Goal: Task Accomplishment & Management: Use online tool/utility

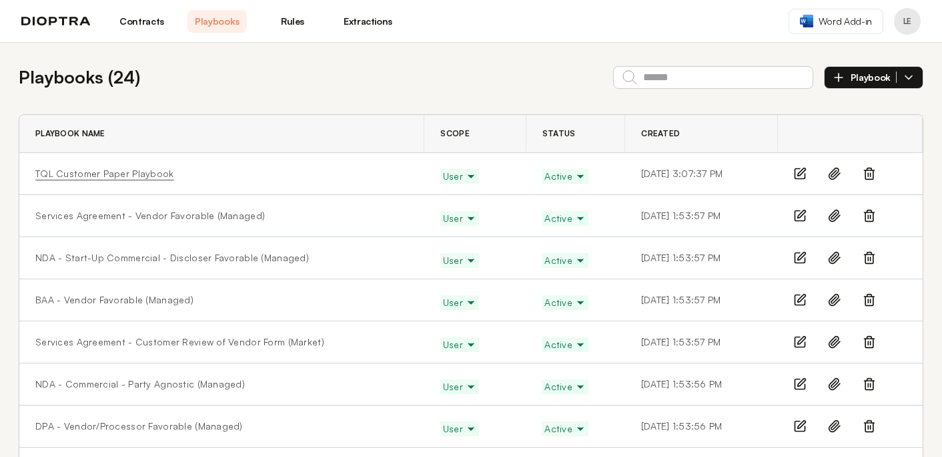
click at [131, 173] on link "TQL Customer Paper Playbook" at bounding box center [104, 173] width 139 height 13
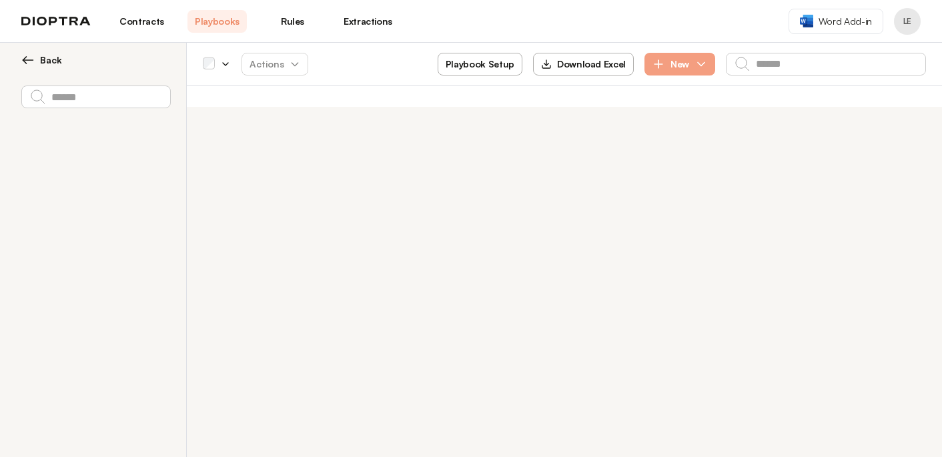
click at [470, 61] on button "Playbook Setup" at bounding box center [480, 64] width 85 height 23
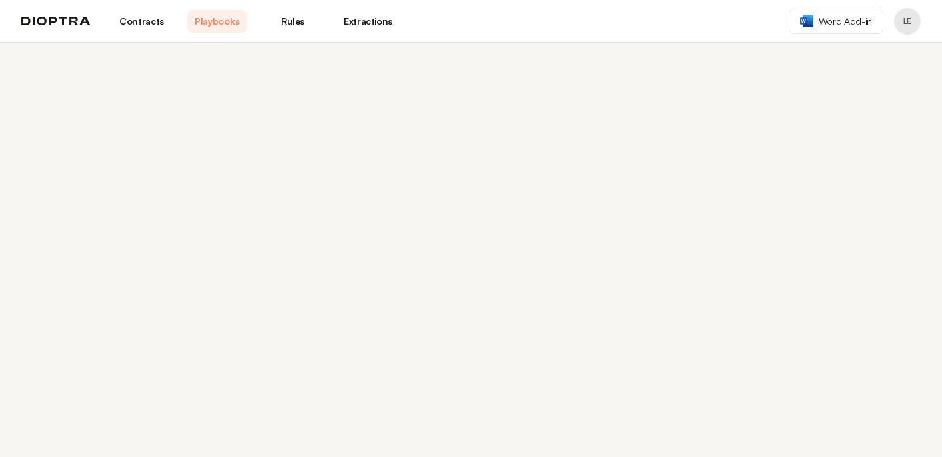
select select "******"
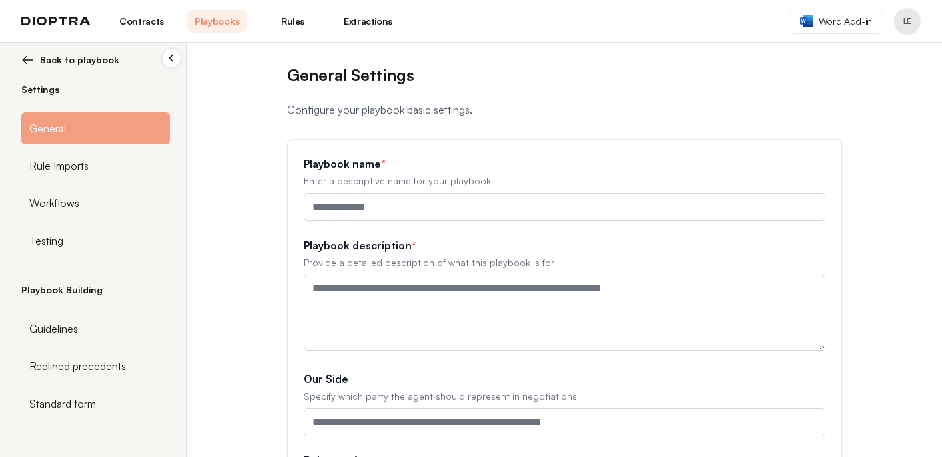
click at [72, 63] on span "Back to playbook" at bounding box center [79, 59] width 79 height 13
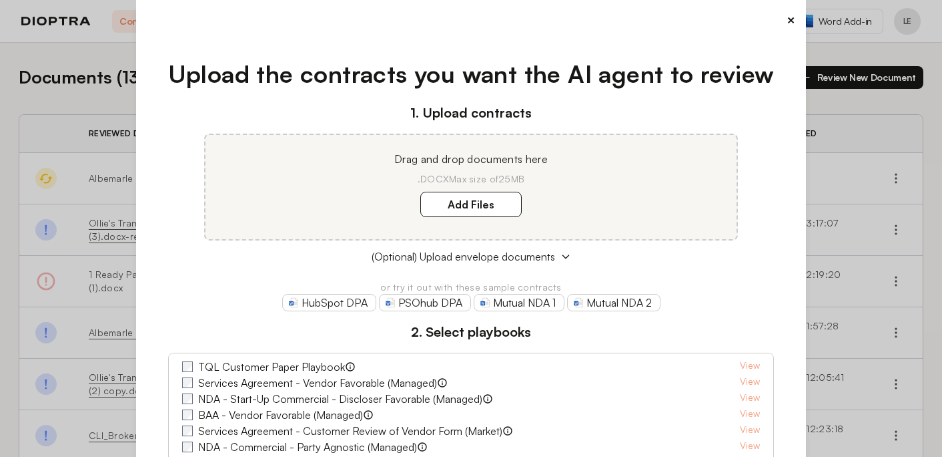
click at [790, 21] on button "×" at bounding box center [791, 20] width 9 height 19
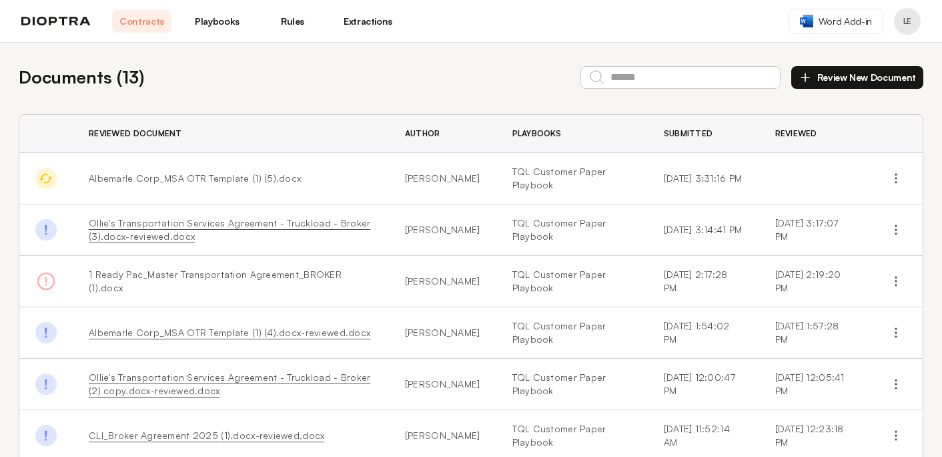
click at [235, 25] on link "Playbooks" at bounding box center [217, 21] width 59 height 23
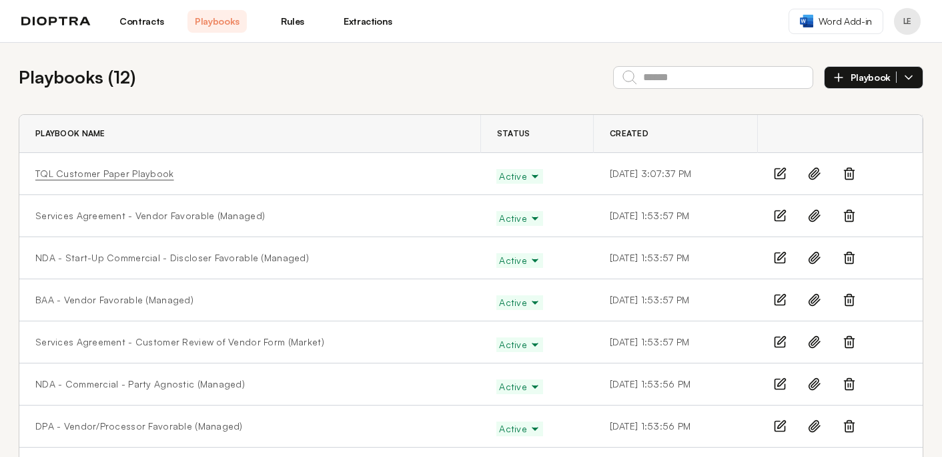
click at [82, 176] on link "TQL Customer Paper Playbook" at bounding box center [104, 173] width 139 height 13
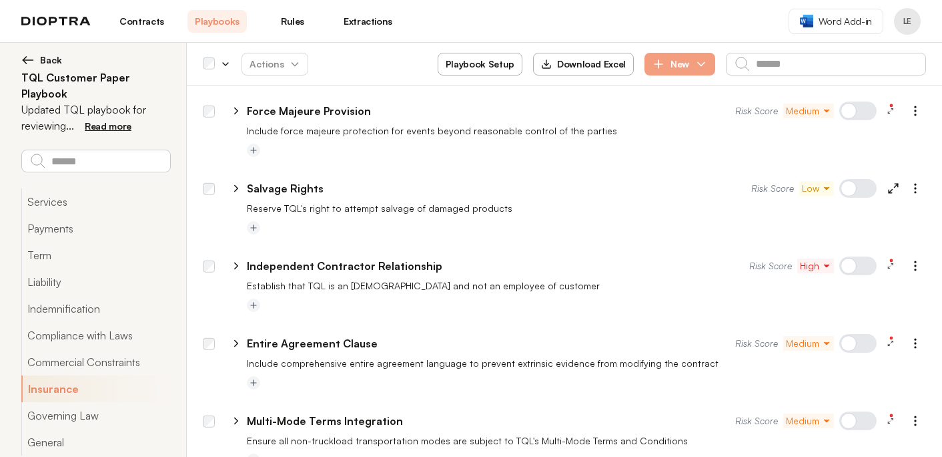
scroll to position [1482, 0]
click at [918, 270] on icon "button" at bounding box center [915, 264] width 13 height 13
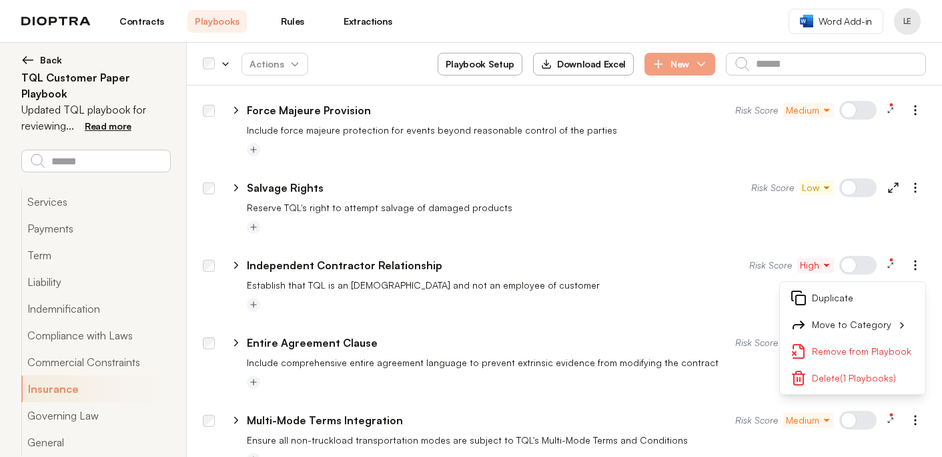
click at [862, 261] on div at bounding box center [858, 265] width 37 height 19
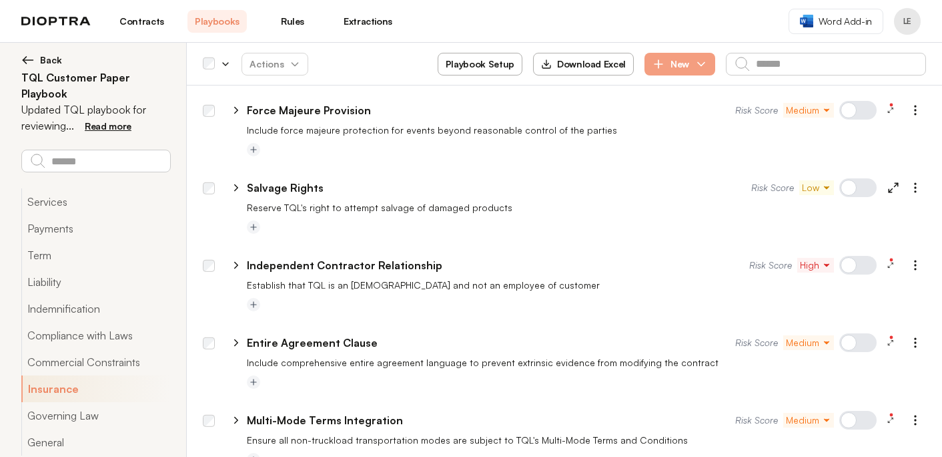
click at [858, 264] on div at bounding box center [858, 265] width 37 height 19
click at [830, 264] on icon "button" at bounding box center [826, 264] width 9 height 9
click at [834, 341] on button "Low" at bounding box center [828, 341] width 60 height 24
click at [914, 266] on icon "button" at bounding box center [915, 264] width 13 height 13
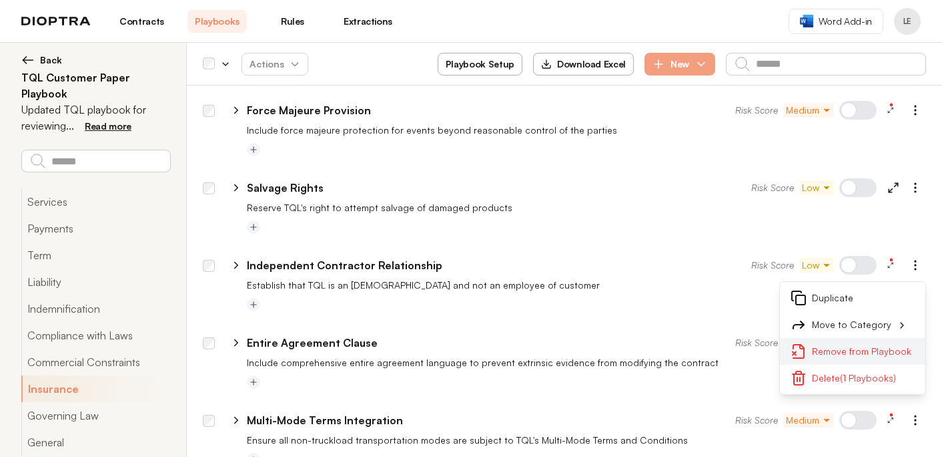
click at [862, 352] on button "Remove from Playbook" at bounding box center [853, 351] width 146 height 27
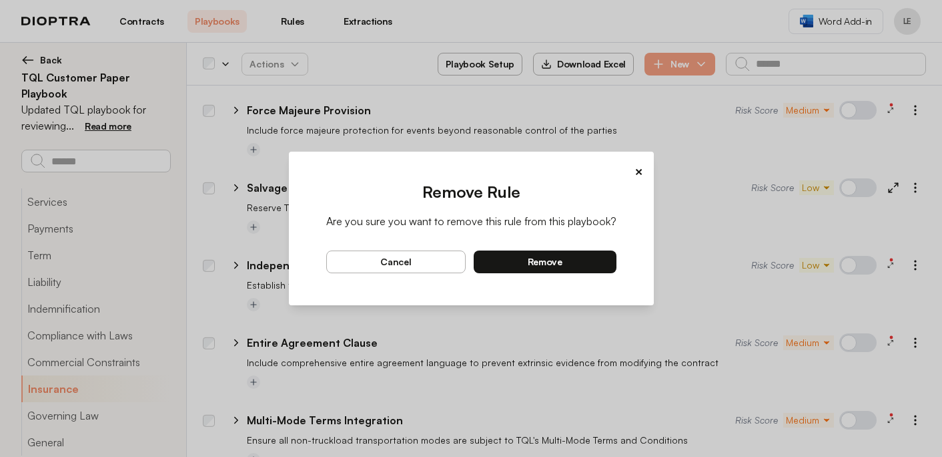
click at [578, 263] on button "remove" at bounding box center [545, 261] width 143 height 23
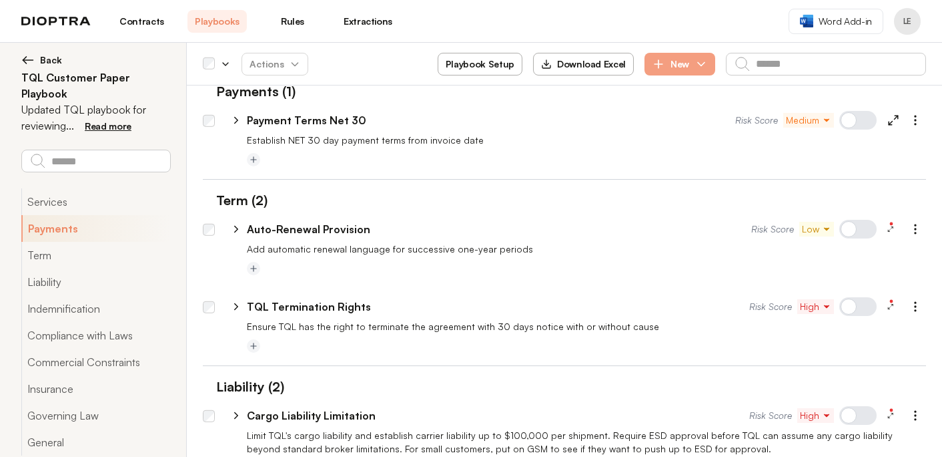
scroll to position [0, 0]
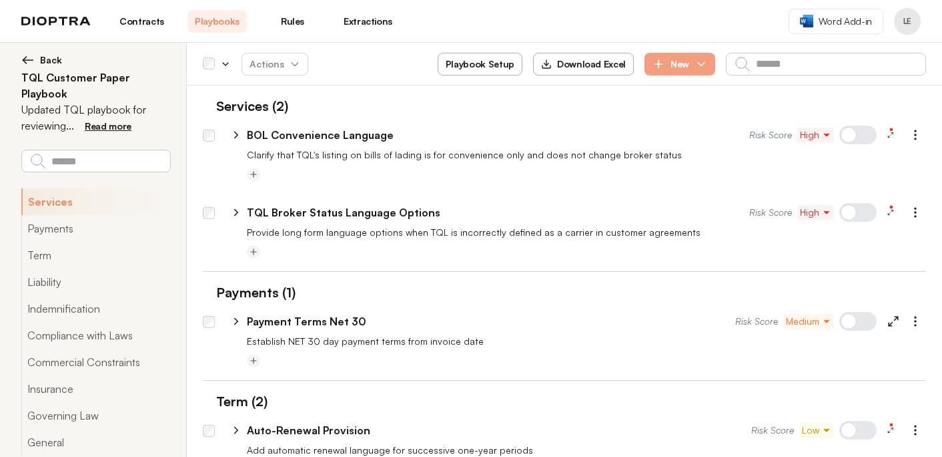
click at [832, 134] on button "High" at bounding box center [816, 134] width 37 height 15
click at [823, 179] on button "Medium" at bounding box center [828, 187] width 60 height 24
click at [913, 136] on icon "button" at bounding box center [915, 134] width 13 height 13
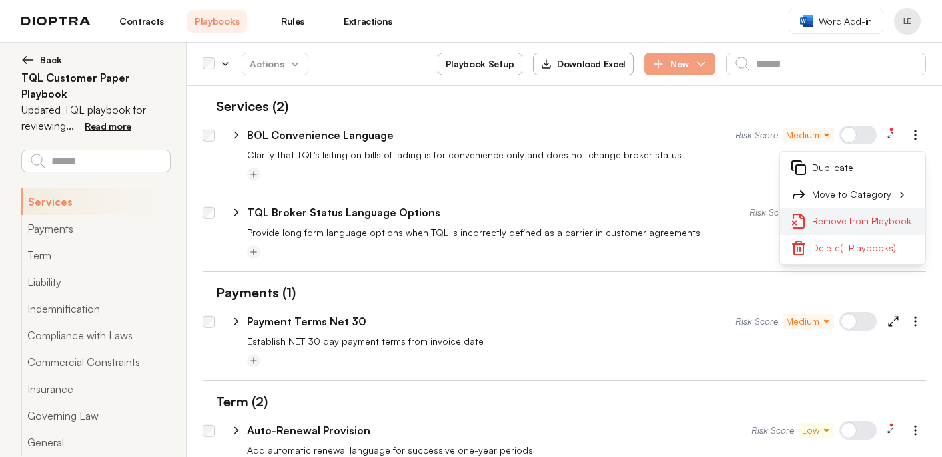
click at [862, 218] on button "Remove from Playbook" at bounding box center [853, 221] width 146 height 27
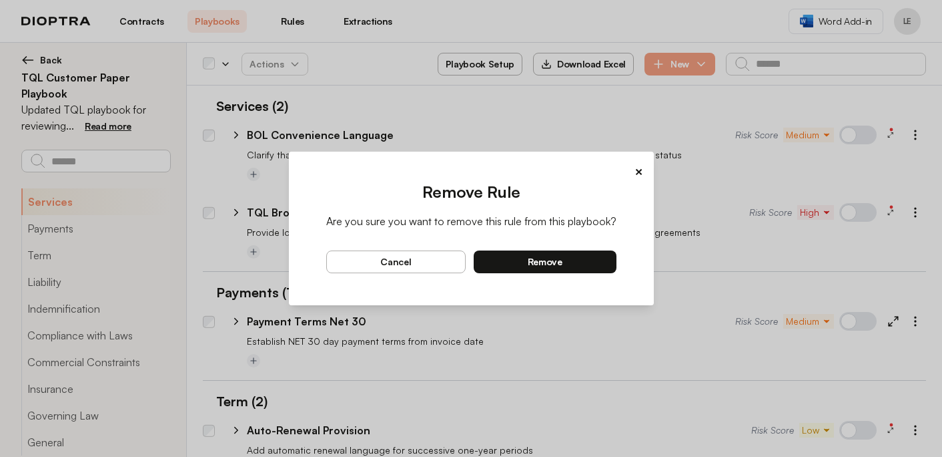
click at [586, 260] on button "remove" at bounding box center [545, 261] width 143 height 23
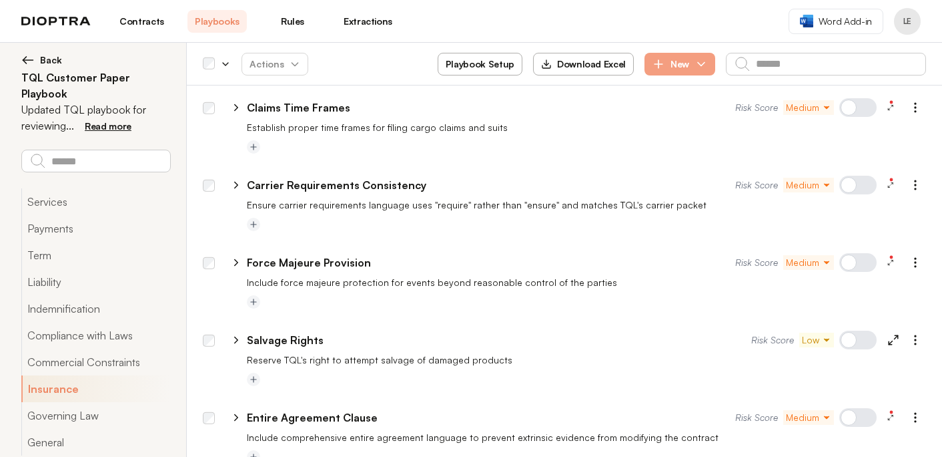
scroll to position [1259, 0]
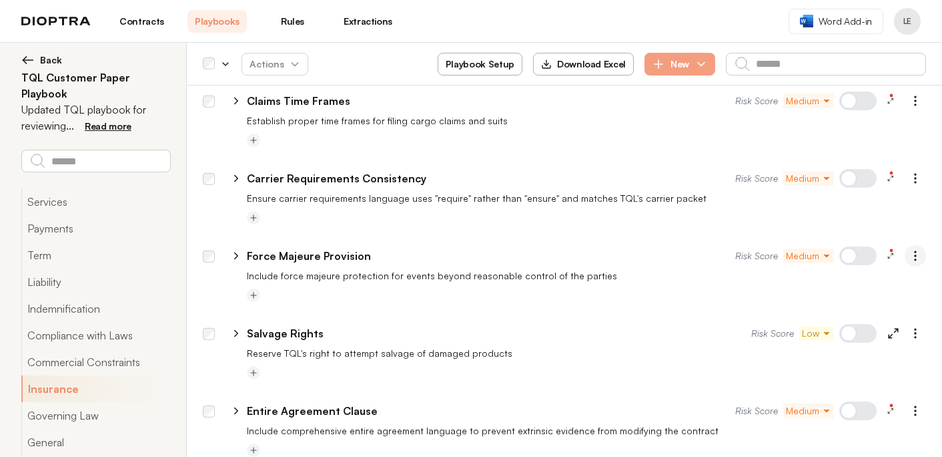
click at [919, 258] on icon "button" at bounding box center [915, 255] width 13 height 13
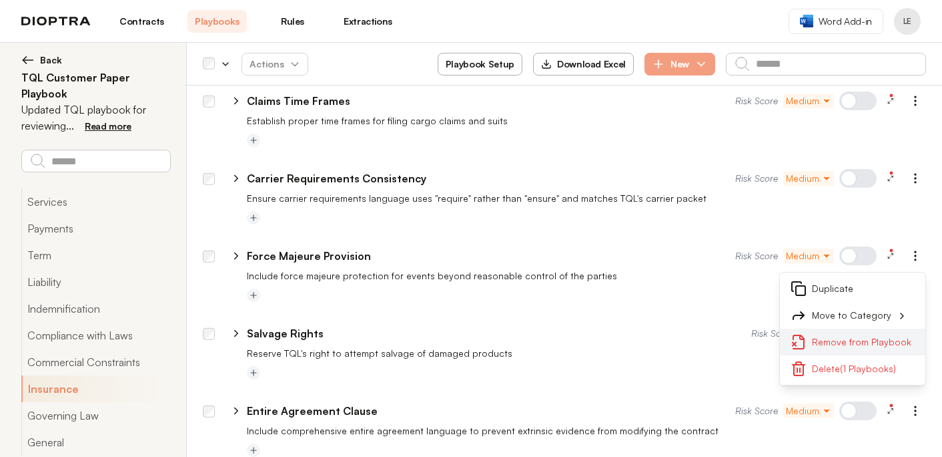
click at [868, 337] on button "Remove from Playbook" at bounding box center [853, 341] width 146 height 27
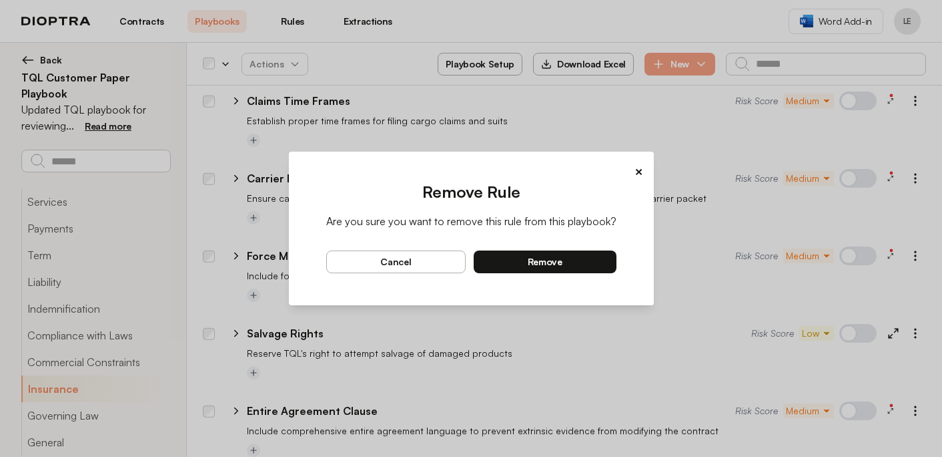
click at [579, 262] on button "remove" at bounding box center [545, 261] width 143 height 23
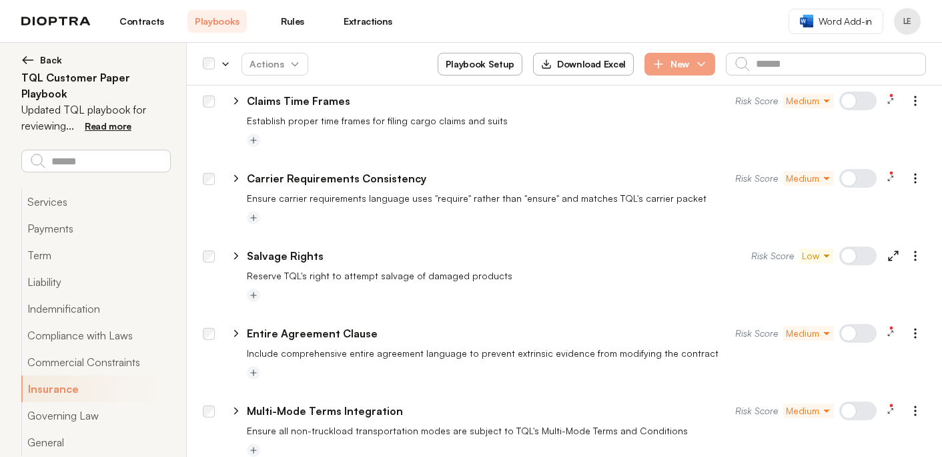
scroll to position [1256, 0]
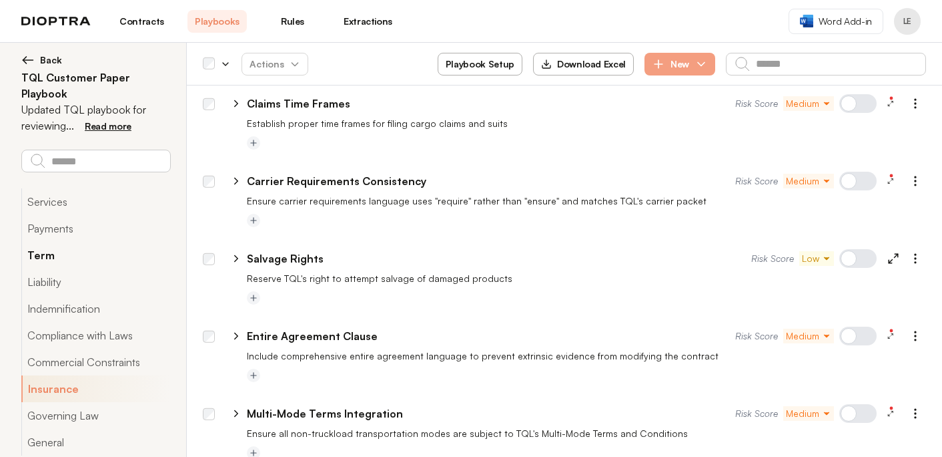
click at [168, 250] on button "Term" at bounding box center [95, 255] width 149 height 27
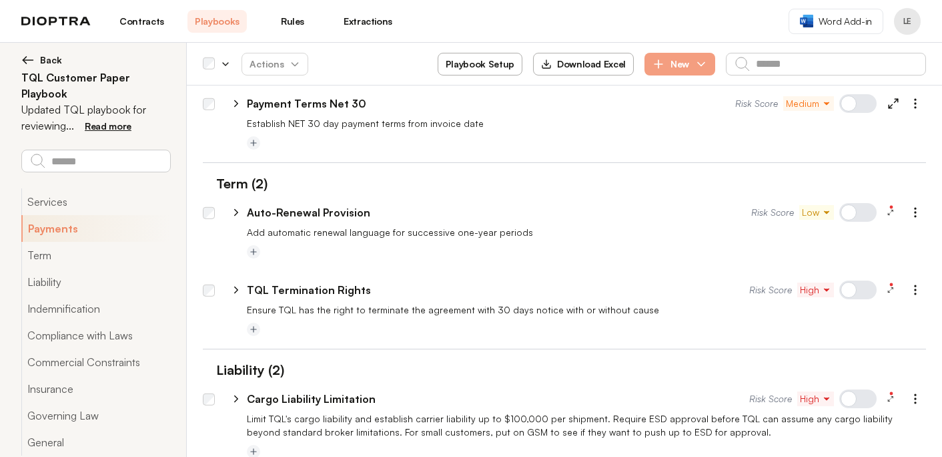
scroll to position [74, 0]
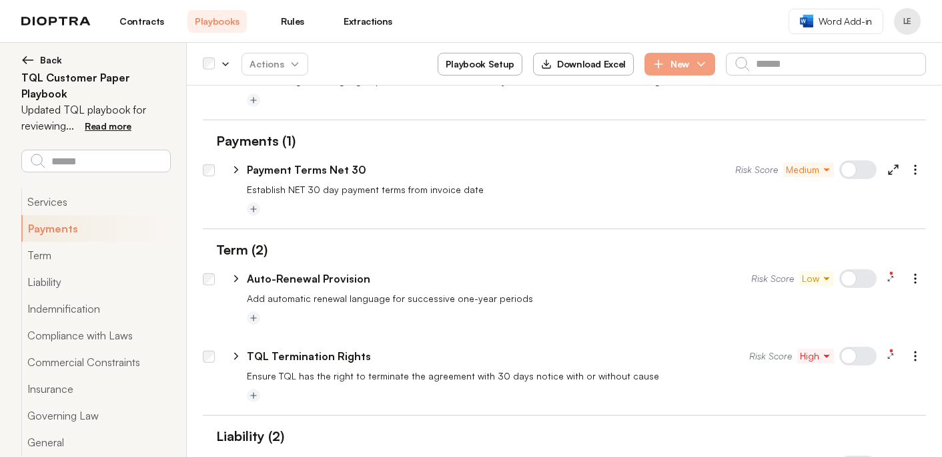
click at [861, 359] on div at bounding box center [858, 355] width 37 height 19
click at [813, 360] on span "High" at bounding box center [815, 355] width 31 height 13
click at [820, 409] on span "Medium" at bounding box center [830, 407] width 33 height 13
click at [702, 388] on div at bounding box center [586, 396] width 679 height 16
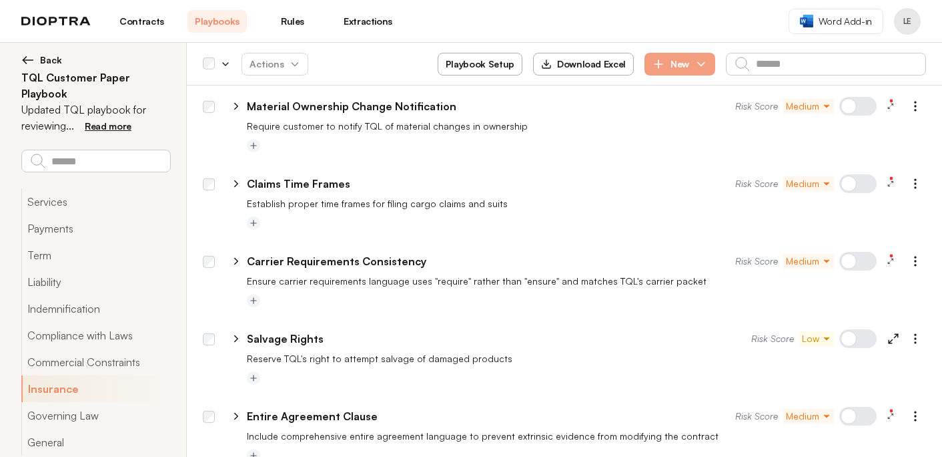
scroll to position [1184, 0]
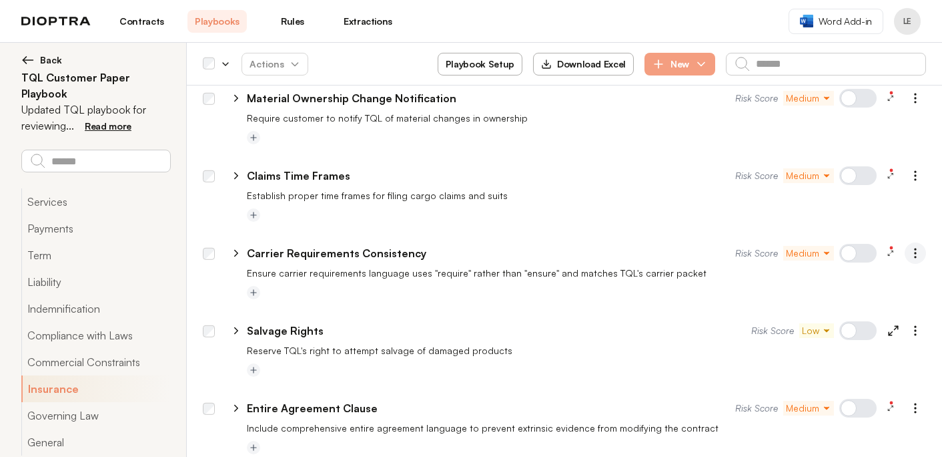
click at [915, 254] on icon "button" at bounding box center [915, 252] width 13 height 13
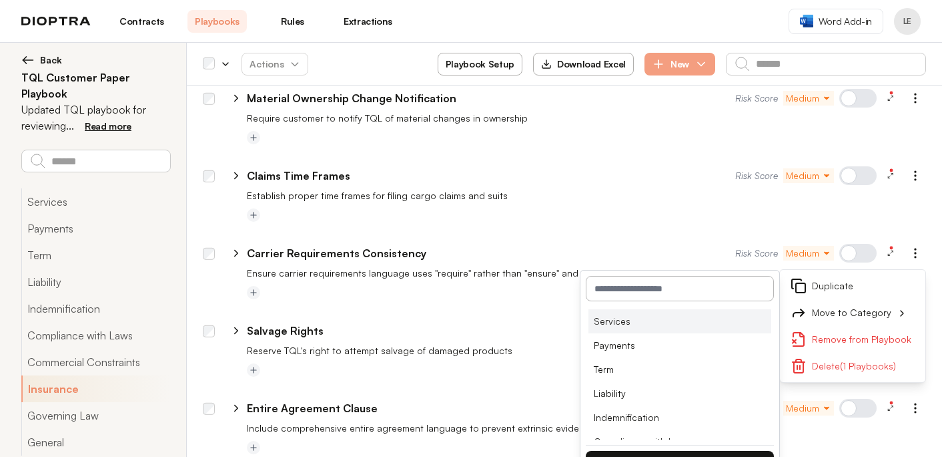
click at [669, 319] on li "Services" at bounding box center [680, 321] width 183 height 24
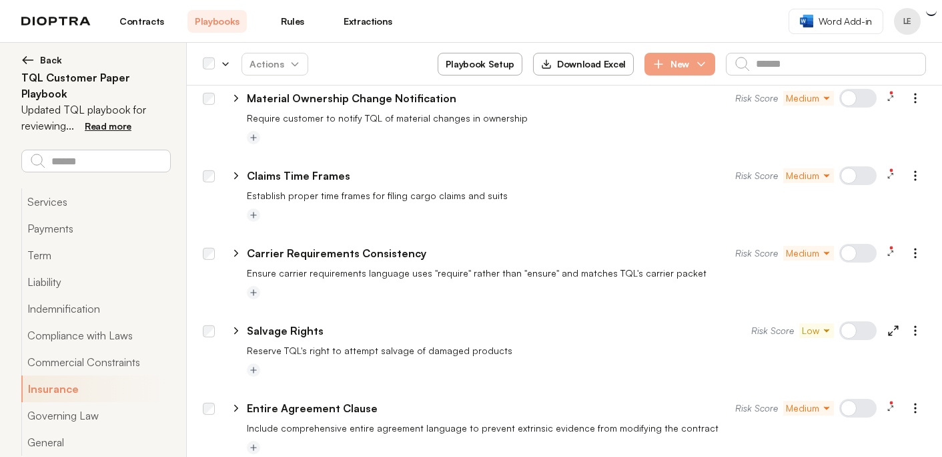
scroll to position [1262, 0]
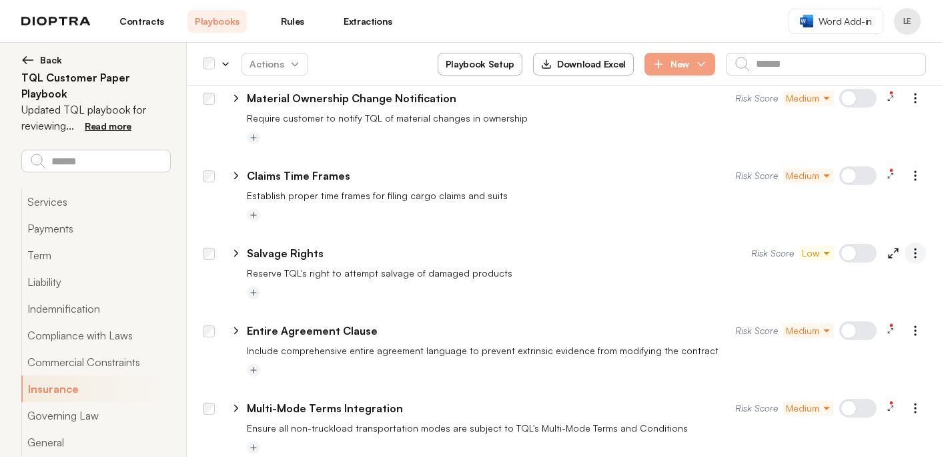
click at [920, 252] on icon "button" at bounding box center [915, 252] width 13 height 13
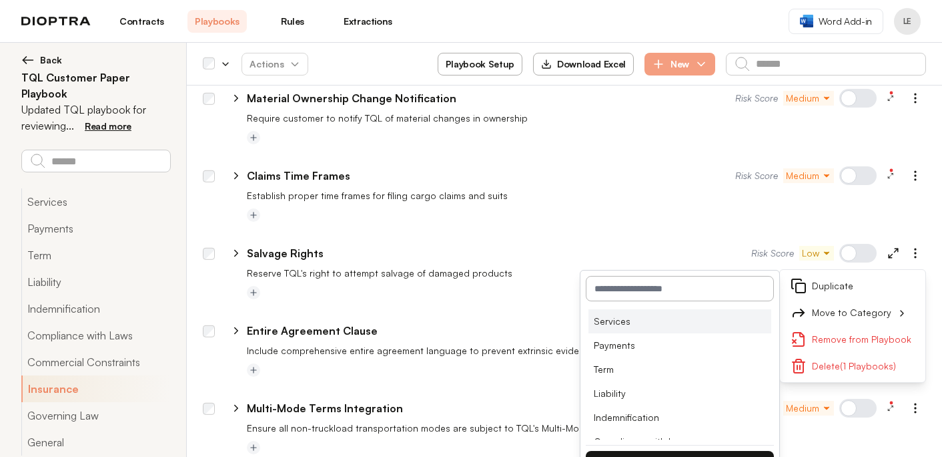
click at [675, 319] on li "Services" at bounding box center [680, 321] width 183 height 24
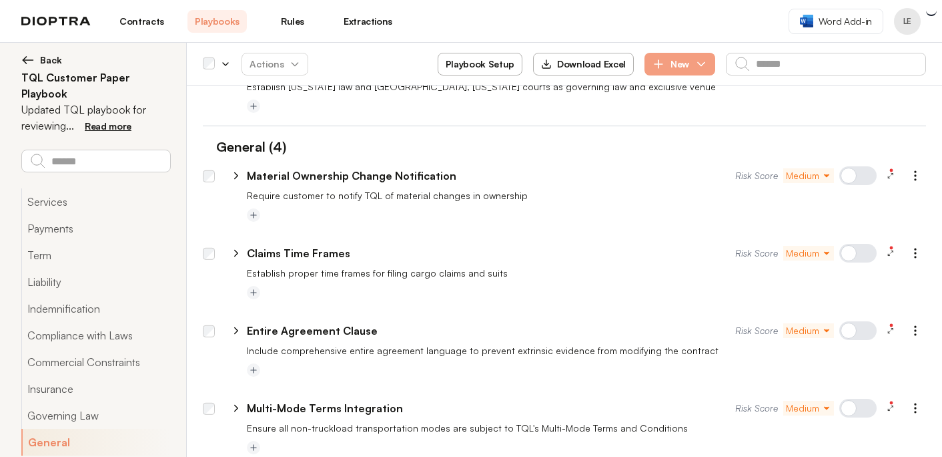
scroll to position [1294, 0]
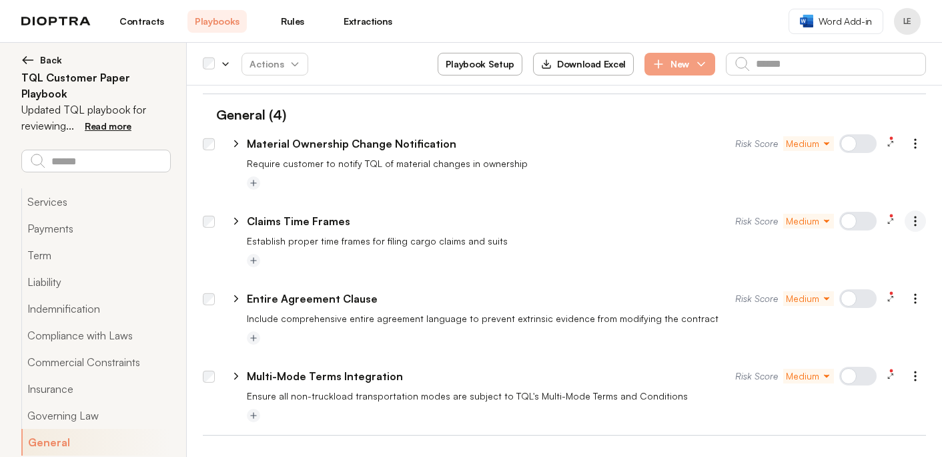
click at [915, 223] on icon "button" at bounding box center [915, 220] width 13 height 13
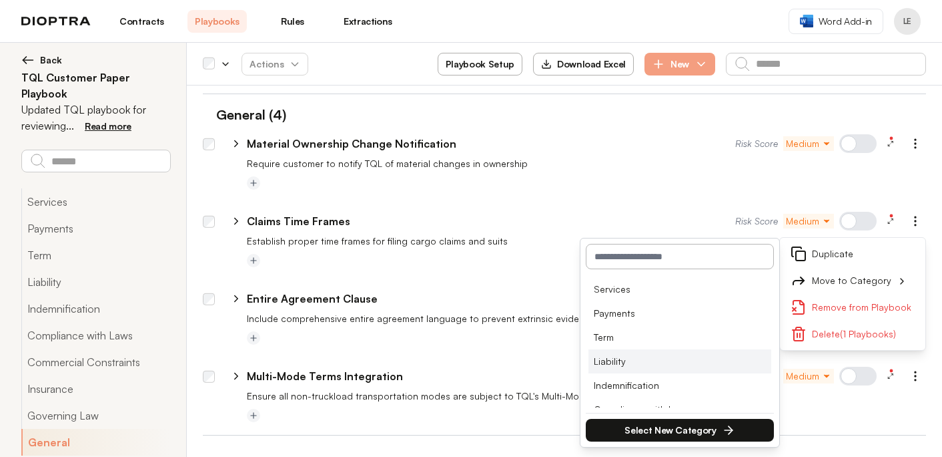
click at [687, 356] on li "Liability" at bounding box center [680, 361] width 183 height 24
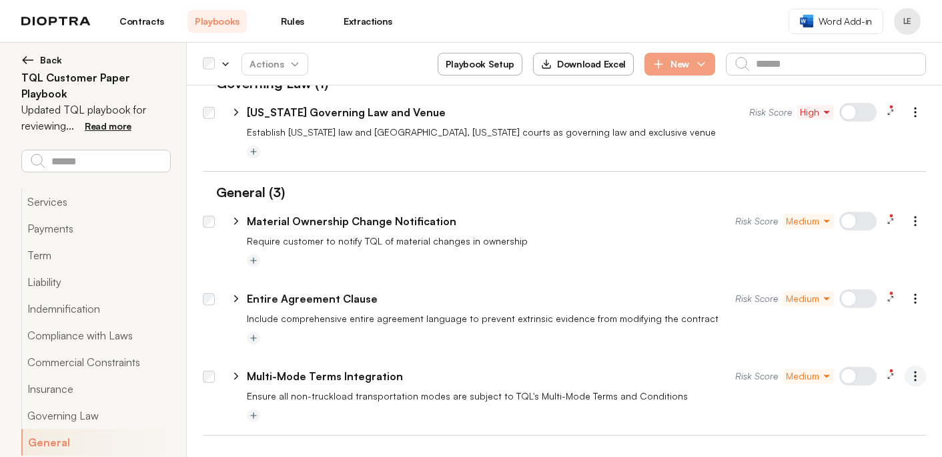
click at [913, 376] on icon "button" at bounding box center [915, 375] width 13 height 13
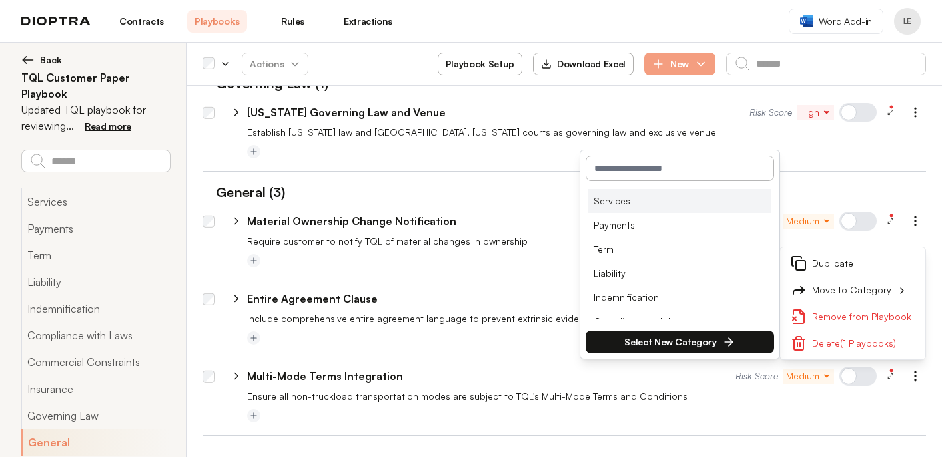
click at [700, 200] on li "Services" at bounding box center [680, 201] width 183 height 24
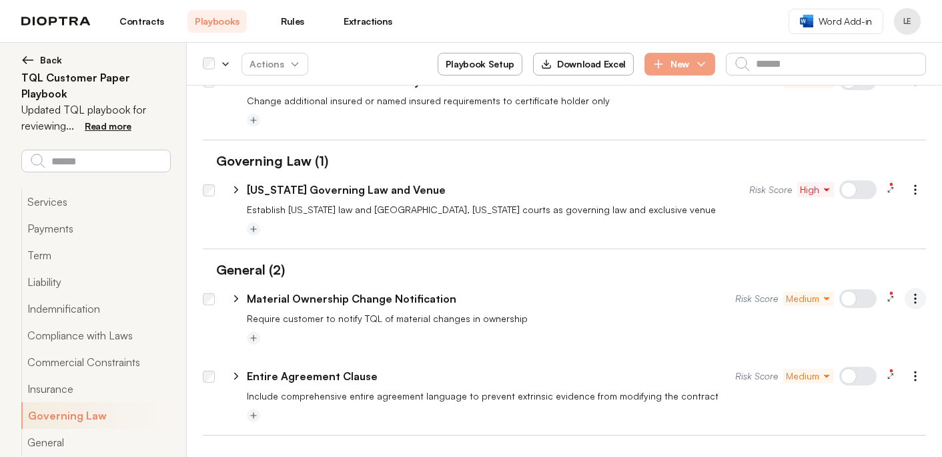
click at [915, 304] on icon "button" at bounding box center [915, 298] width 13 height 13
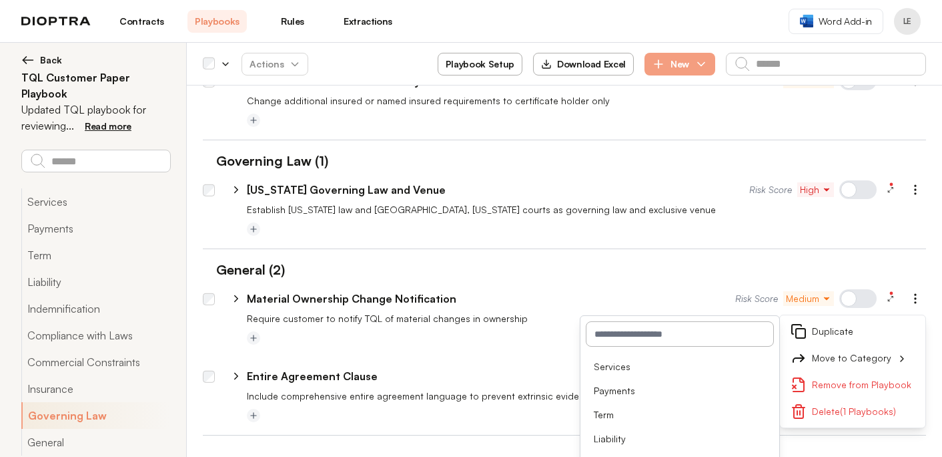
click at [728, 341] on input "text" at bounding box center [680, 333] width 188 height 25
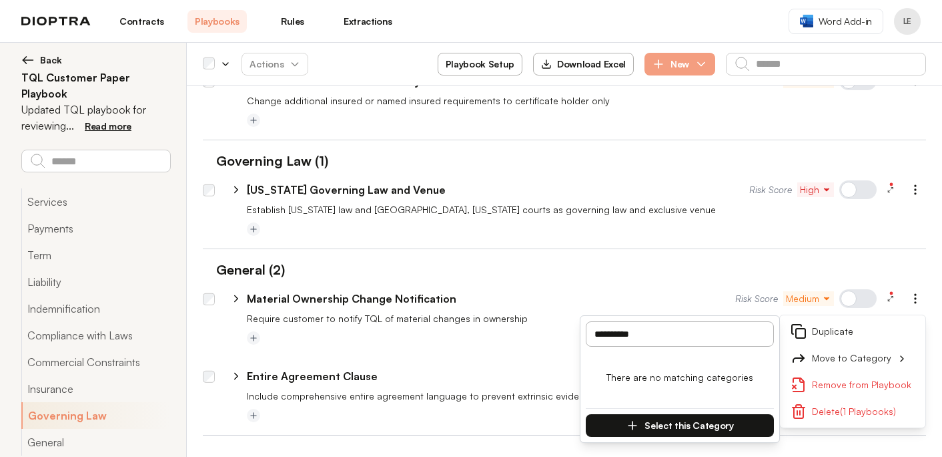
click at [596, 336] on input "**********" at bounding box center [680, 333] width 188 height 25
type input "**********"
click at [667, 421] on button "Select this Category" at bounding box center [680, 425] width 188 height 23
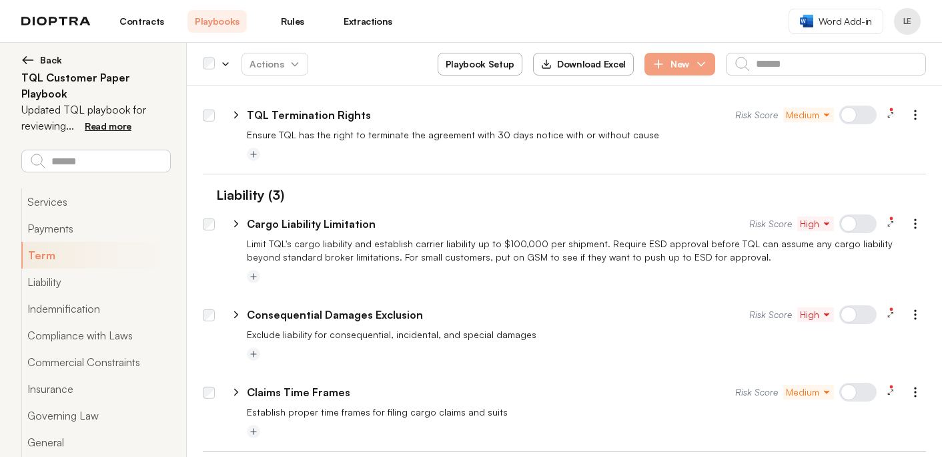
scroll to position [587, 0]
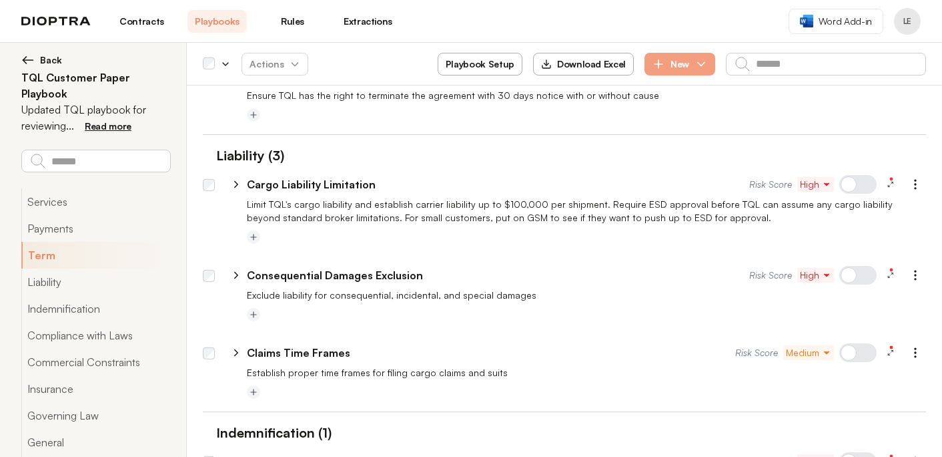
click at [864, 352] on div at bounding box center [858, 352] width 37 height 19
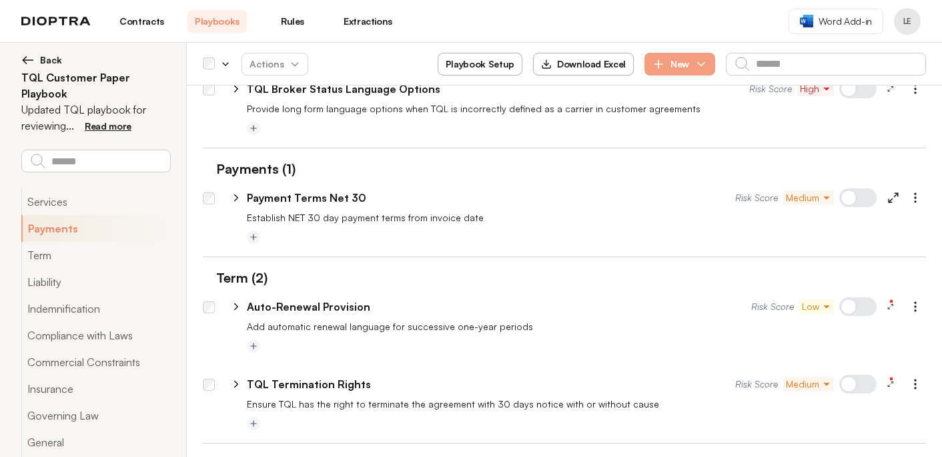
scroll to position [278, 0]
click at [860, 199] on div at bounding box center [858, 198] width 37 height 19
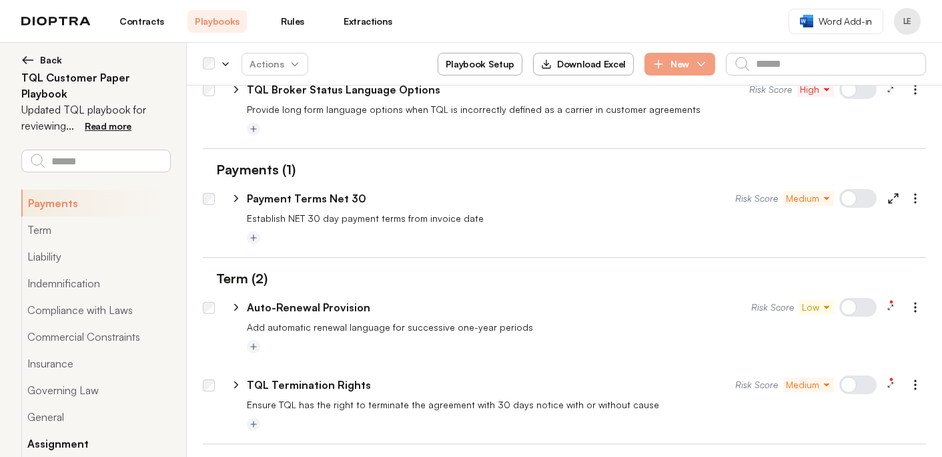
click at [97, 431] on button "Assignment" at bounding box center [95, 443] width 149 height 27
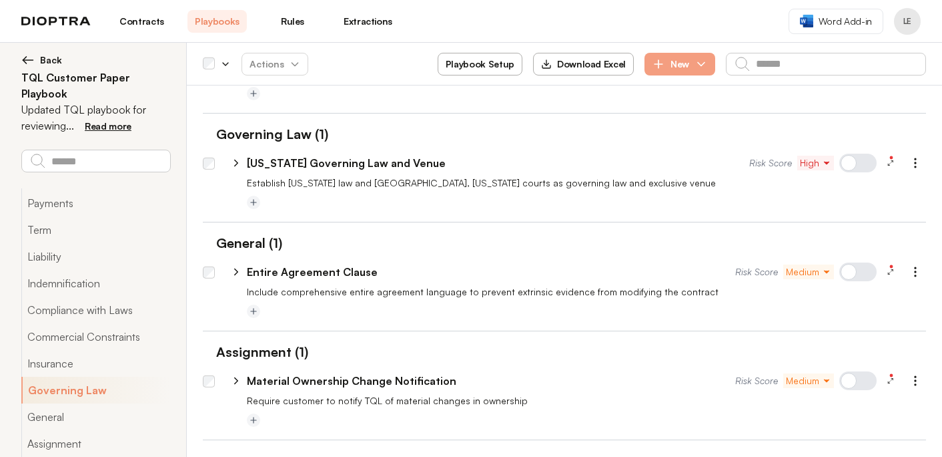
scroll to position [1325, 0]
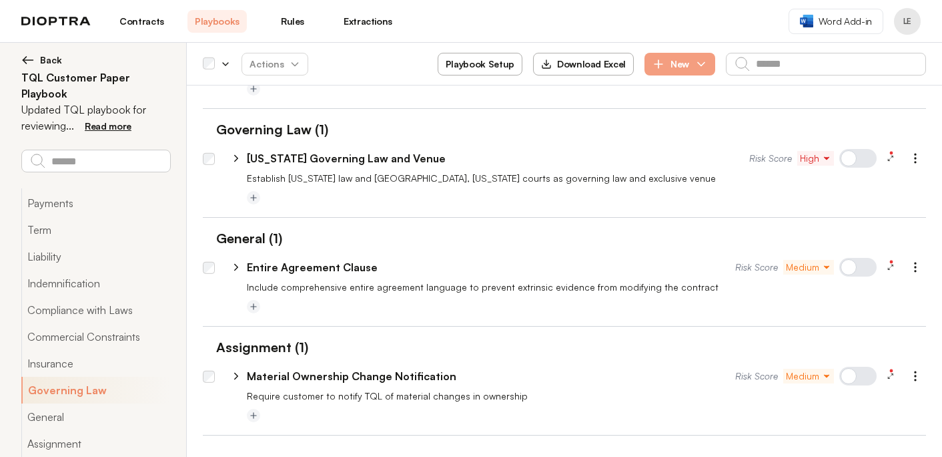
click at [860, 374] on div at bounding box center [858, 375] width 37 height 19
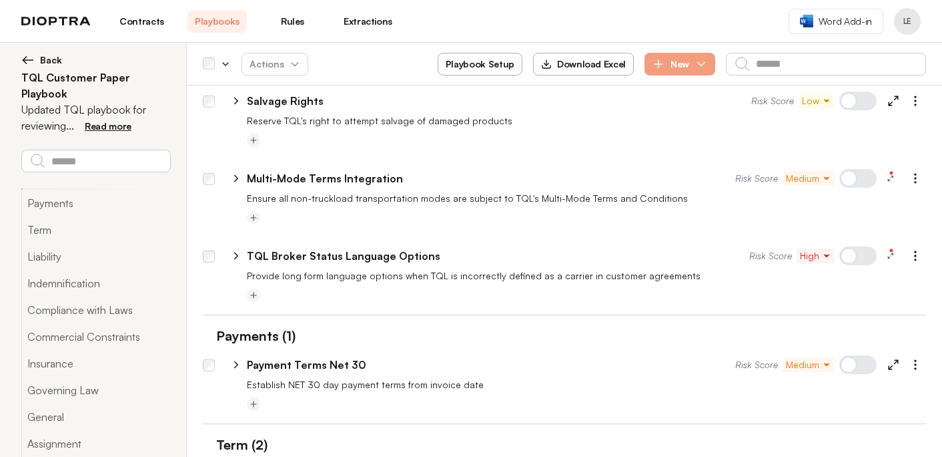
scroll to position [0, 0]
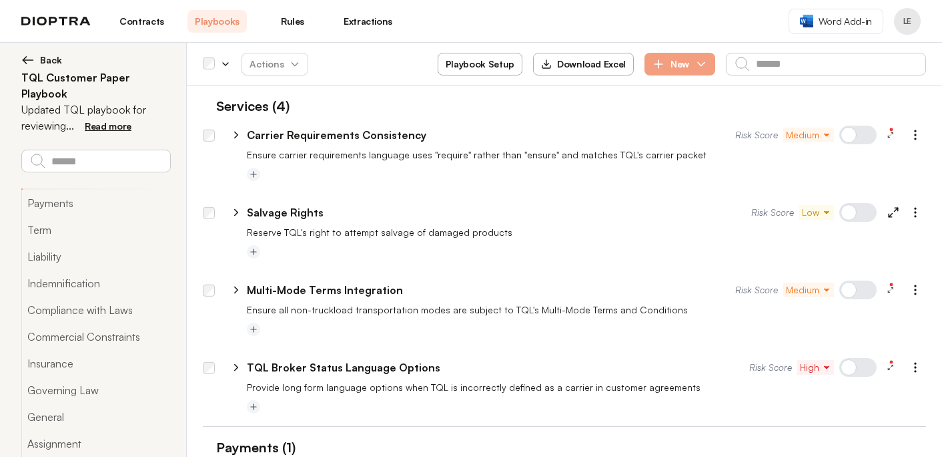
click at [854, 216] on div at bounding box center [858, 212] width 37 height 19
click at [144, 25] on link "Contracts" at bounding box center [141, 21] width 59 height 23
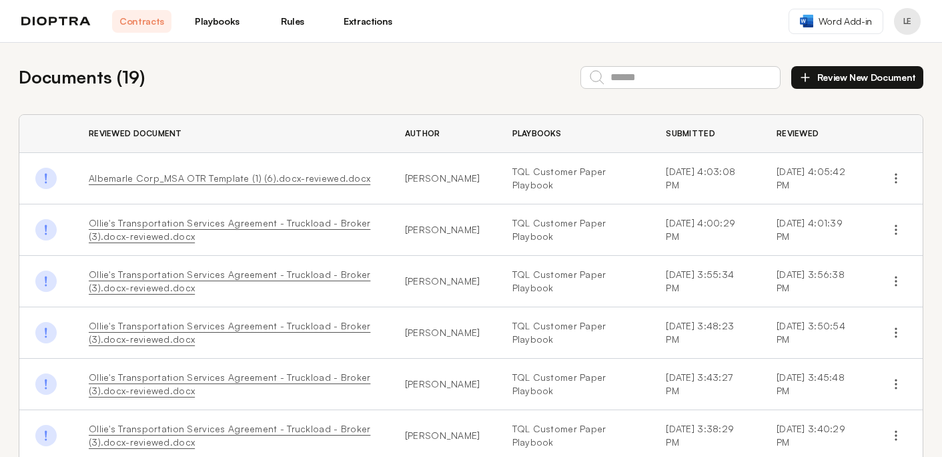
click at [843, 73] on button "Review New Document" at bounding box center [858, 77] width 132 height 23
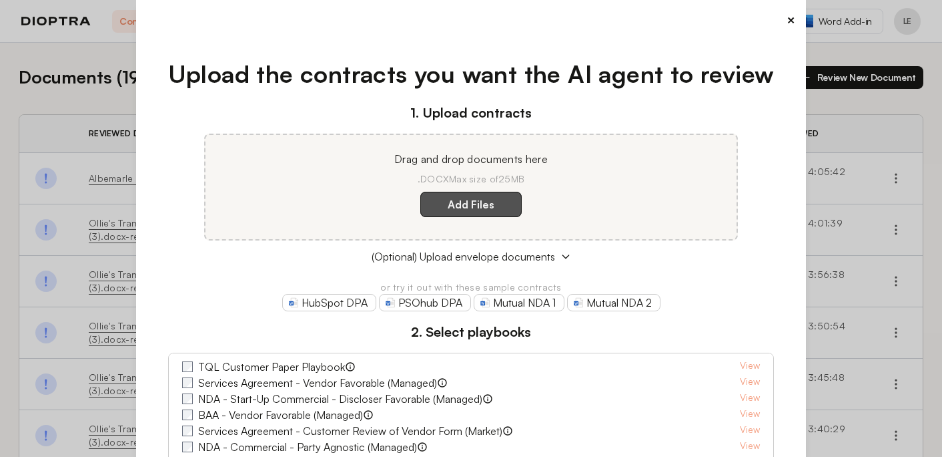
click at [485, 204] on label "Add Files" at bounding box center [471, 204] width 101 height 25
click at [0, 0] on here "Add Files" at bounding box center [0, 0] width 0 height 0
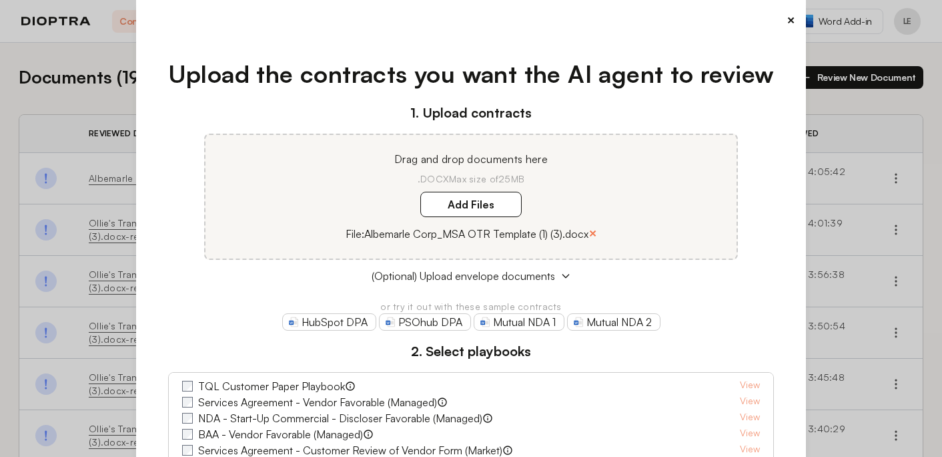
click at [594, 234] on button "×" at bounding box center [593, 233] width 9 height 19
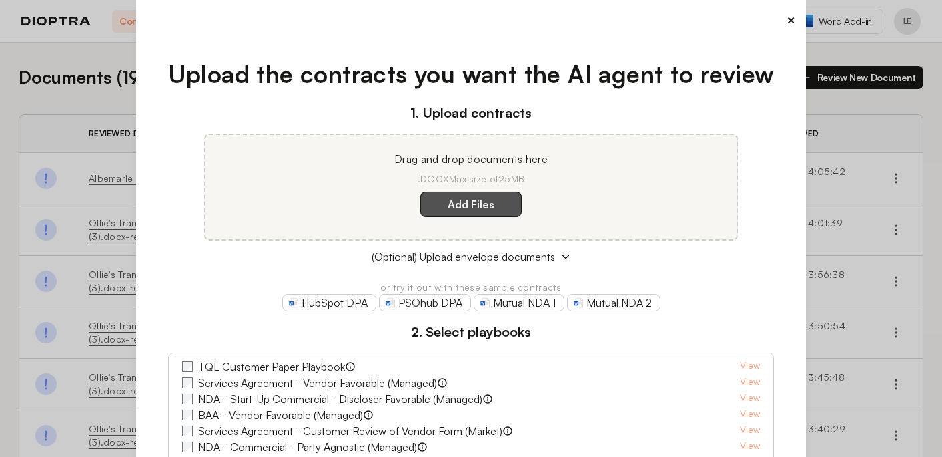
click at [497, 208] on label "Add Files" at bounding box center [471, 204] width 101 height 25
click at [0, 0] on here "Add Files" at bounding box center [0, 0] width 0 height 0
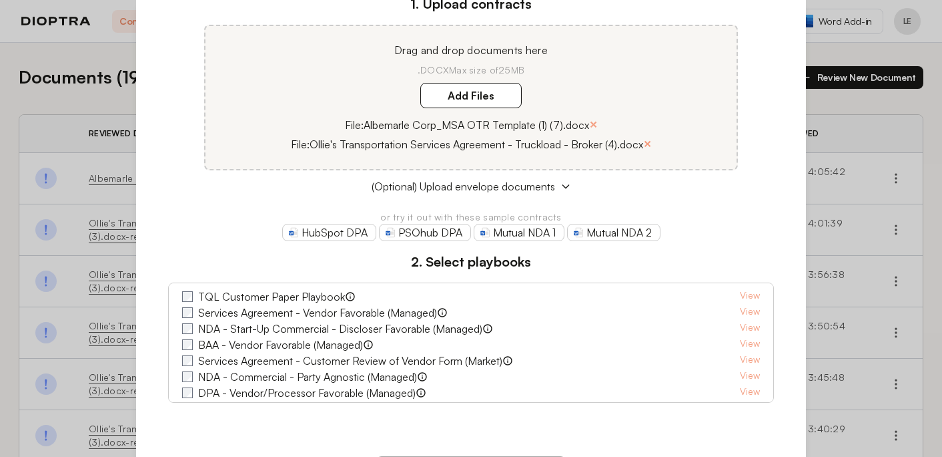
scroll to position [172, 0]
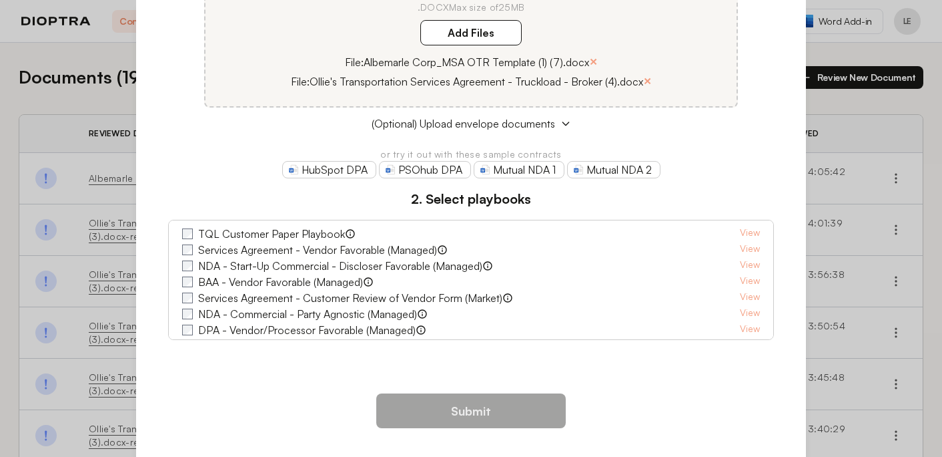
click at [251, 229] on label "TQL Customer Paper Playbook" at bounding box center [271, 234] width 147 height 16
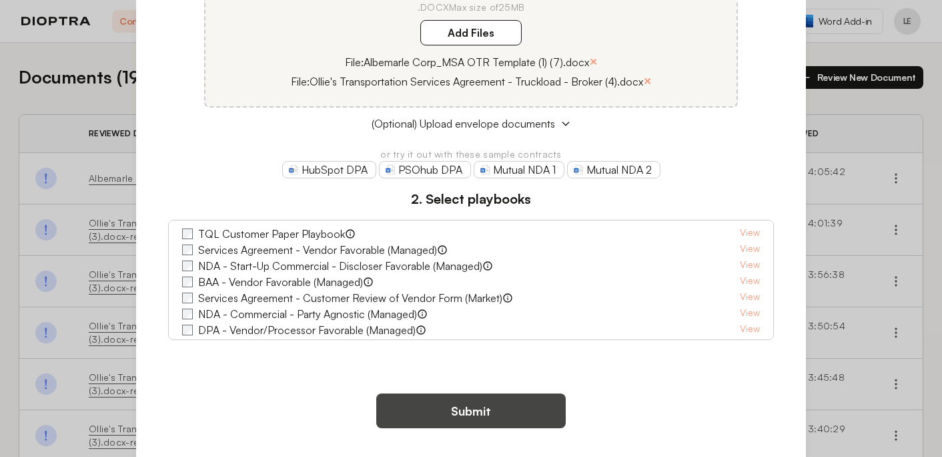
click at [487, 404] on button "Submit" at bounding box center [471, 410] width 190 height 35
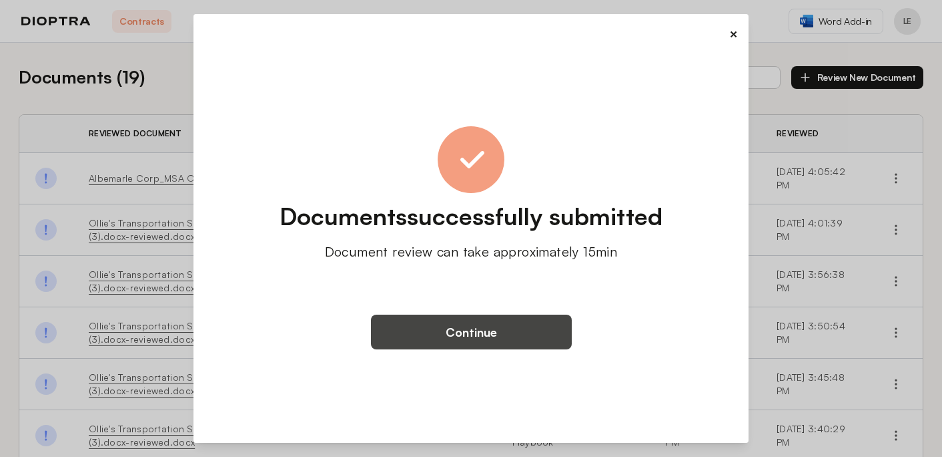
click at [526, 332] on button "Continue" at bounding box center [471, 331] width 201 height 35
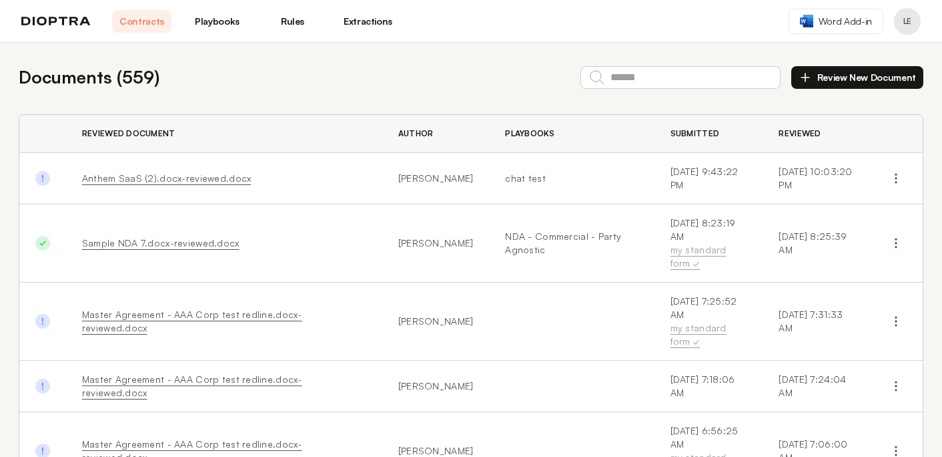
click at [834, 81] on button "Review New Document" at bounding box center [858, 77] width 132 height 23
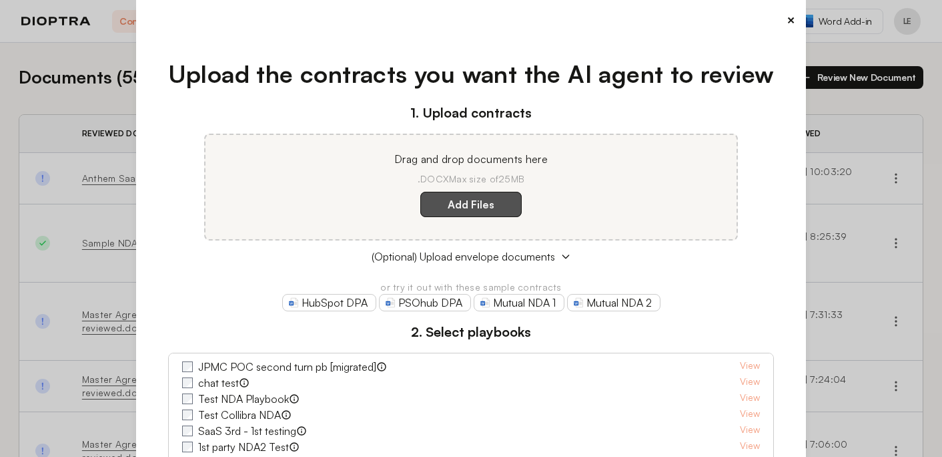
click at [459, 203] on label "Add Files" at bounding box center [471, 204] width 101 height 25
click at [0, 0] on here "Add Files" at bounding box center [0, 0] width 0 height 0
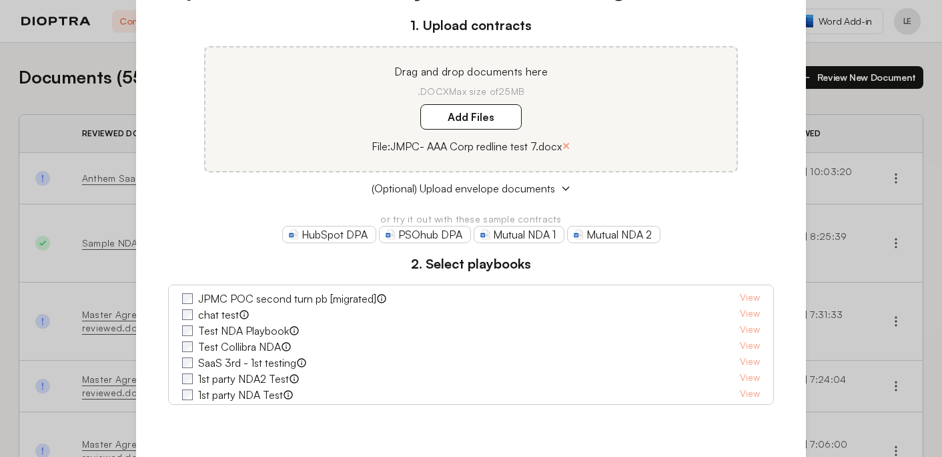
scroll to position [117, 0]
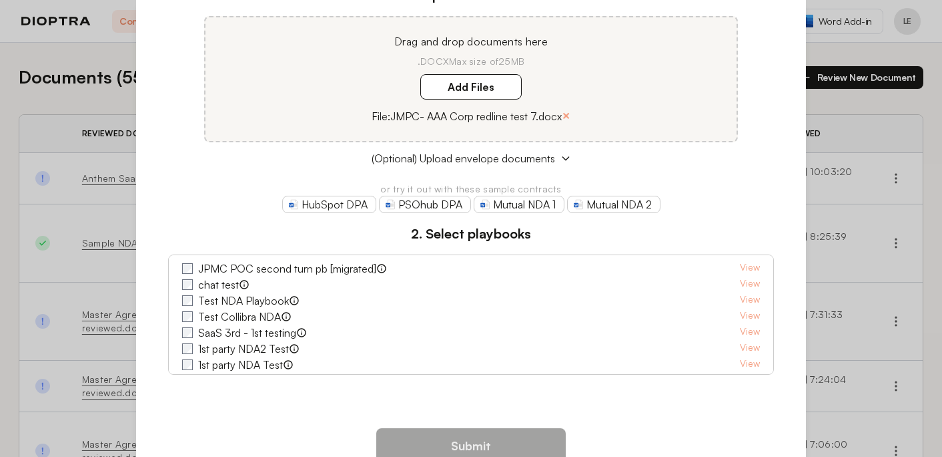
click at [351, 267] on label "JPMC POC second turn pb [migrated]" at bounding box center [287, 268] width 178 height 16
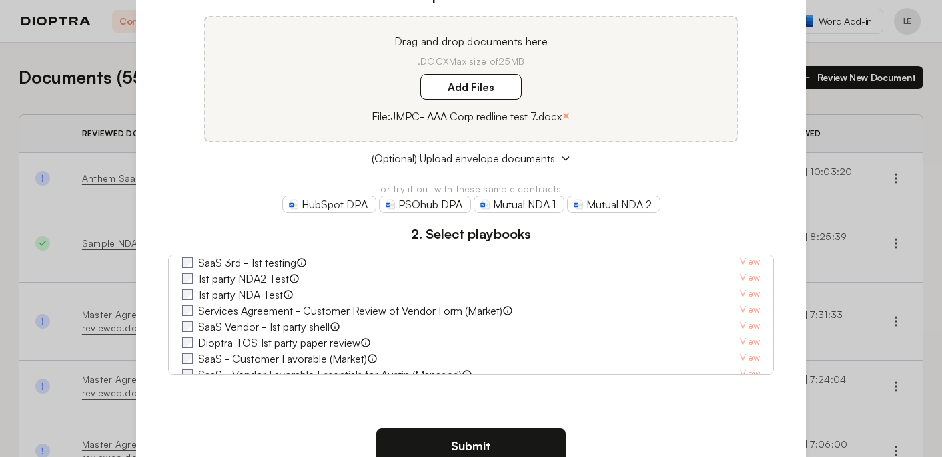
scroll to position [131, 0]
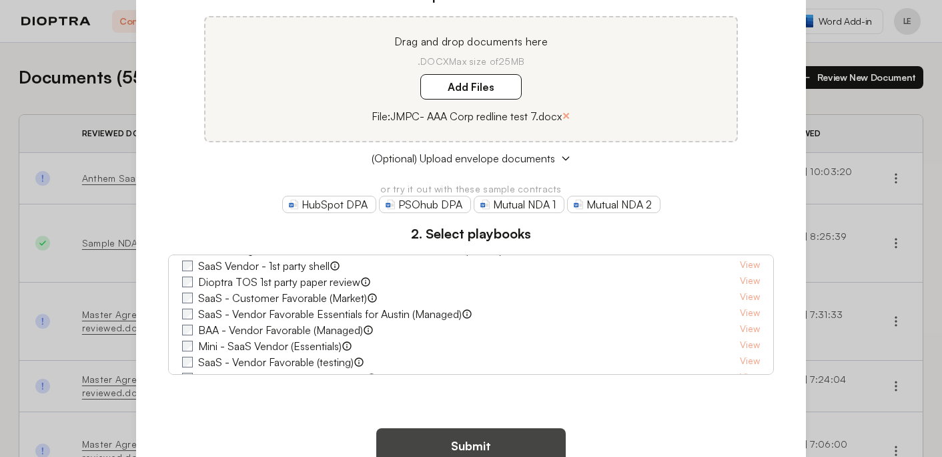
click at [455, 439] on button "Submit" at bounding box center [471, 445] width 190 height 35
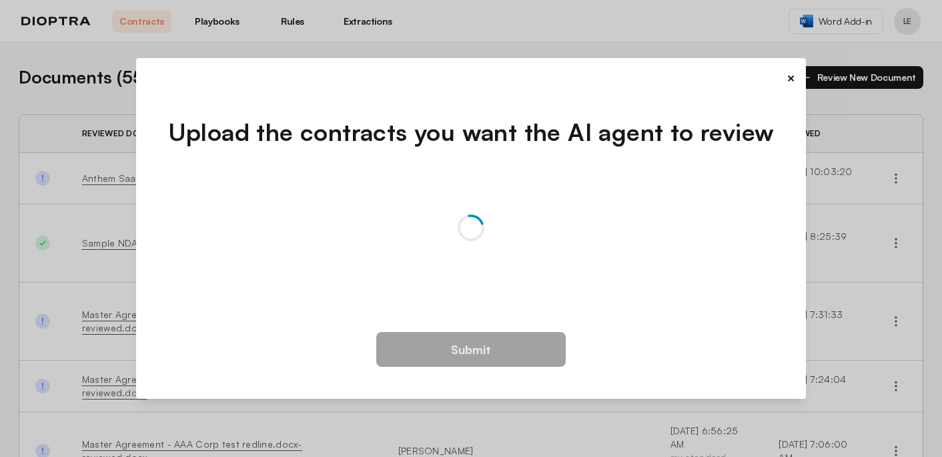
scroll to position [0, 0]
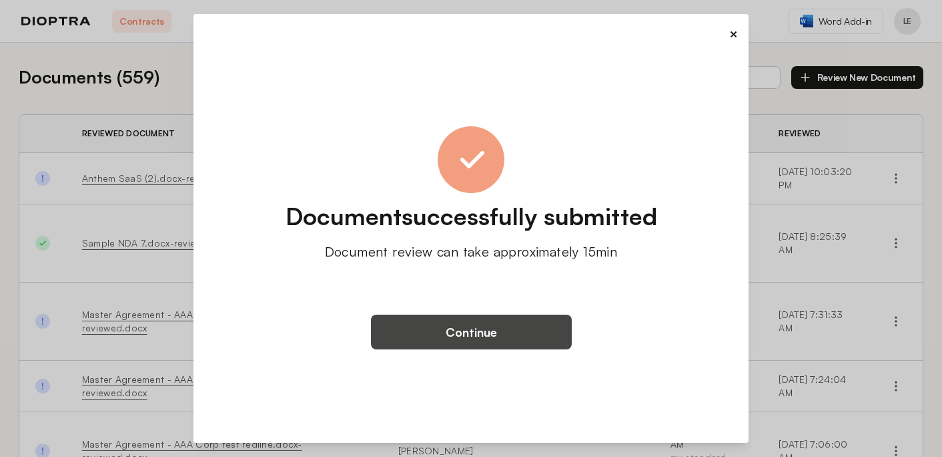
click at [467, 336] on button "Continue" at bounding box center [471, 331] width 201 height 35
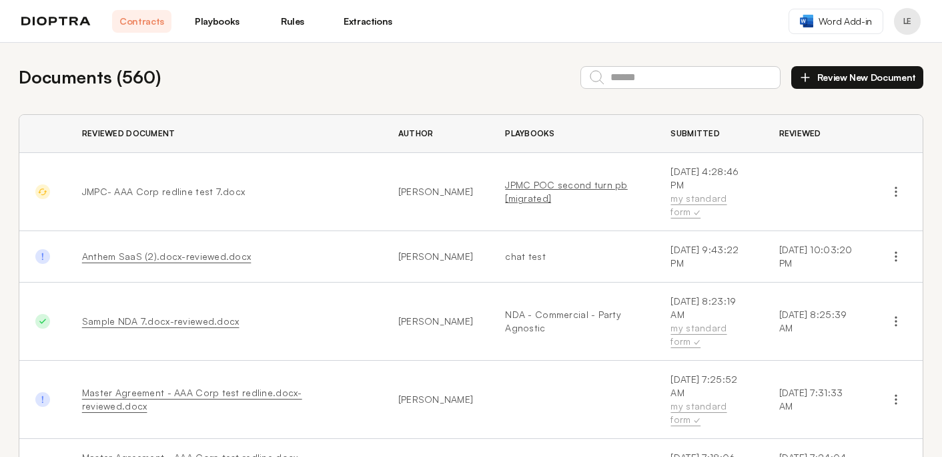
click at [510, 178] on link "JPMC POC second turn pb [migrated]" at bounding box center [571, 191] width 133 height 27
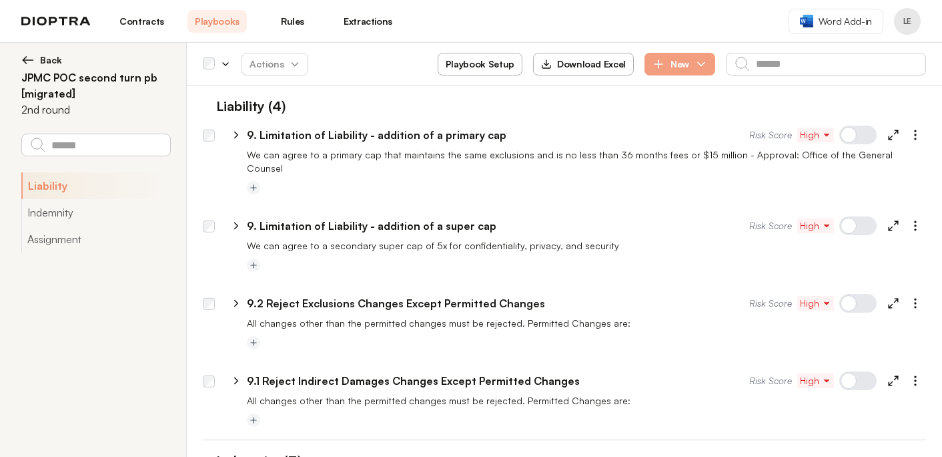
click at [501, 65] on button "Playbook Setup" at bounding box center [480, 64] width 85 height 23
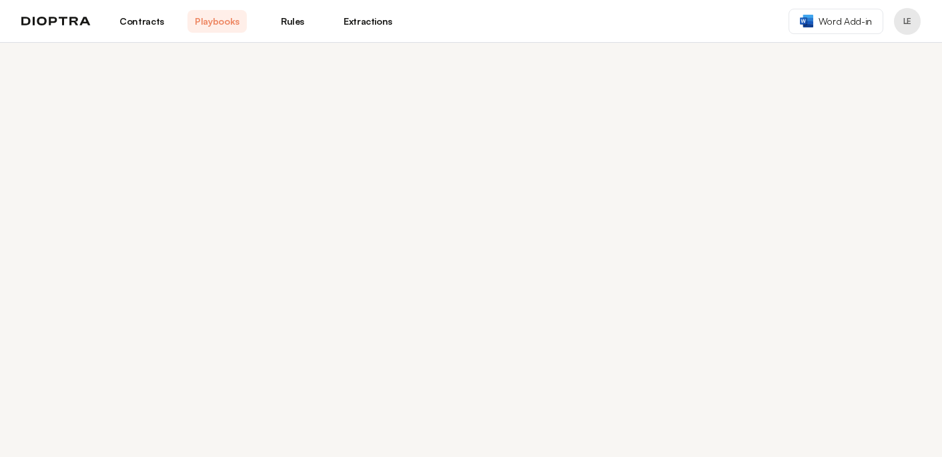
select select "******"
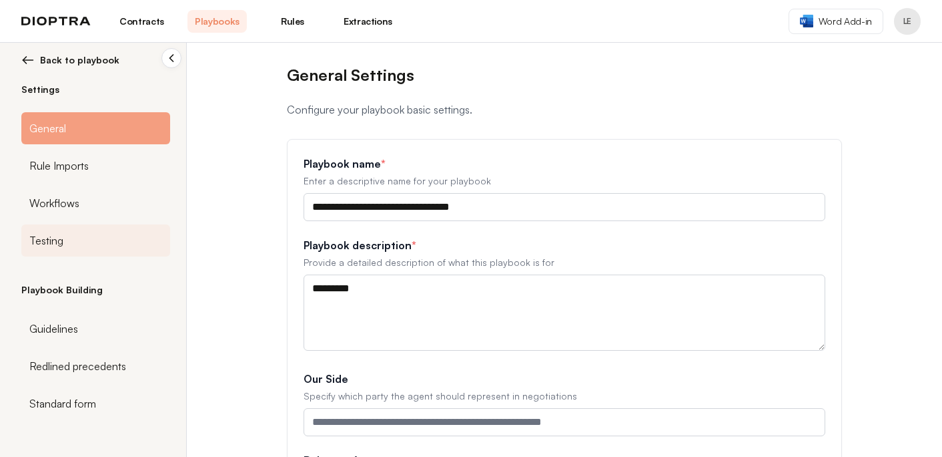
click at [103, 236] on div "Testing" at bounding box center [95, 240] width 149 height 32
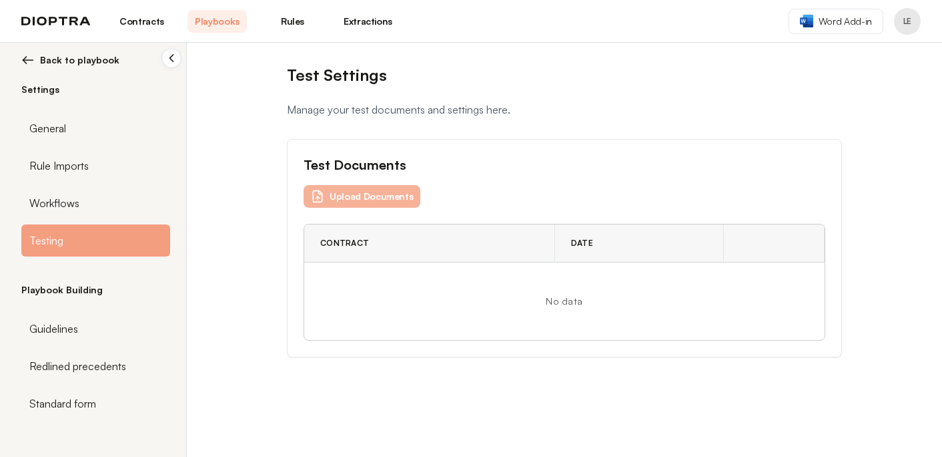
click at [394, 203] on button "Upload Documents" at bounding box center [362, 196] width 117 height 23
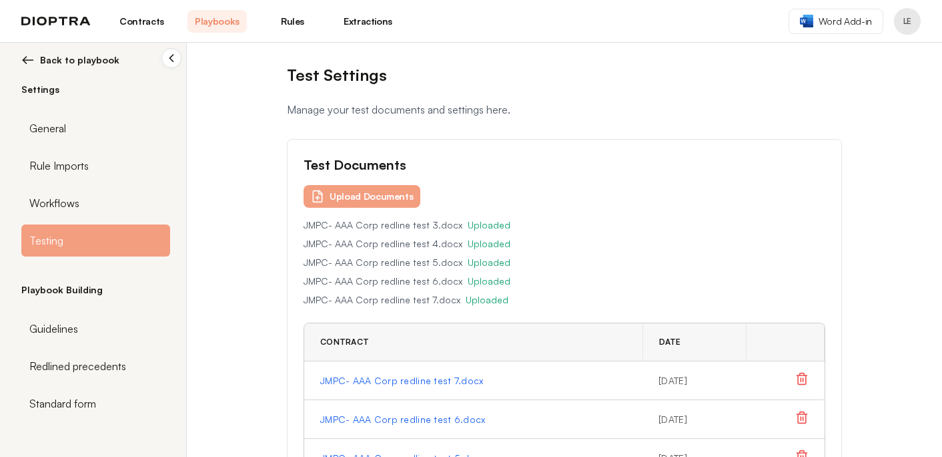
click at [81, 60] on span "Back to playbook" at bounding box center [79, 59] width 79 height 13
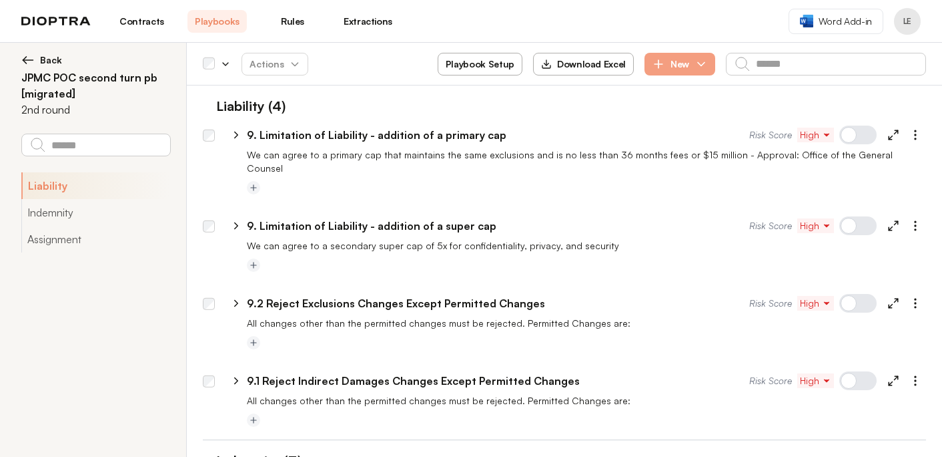
click at [898, 134] on icon at bounding box center [894, 135] width 12 height 12
select select "*******"
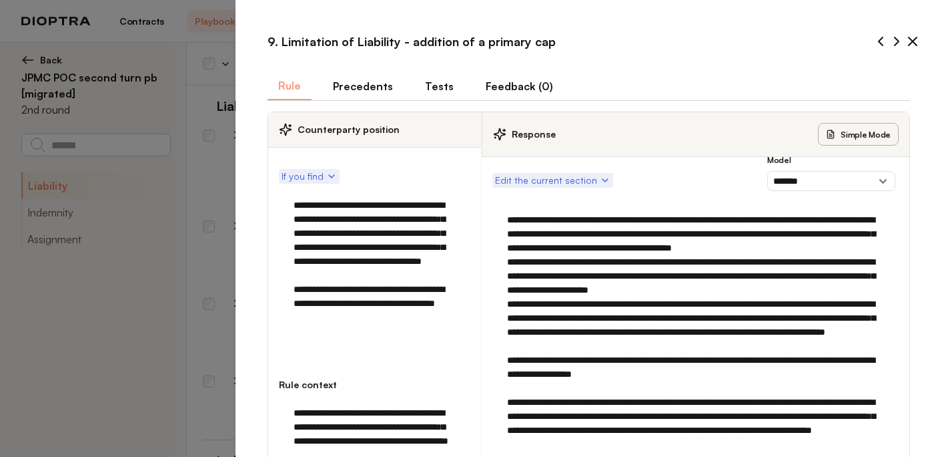
scroll to position [483, 0]
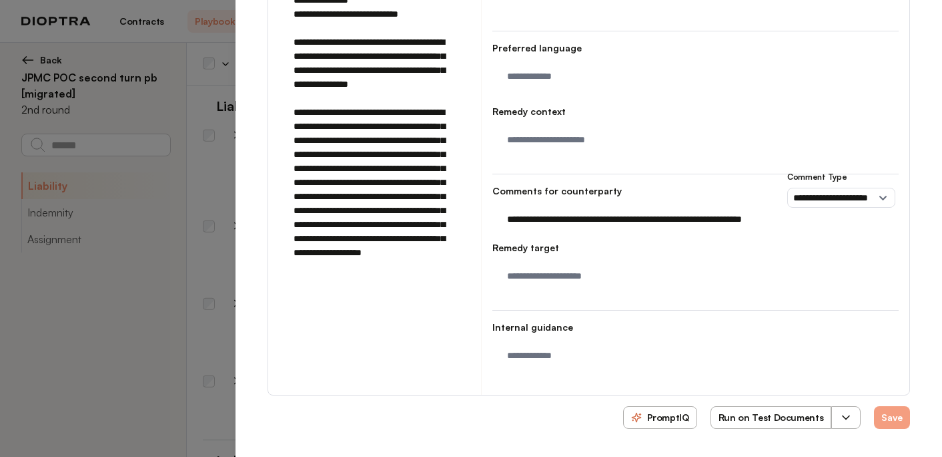
click at [852, 415] on icon "button" at bounding box center [846, 416] width 13 height 13
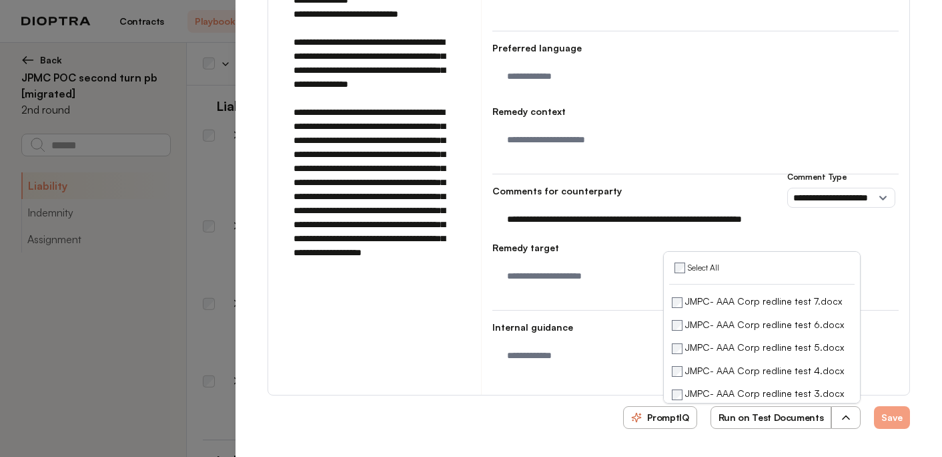
click at [758, 417] on button "Run on Test Documents" at bounding box center [771, 417] width 121 height 23
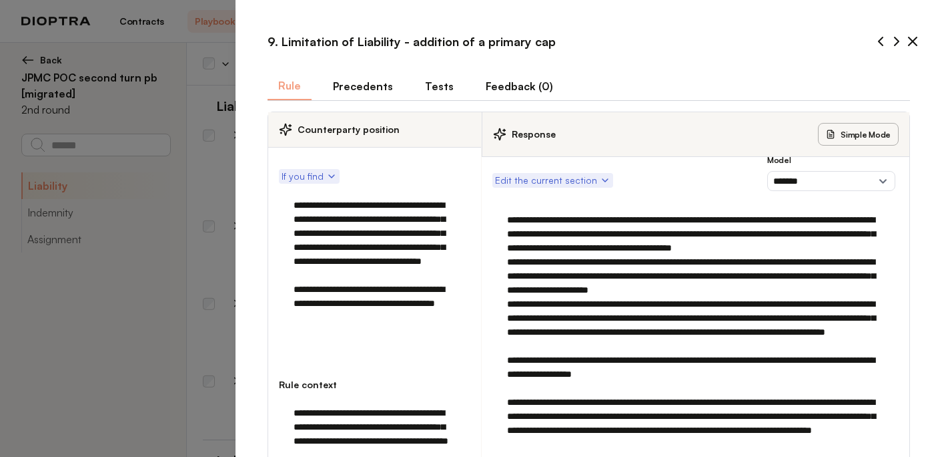
click at [914, 47] on icon at bounding box center [913, 41] width 16 height 16
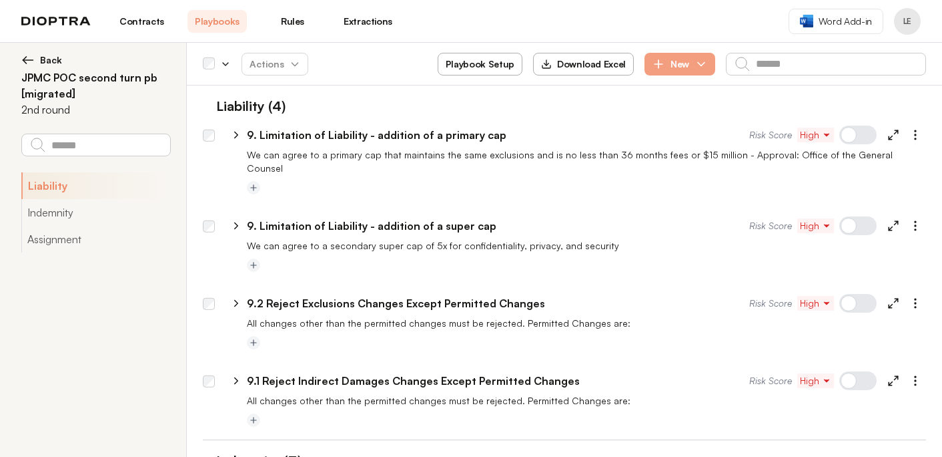
click at [236, 220] on icon at bounding box center [236, 226] width 12 height 12
select select "*****"
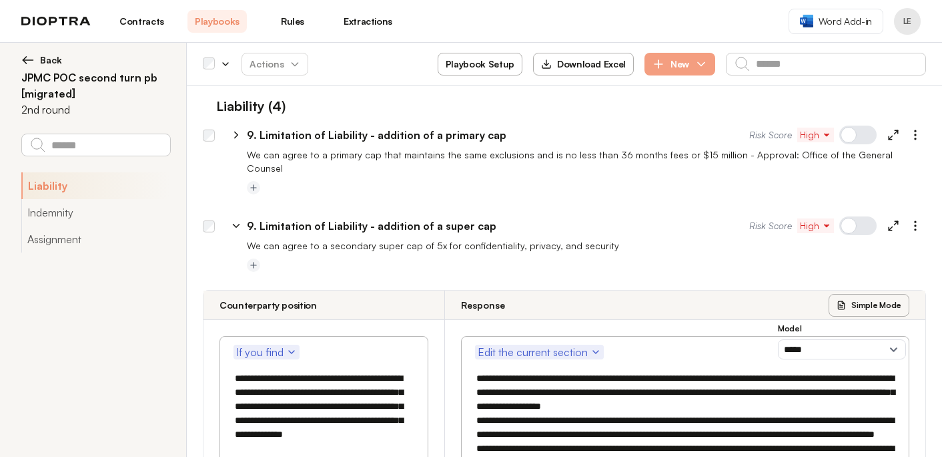
click at [892, 220] on icon at bounding box center [894, 226] width 12 height 12
select select "*****"
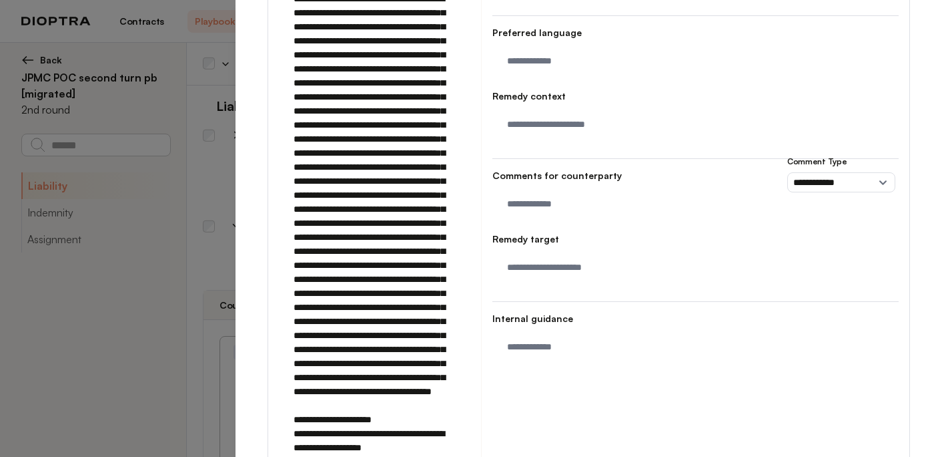
scroll to position [724, 0]
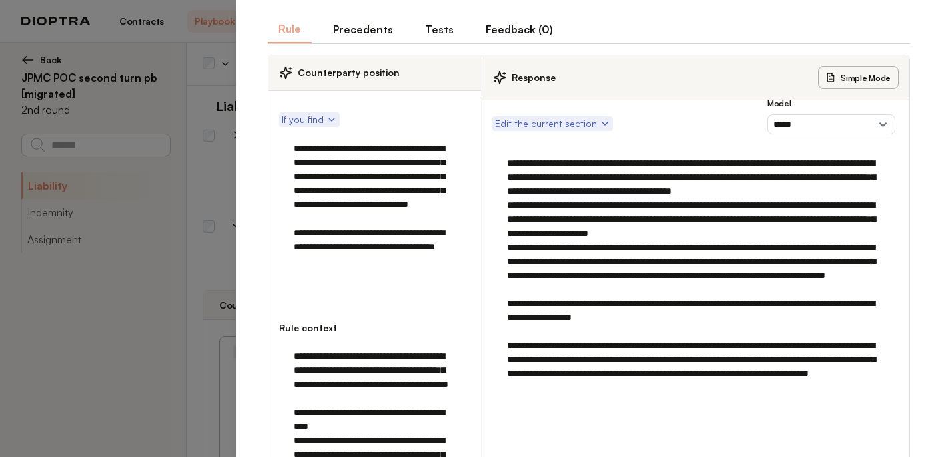
scroll to position [0, 0]
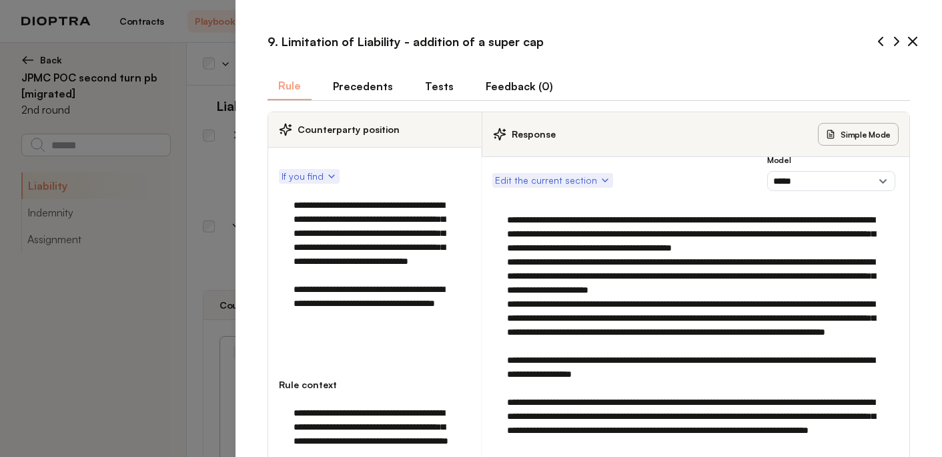
click at [915, 39] on icon at bounding box center [913, 41] width 8 height 8
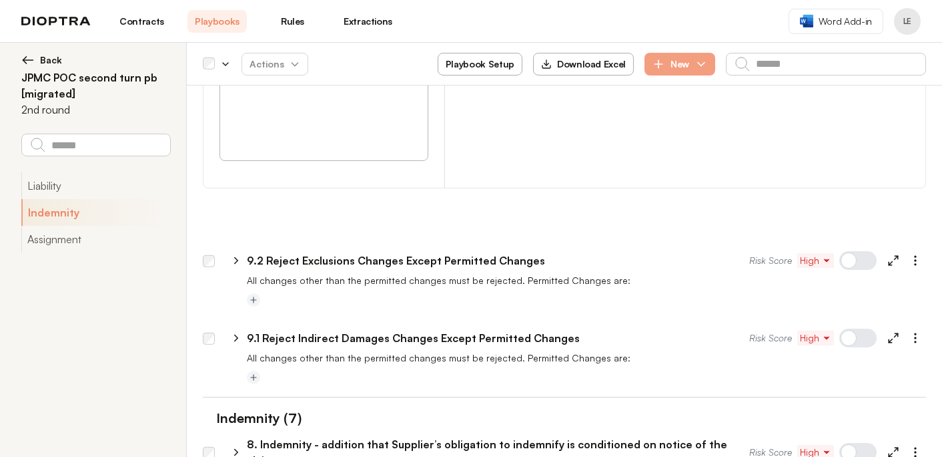
scroll to position [1145, 0]
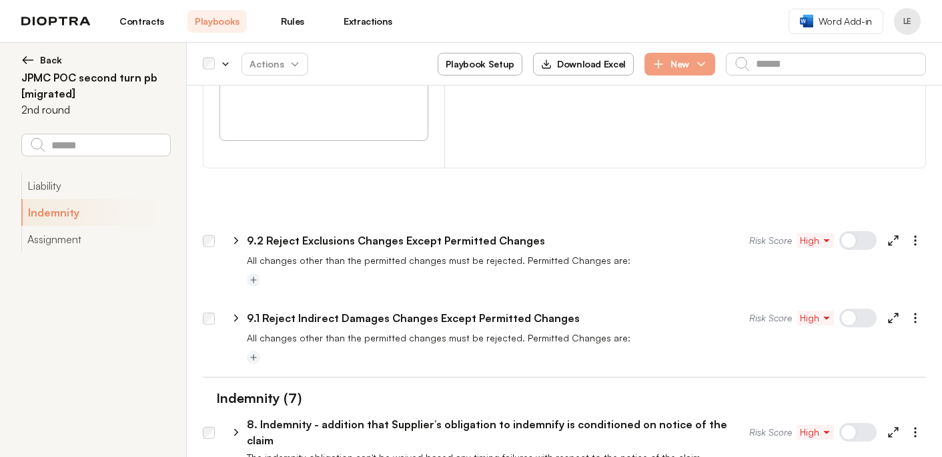
click at [896, 236] on line at bounding box center [896, 237] width 3 height 3
select select "*******"
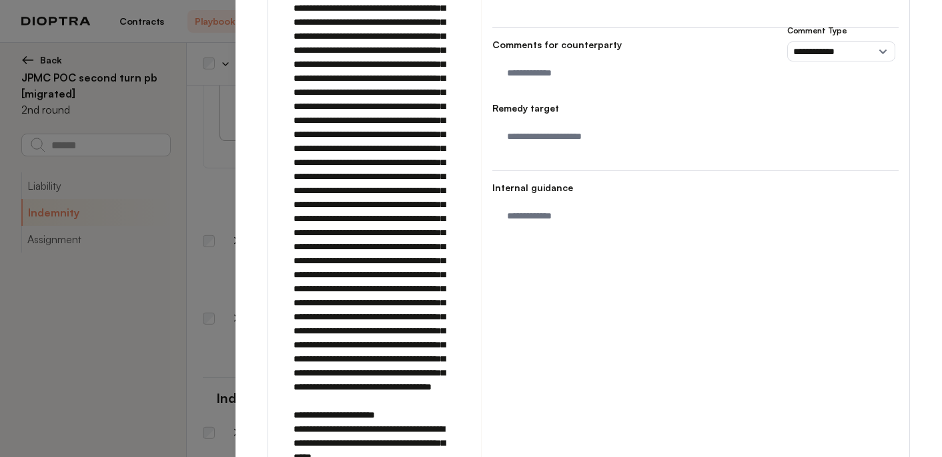
scroll to position [611, 0]
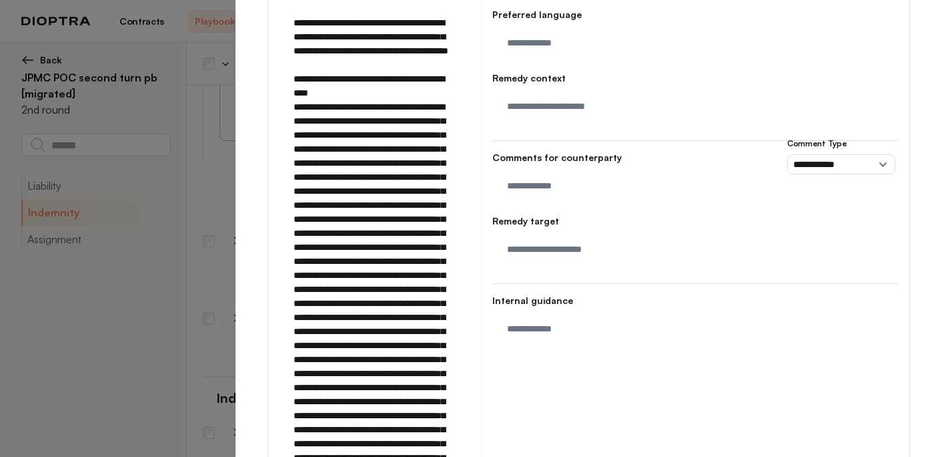
scroll to position [0, 0]
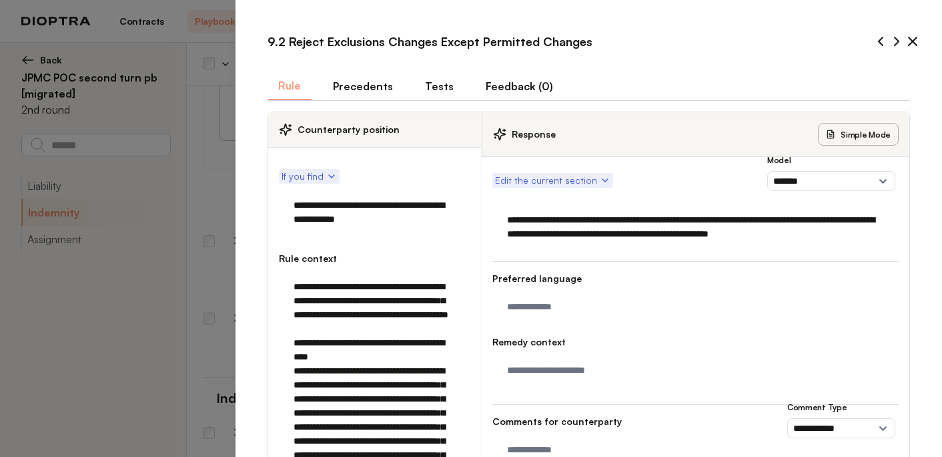
click at [910, 45] on icon at bounding box center [913, 41] width 8 height 8
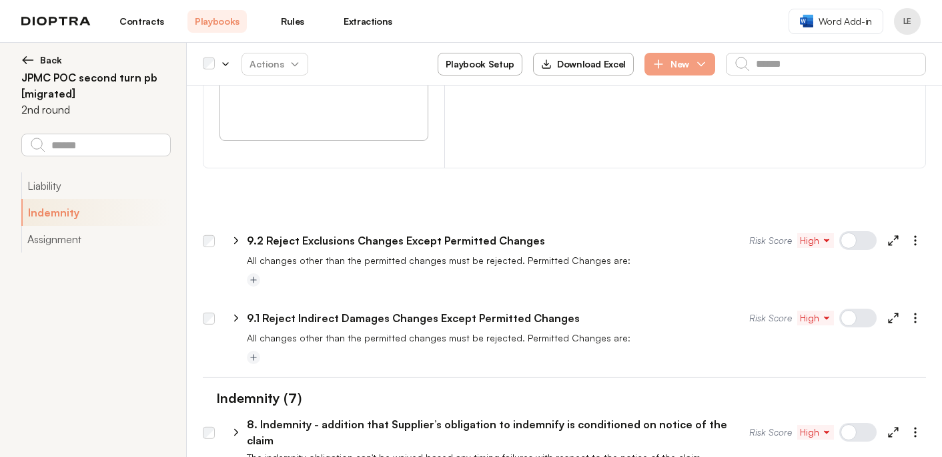
click at [235, 312] on icon at bounding box center [236, 318] width 12 height 12
select select "*******"
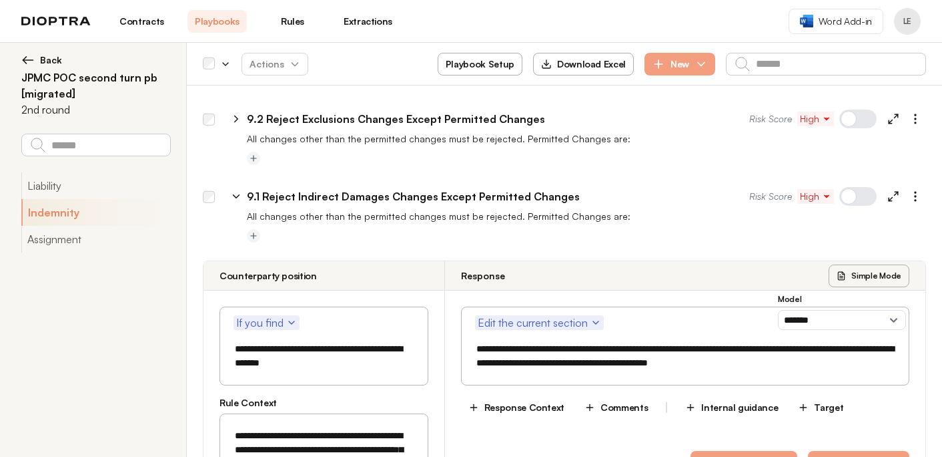
scroll to position [1250, 0]
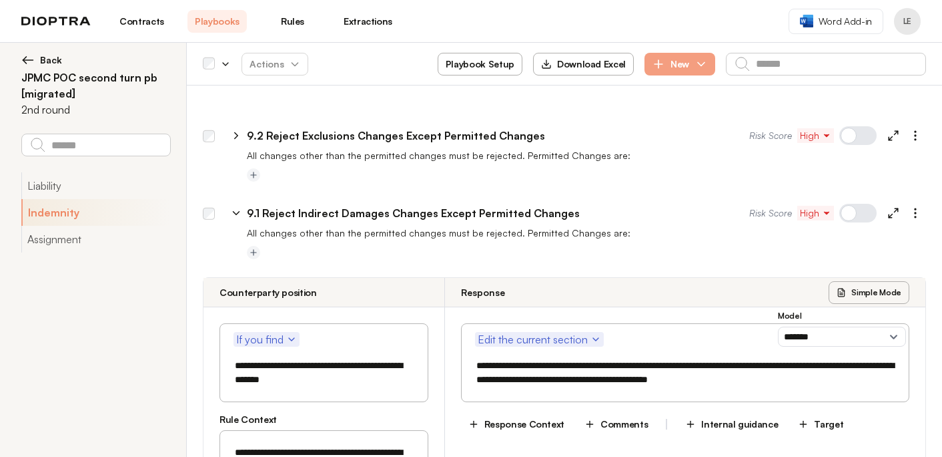
click at [894, 207] on icon at bounding box center [894, 213] width 12 height 12
select select "*******"
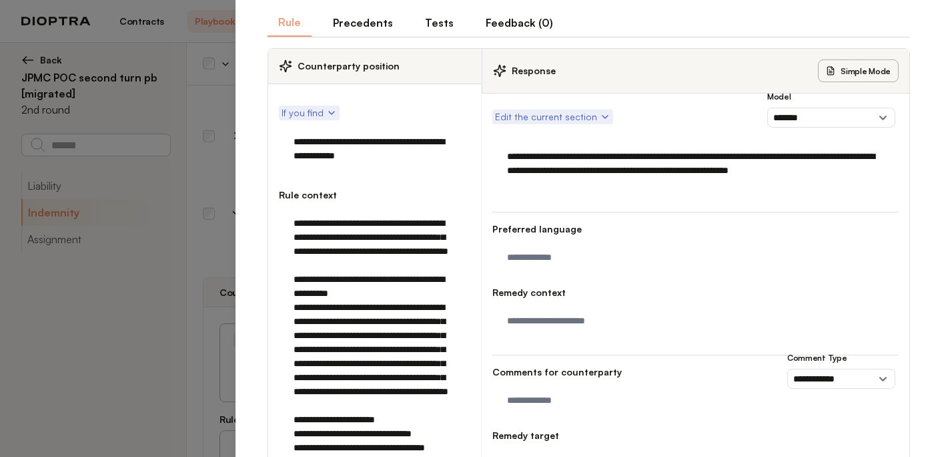
scroll to position [237, 0]
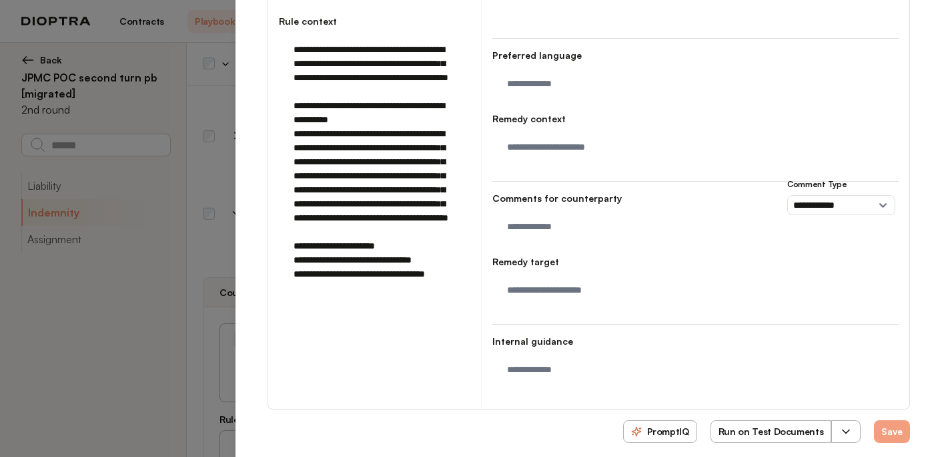
click at [853, 425] on icon "button" at bounding box center [846, 431] width 13 height 13
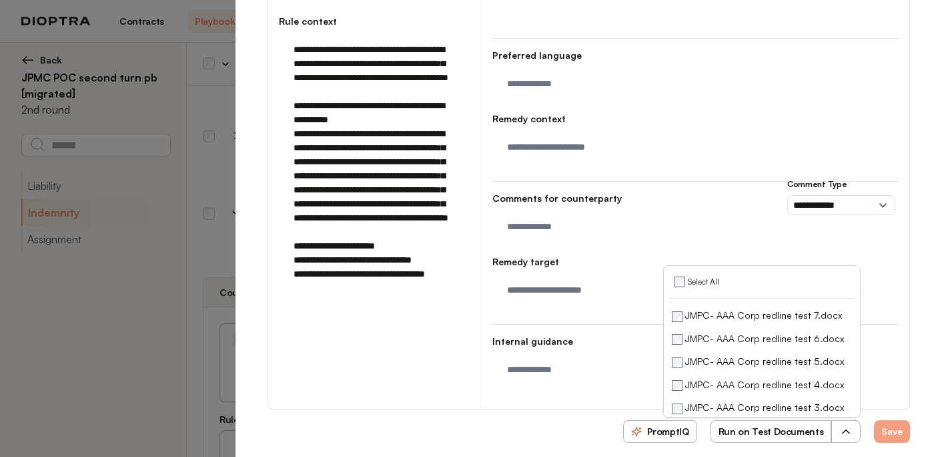
click at [759, 421] on button "Run on Test Documents" at bounding box center [771, 431] width 121 height 23
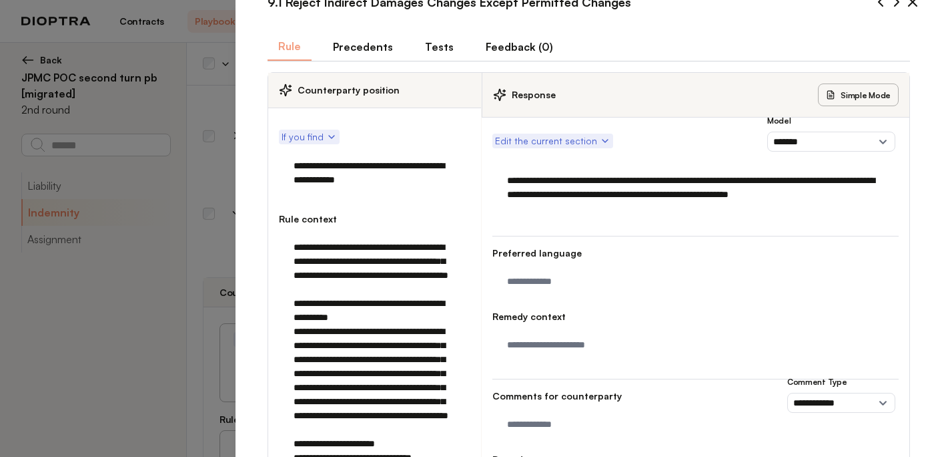
scroll to position [0, 0]
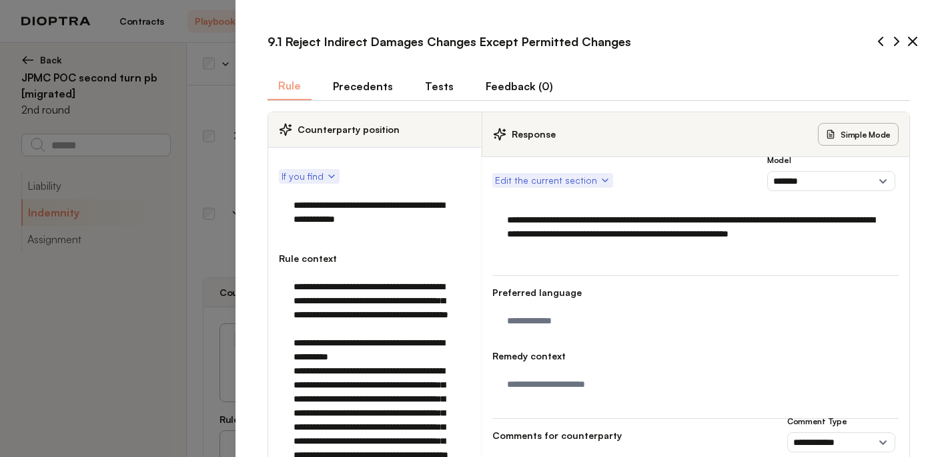
click at [442, 87] on button "Tests" at bounding box center [440, 86] width 50 height 28
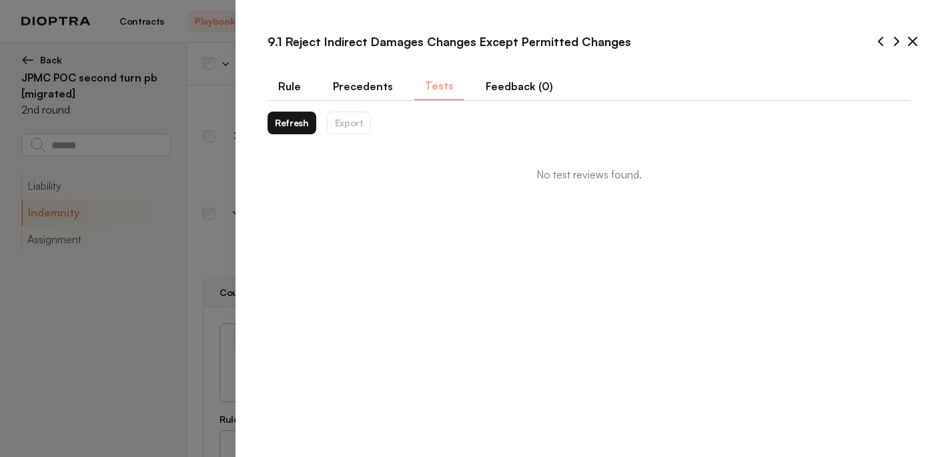
click at [300, 129] on button "Refresh" at bounding box center [292, 122] width 49 height 23
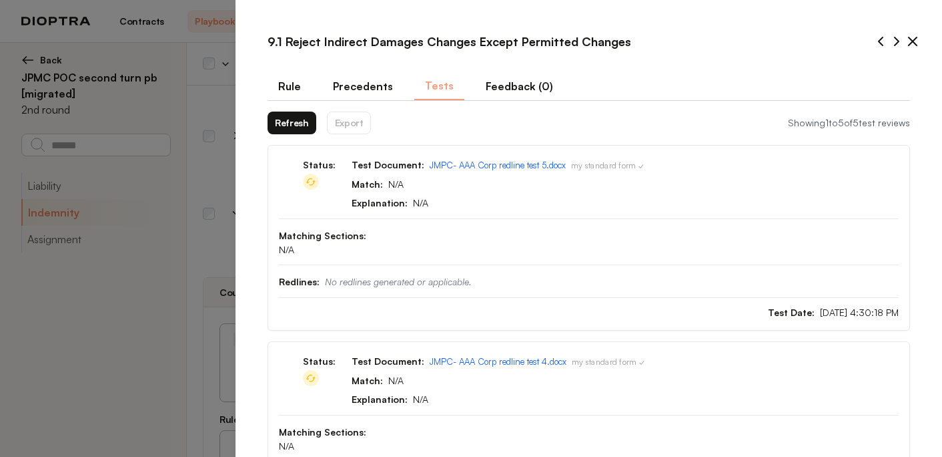
click at [914, 43] on icon at bounding box center [913, 41] width 8 height 8
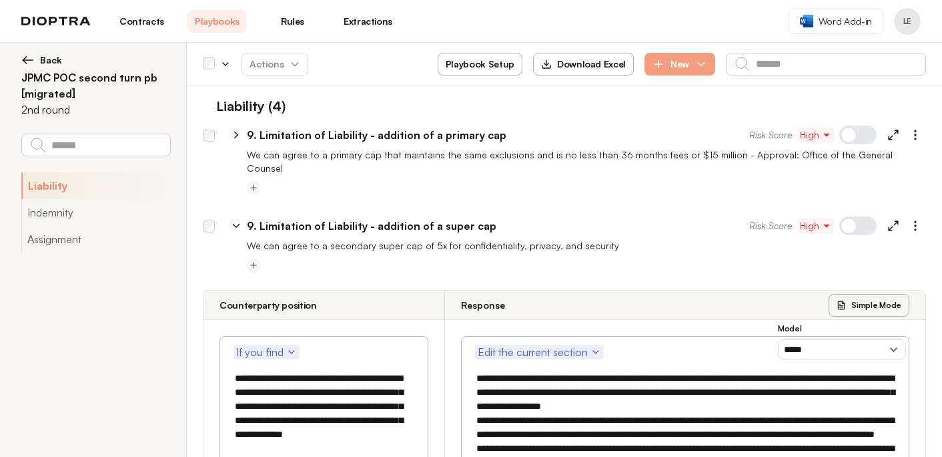
click at [237, 136] on icon at bounding box center [236, 135] width 12 height 12
select select "*******"
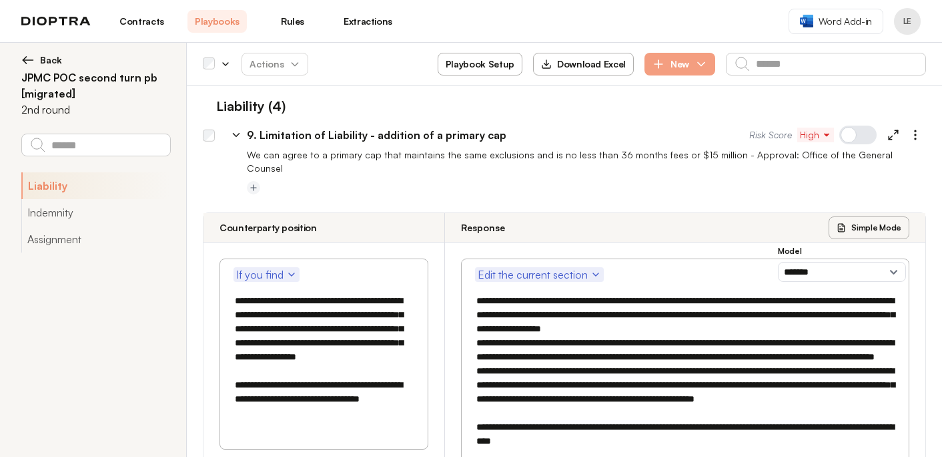
click at [892, 138] on icon at bounding box center [894, 135] width 12 height 12
select select "*******"
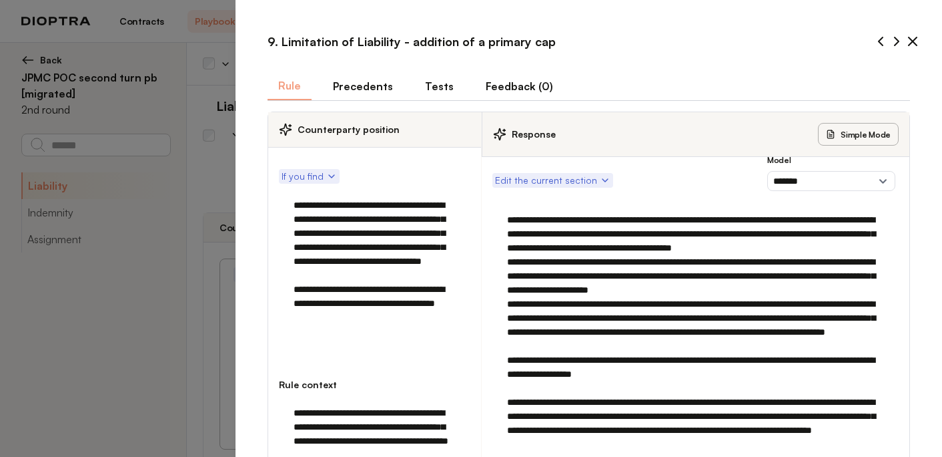
click at [441, 89] on button "Tests" at bounding box center [440, 86] width 50 height 28
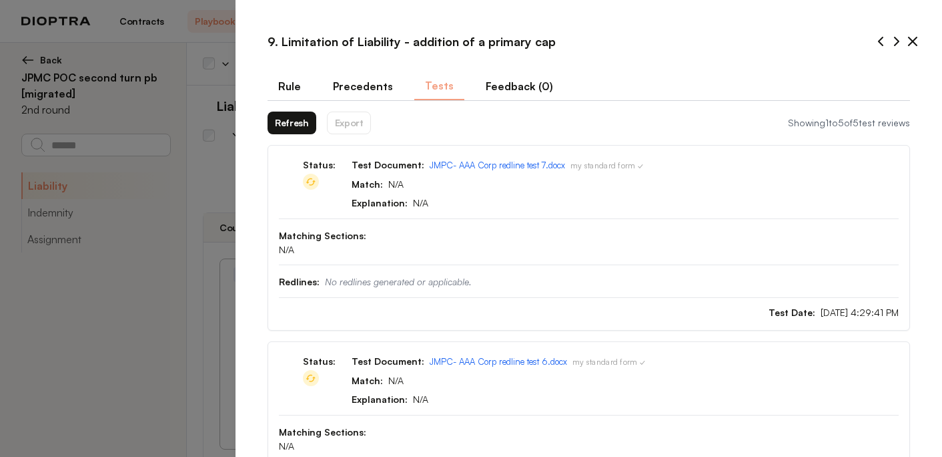
click at [292, 120] on button "Refresh" at bounding box center [292, 122] width 49 height 23
click at [301, 124] on button "Refresh" at bounding box center [292, 122] width 49 height 23
click at [299, 127] on button "Refresh" at bounding box center [292, 122] width 49 height 23
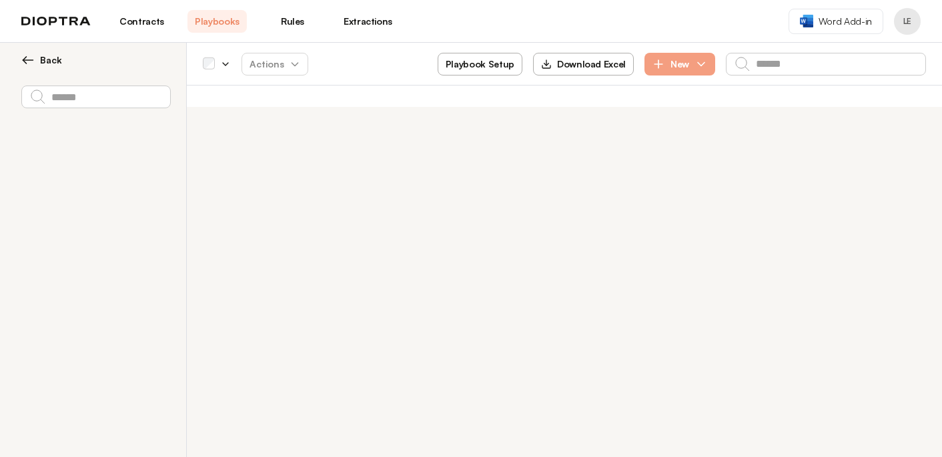
click at [231, 26] on link "Playbooks" at bounding box center [217, 21] width 59 height 23
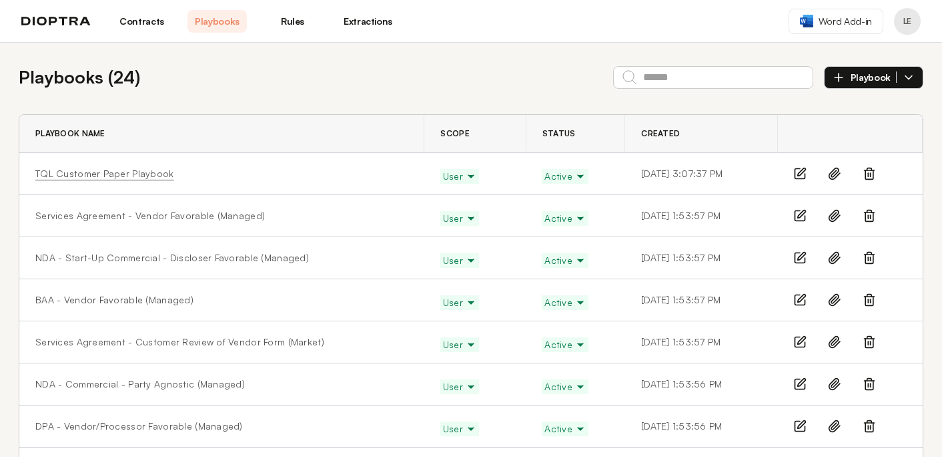
click at [122, 172] on link "TQL Customer Paper Playbook" at bounding box center [104, 173] width 139 height 13
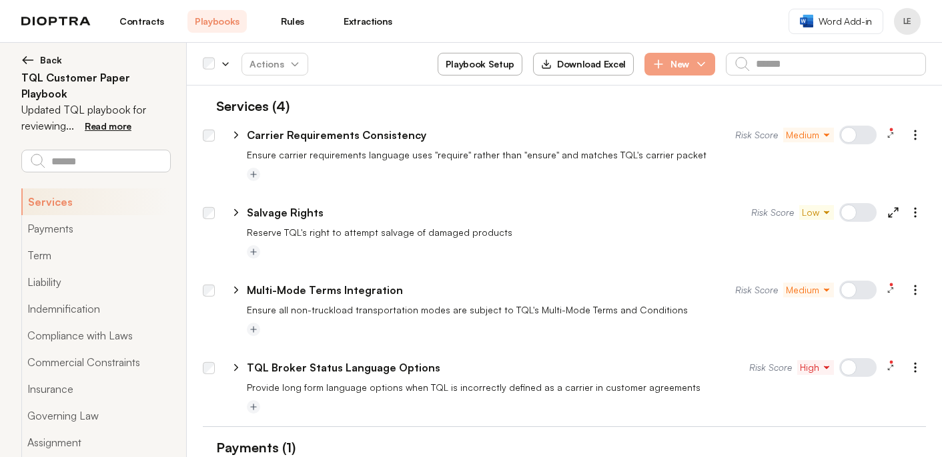
click at [236, 368] on icon at bounding box center [236, 367] width 12 height 12
select select "*****"
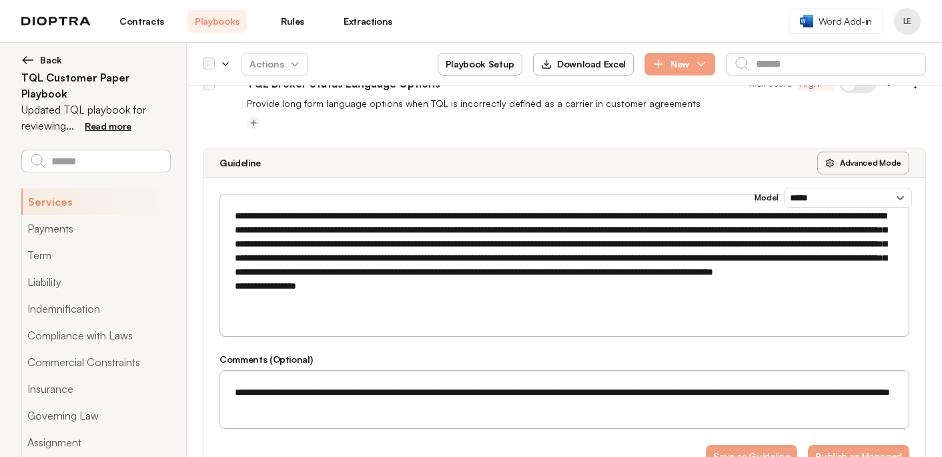
scroll to position [282, 0]
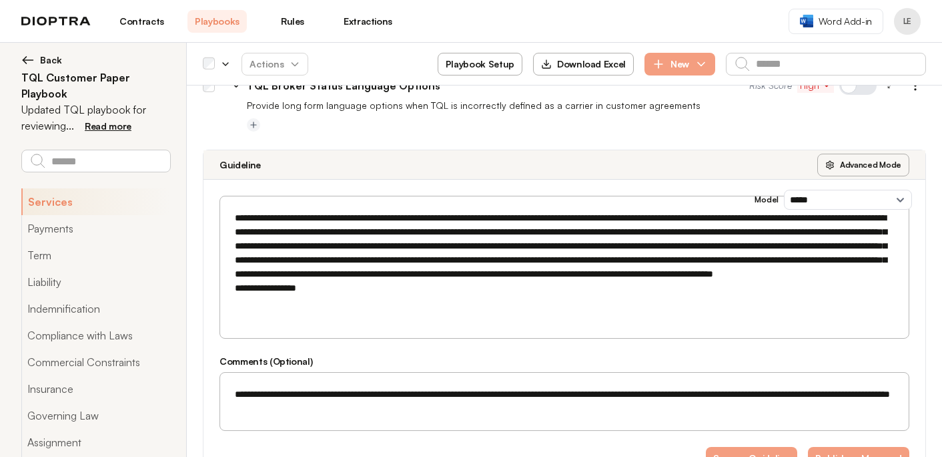
click at [696, 217] on textarea "**********" at bounding box center [564, 259] width 673 height 111
click at [726, 222] on textarea "**********" at bounding box center [564, 259] width 673 height 111
click at [759, 447] on button "Save as Guideline" at bounding box center [751, 458] width 91 height 23
click at [795, 220] on textarea "**********" at bounding box center [564, 259] width 673 height 111
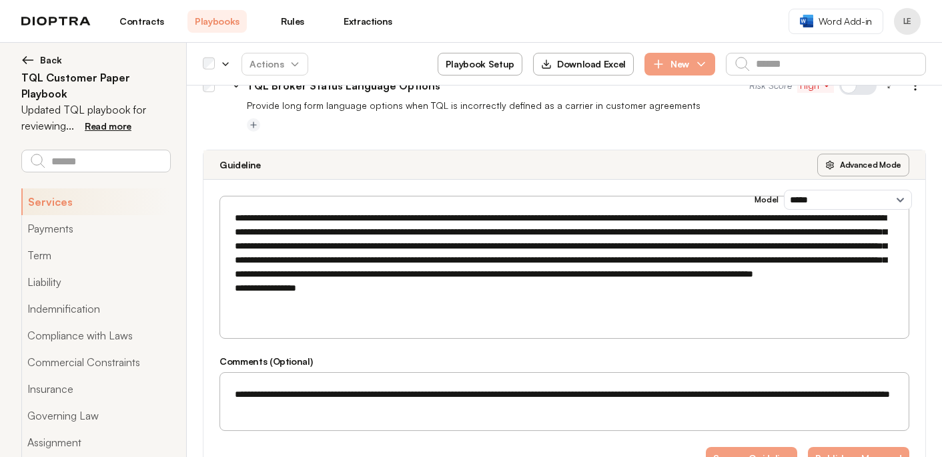
click at [795, 220] on textarea "**********" at bounding box center [564, 259] width 673 height 111
drag, startPoint x: 336, startPoint y: 322, endPoint x: 226, endPoint y: 320, distance: 109.5
click at [226, 320] on div "If you find language defining TQL as a "Carrier" or implying TQL provides carri…" at bounding box center [565, 267] width 690 height 143
click at [281, 231] on textarea "**********" at bounding box center [564, 266] width 673 height 125
paste textarea "**********"
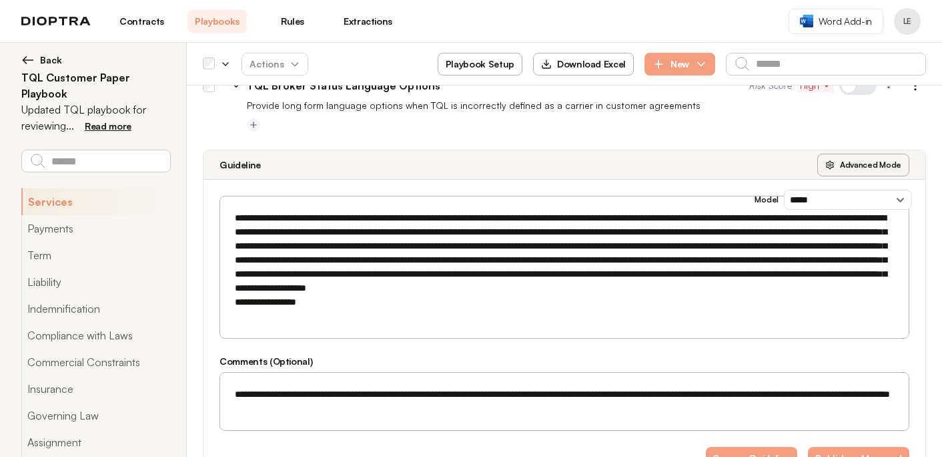
drag, startPoint x: 326, startPoint y: 318, endPoint x: 203, endPoint y: 316, distance: 123.5
click at [204, 316] on div "**********" at bounding box center [565, 333] width 722 height 306
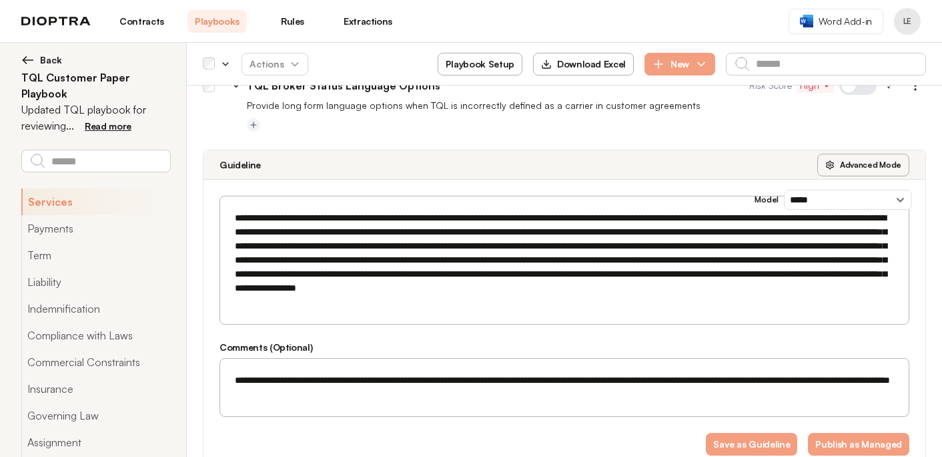
click at [663, 218] on textarea "**********" at bounding box center [564, 259] width 673 height 111
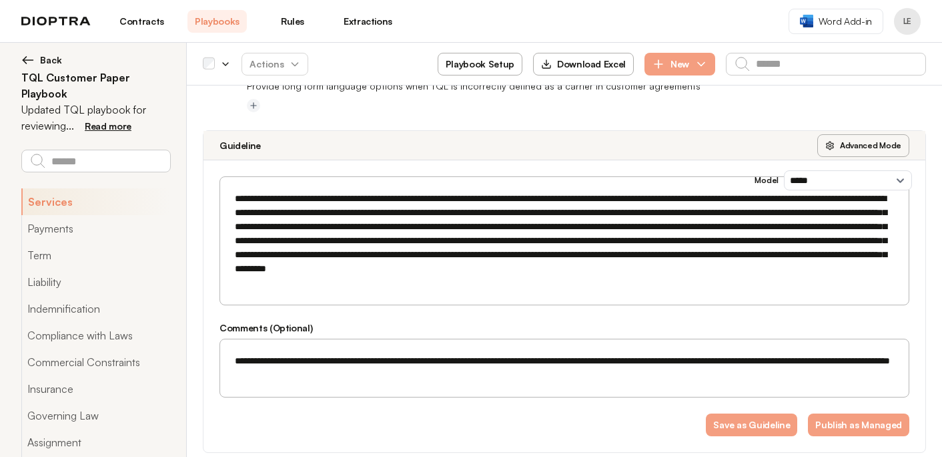
scroll to position [322, 0]
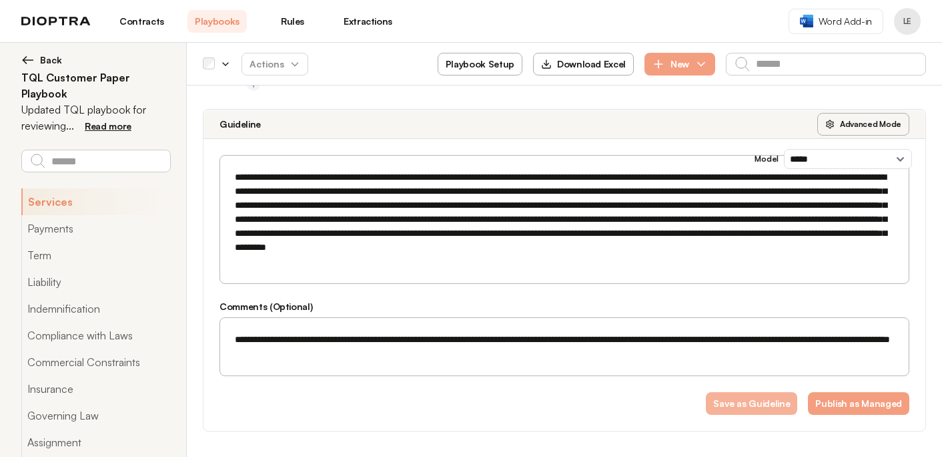
type textarea "**********"
click at [766, 402] on button "Save as Guideline" at bounding box center [751, 403] width 91 height 23
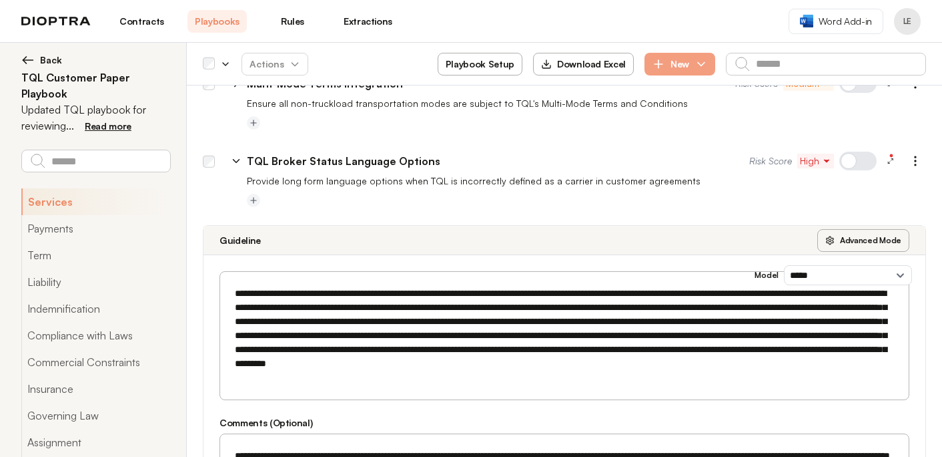
scroll to position [132, 0]
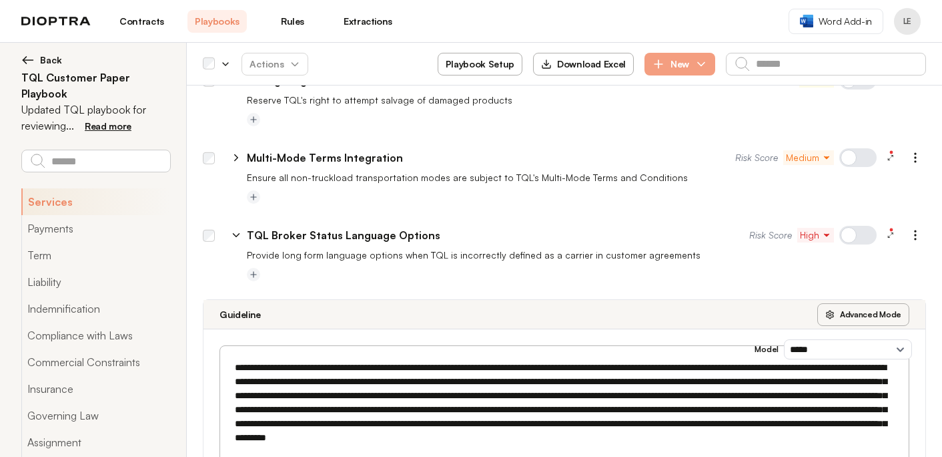
click at [45, 55] on span "Back" at bounding box center [51, 59] width 22 height 13
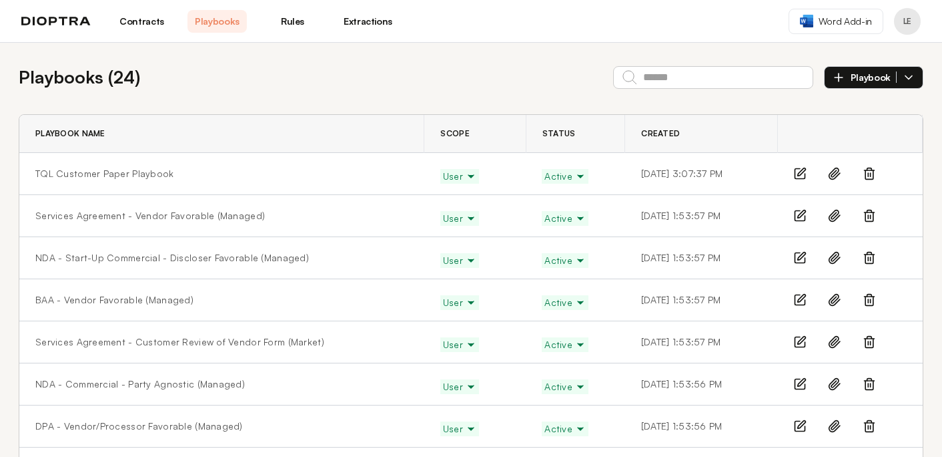
click at [146, 17] on link "Contracts" at bounding box center [141, 21] width 59 height 23
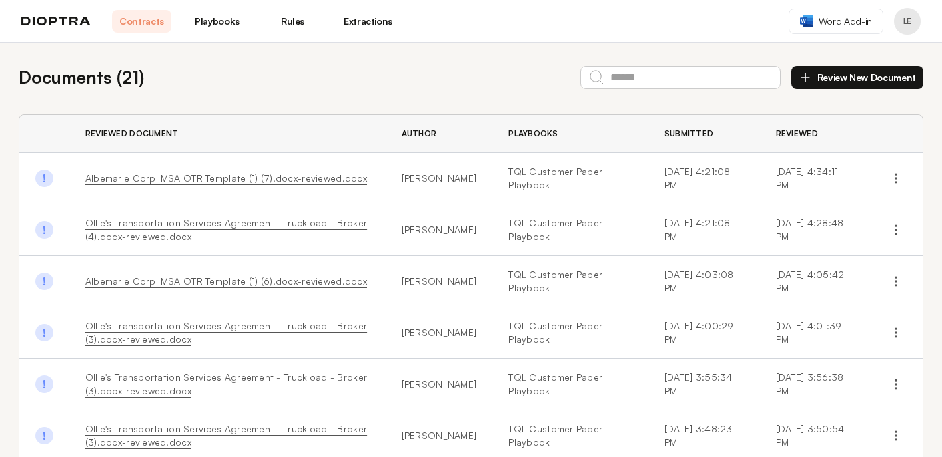
click at [852, 77] on button "Review New Document" at bounding box center [858, 77] width 132 height 23
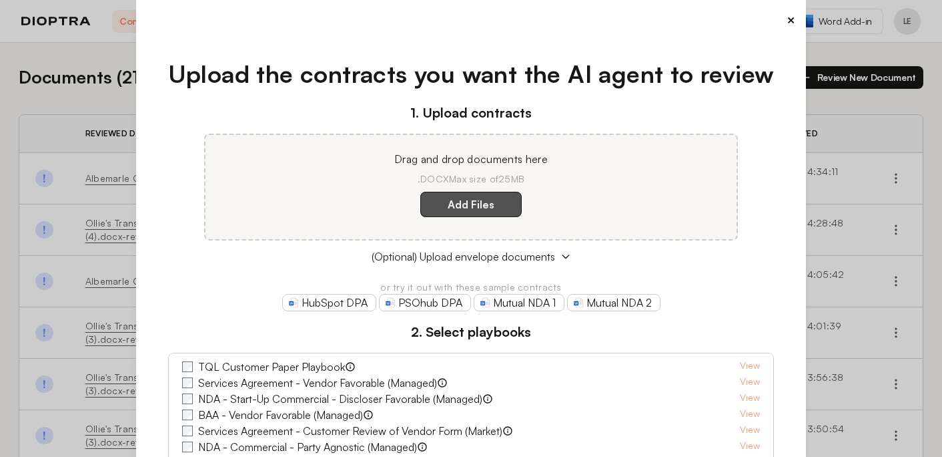
click at [495, 200] on label "Add Files" at bounding box center [471, 204] width 101 height 25
click at [0, 0] on here "Add Files" at bounding box center [0, 0] width 0 height 0
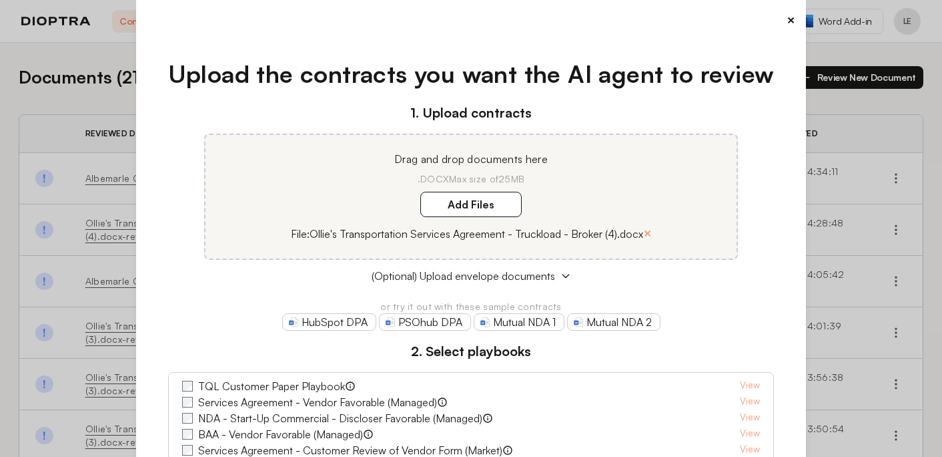
click at [286, 384] on label "TQL Customer Paper Playbook" at bounding box center [271, 386] width 147 height 16
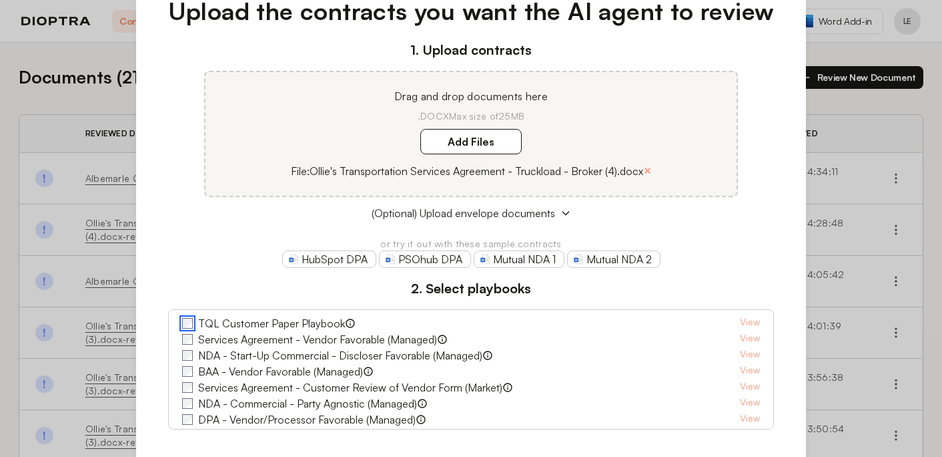
scroll to position [155, 0]
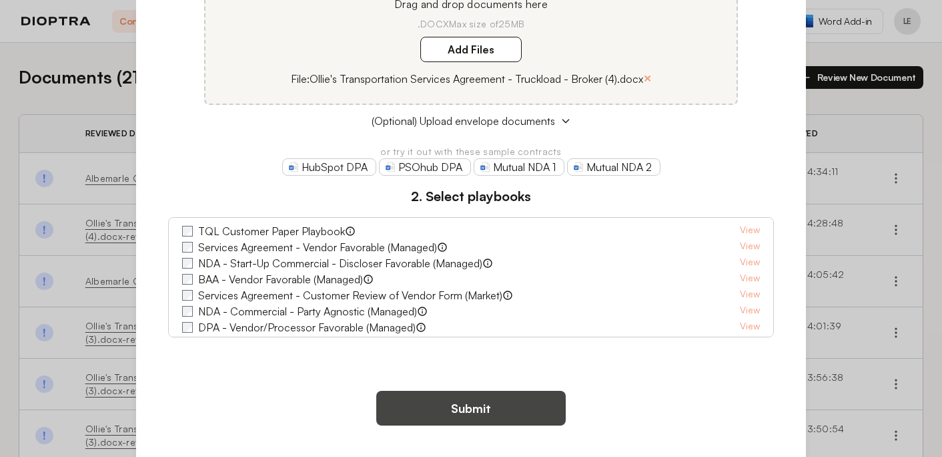
click at [465, 410] on button "Submit" at bounding box center [471, 407] width 190 height 35
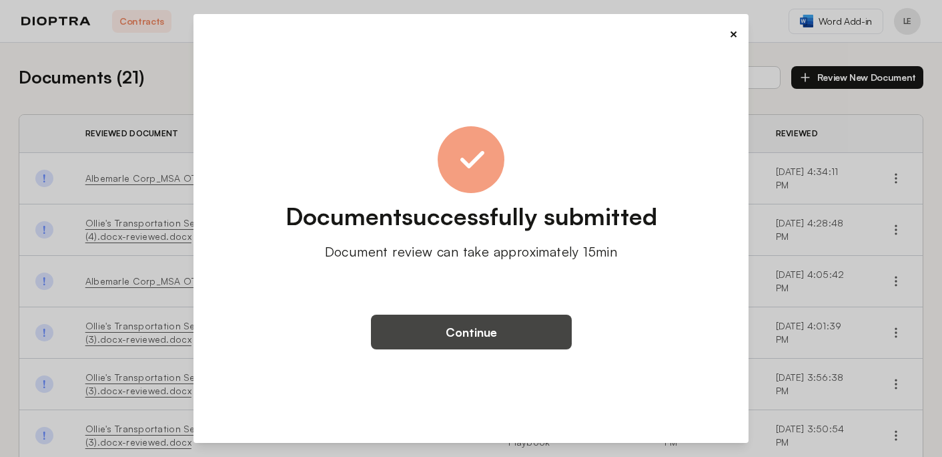
click at [475, 340] on button "Continue" at bounding box center [471, 331] width 201 height 35
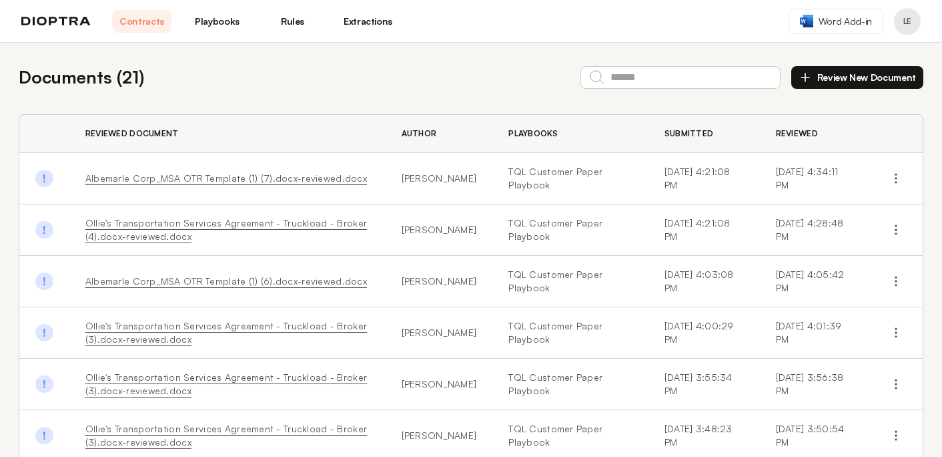
click at [140, 179] on link "Albemarle Corp_MSA OTR Template (1) (7).docx-reviewed.docx" at bounding box center [226, 177] width 282 height 11
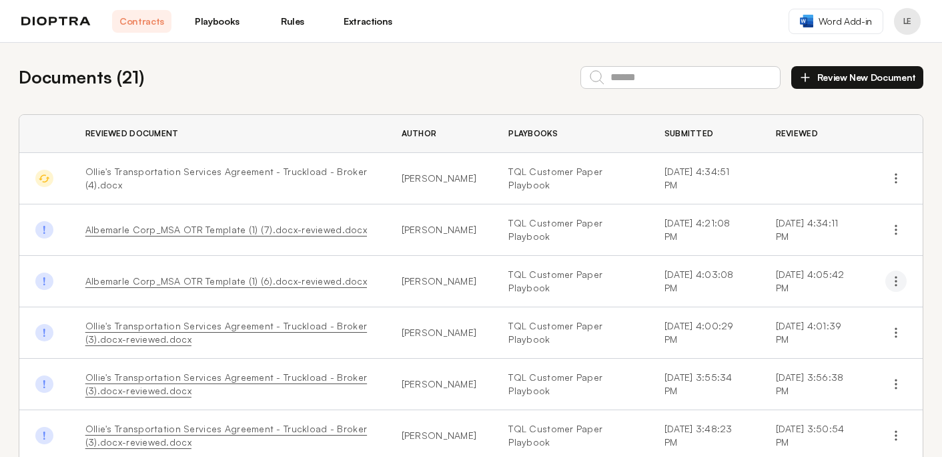
click at [893, 280] on icon "button" at bounding box center [896, 280] width 13 height 13
click at [841, 332] on button "Delete" at bounding box center [837, 336] width 121 height 24
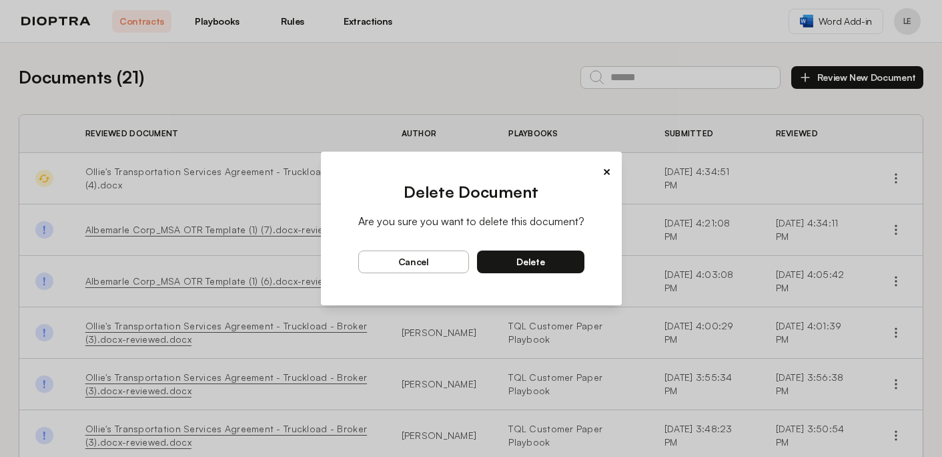
click at [546, 263] on button "delete" at bounding box center [530, 261] width 107 height 23
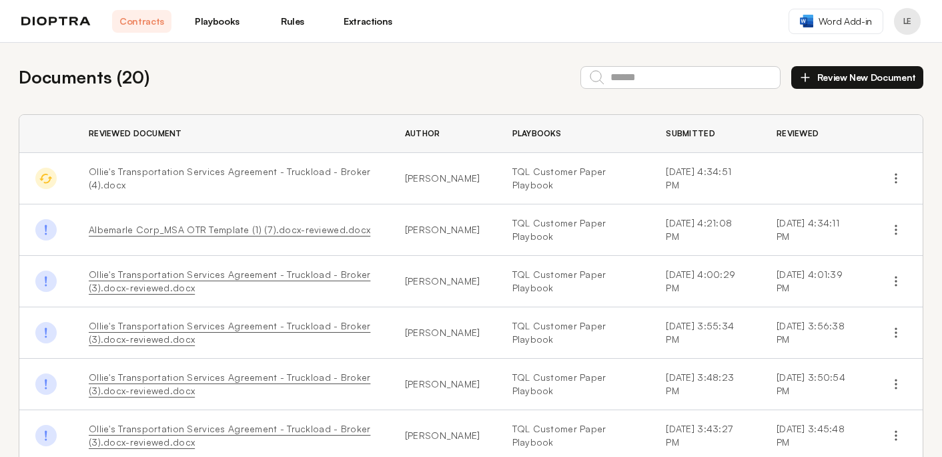
scroll to position [282, 0]
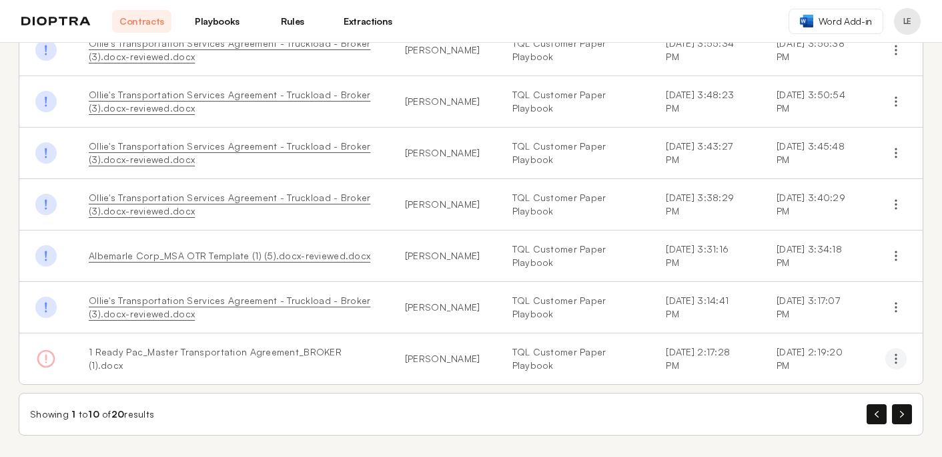
click at [898, 360] on icon "button" at bounding box center [896, 358] width 13 height 13
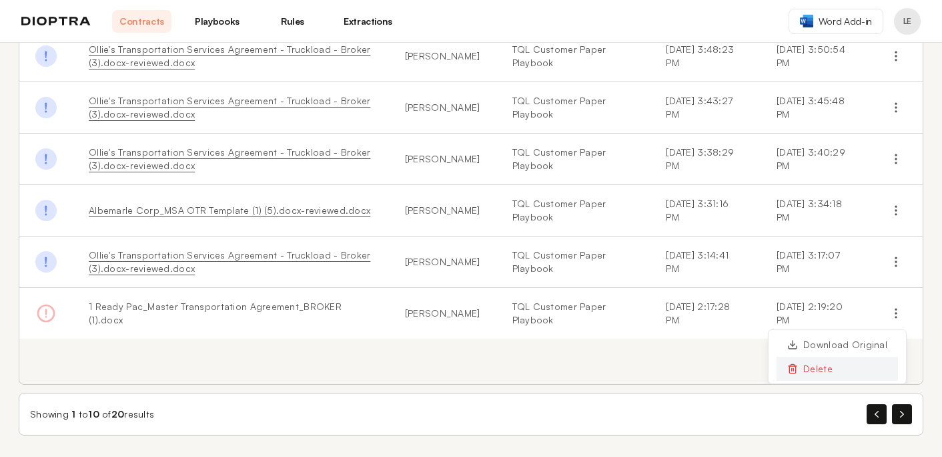
click at [810, 370] on button "Delete" at bounding box center [837, 368] width 121 height 24
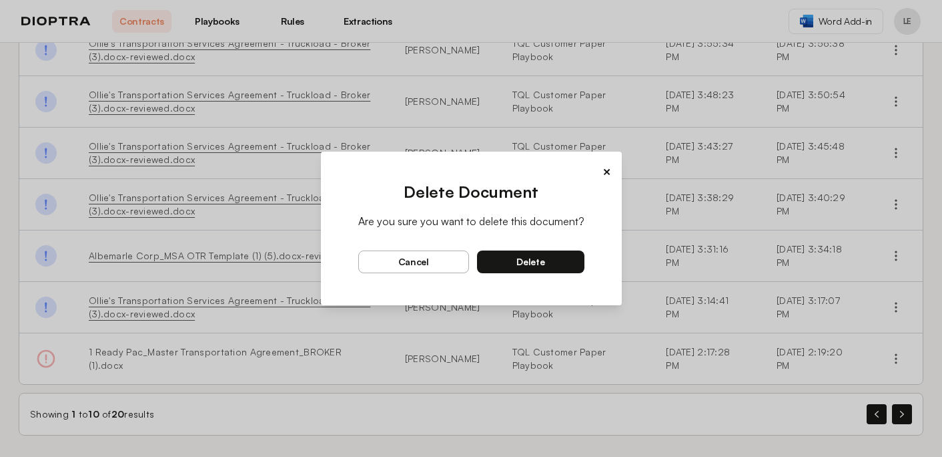
scroll to position [0, 0]
click at [542, 259] on span "delete" at bounding box center [531, 262] width 28 height 12
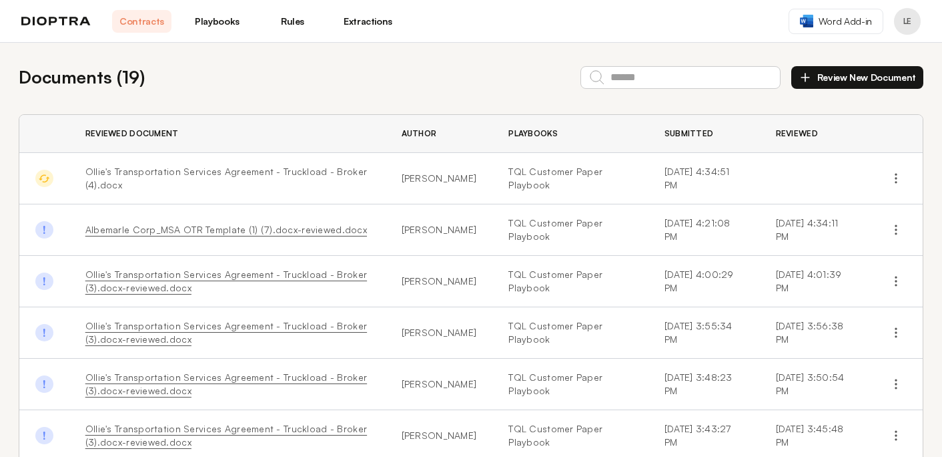
scroll to position [282, 0]
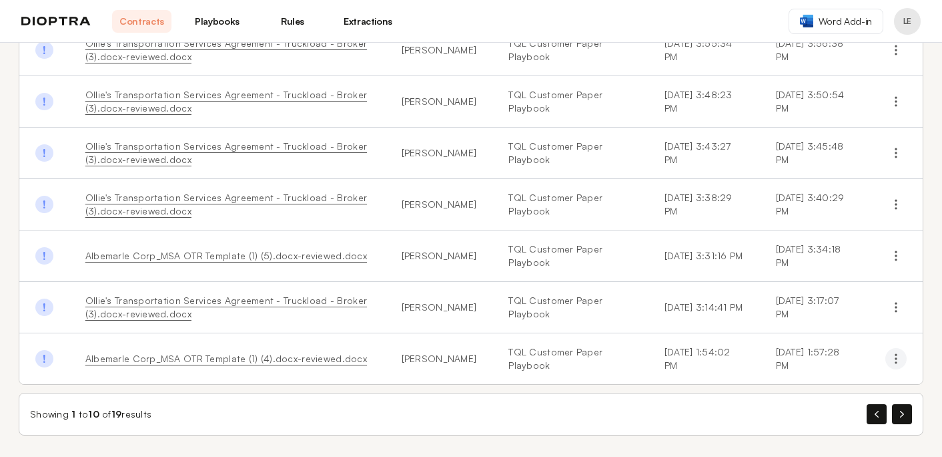
click at [892, 360] on icon "button" at bounding box center [896, 358] width 13 height 13
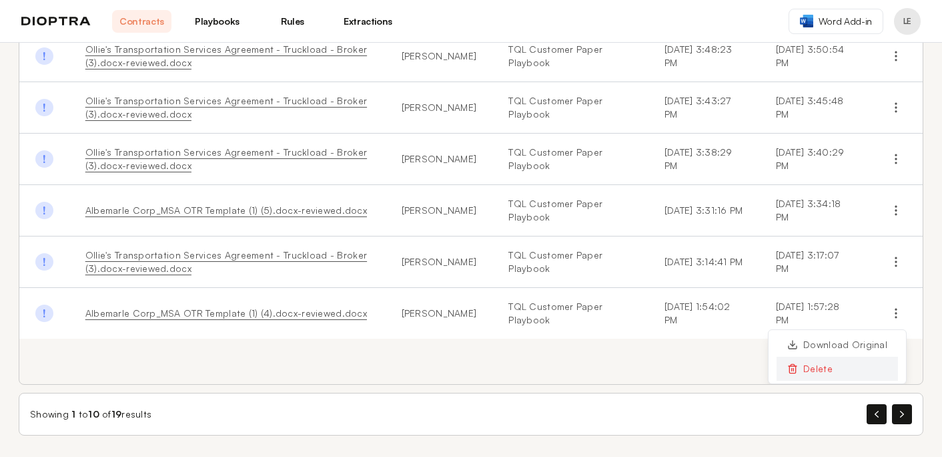
click at [813, 362] on button "Delete" at bounding box center [837, 368] width 121 height 24
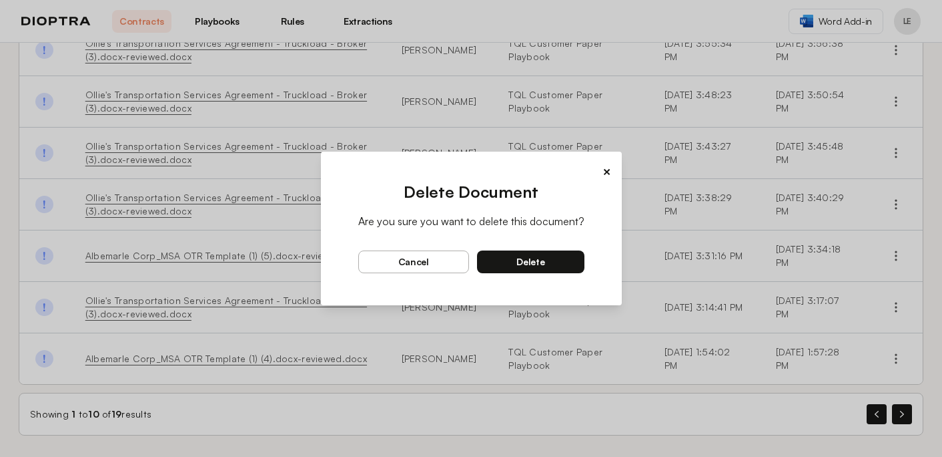
click at [559, 256] on button "delete" at bounding box center [530, 261] width 107 height 23
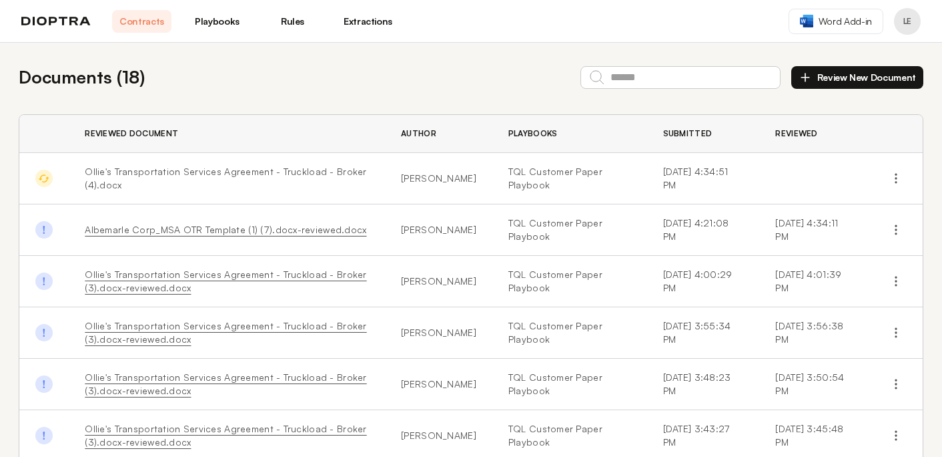
scroll to position [282, 0]
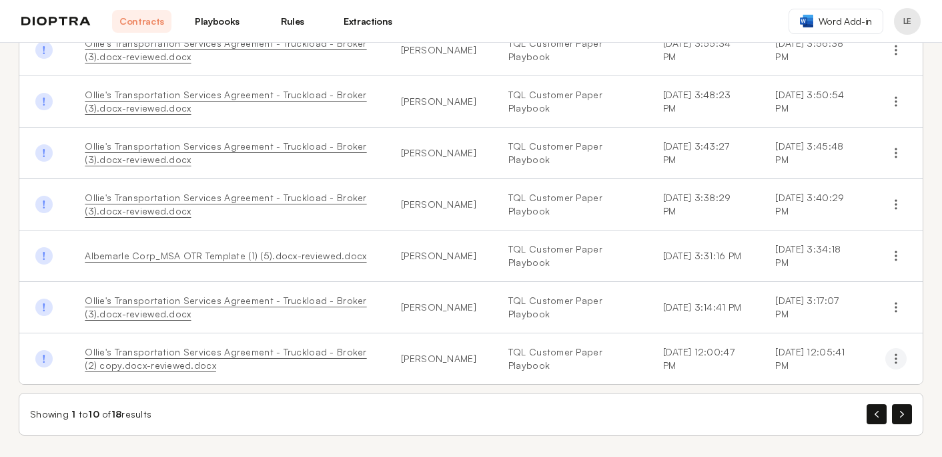
click at [901, 364] on icon "button" at bounding box center [896, 358] width 13 height 13
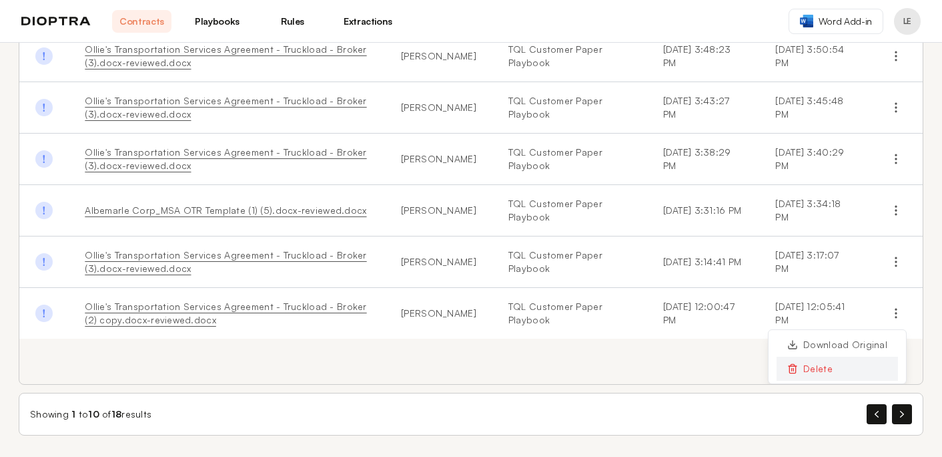
click at [798, 366] on icon "button" at bounding box center [793, 368] width 11 height 11
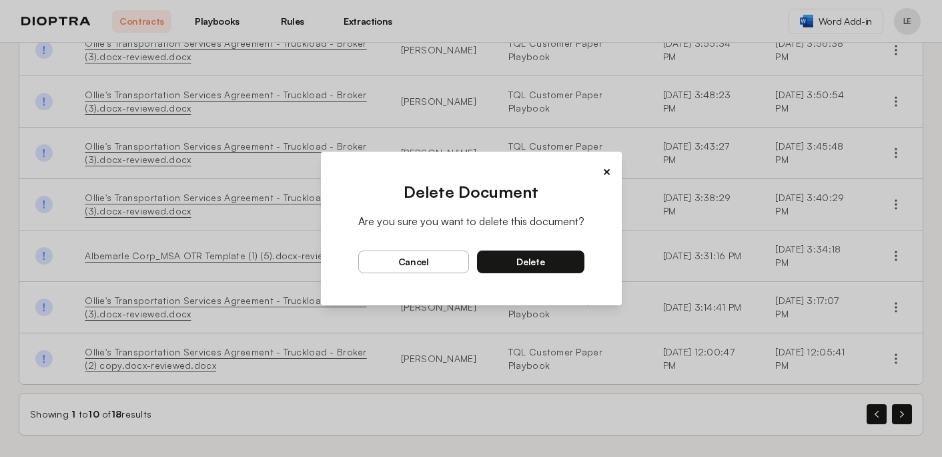
click at [546, 262] on button "delete" at bounding box center [530, 261] width 107 height 23
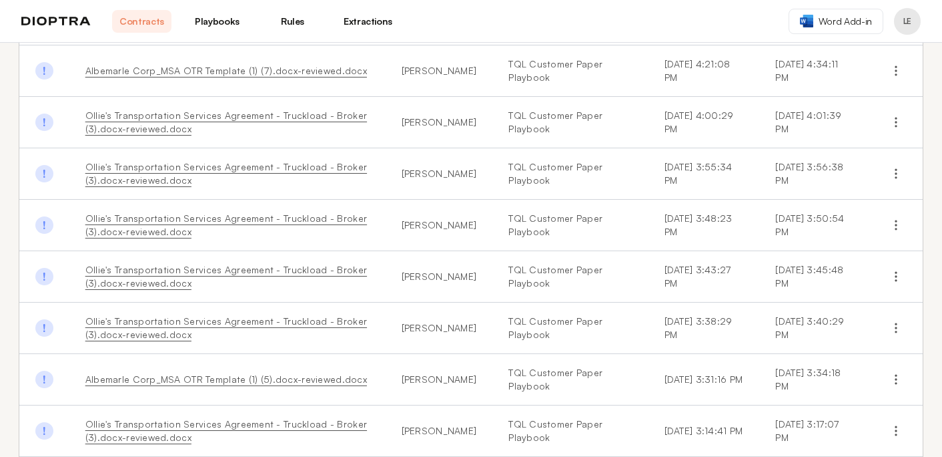
scroll to position [282, 0]
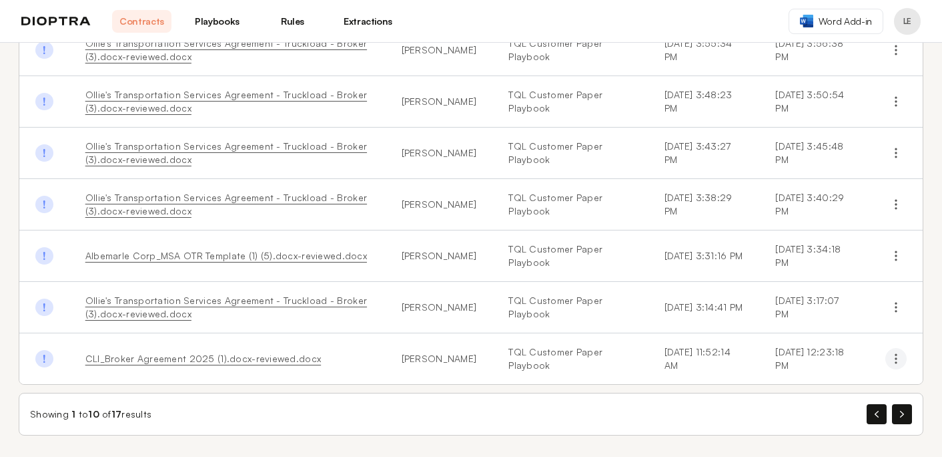
click at [901, 357] on icon "button" at bounding box center [896, 358] width 13 height 13
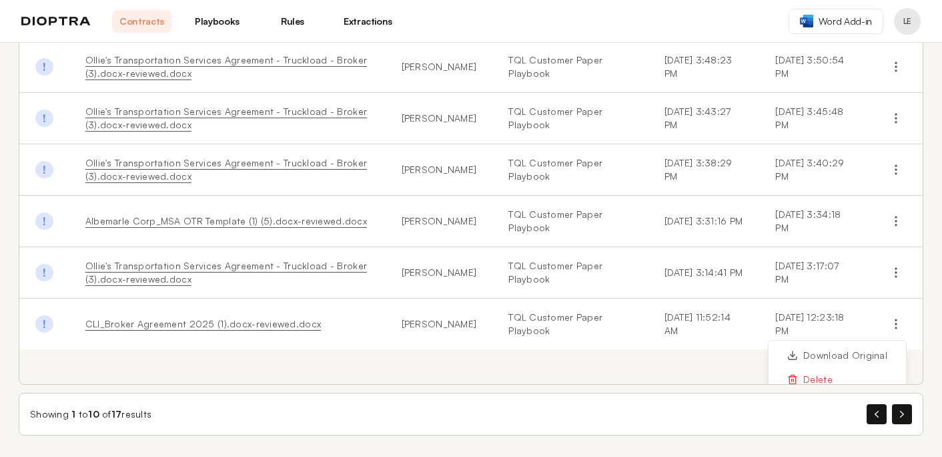
scroll to position [45, 0]
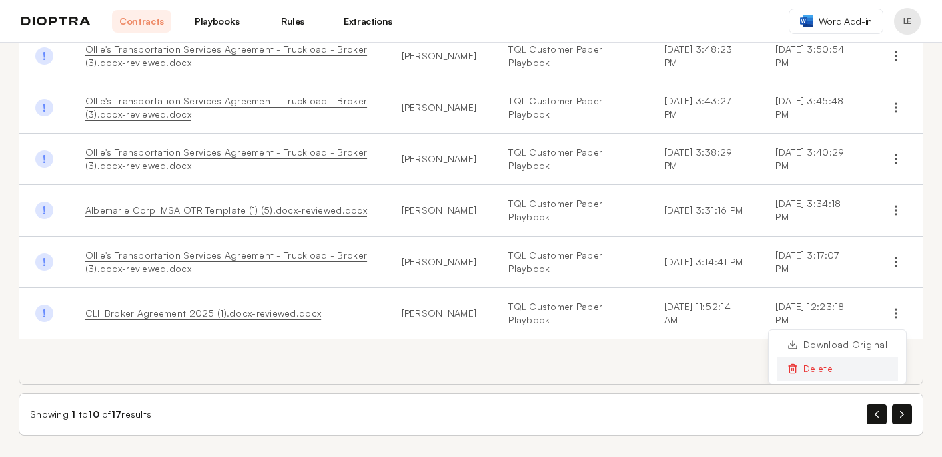
click at [827, 368] on button "Delete" at bounding box center [837, 368] width 121 height 24
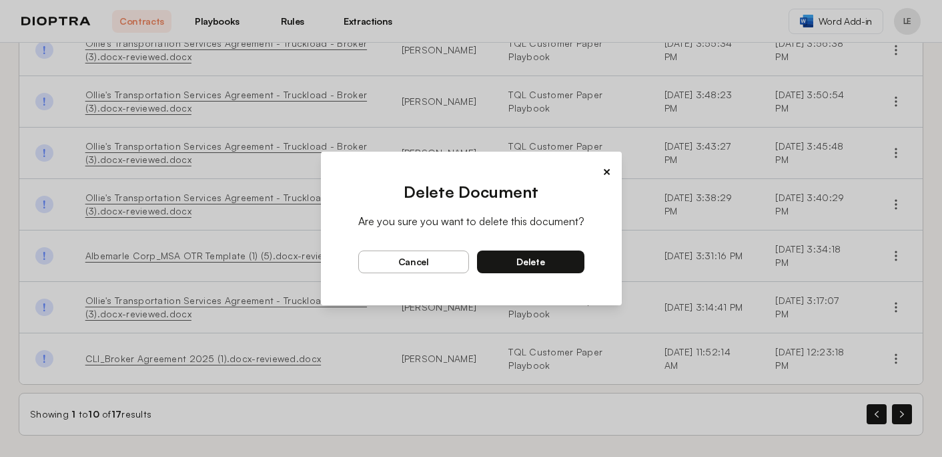
scroll to position [0, 0]
click at [563, 265] on button "delete" at bounding box center [530, 261] width 107 height 23
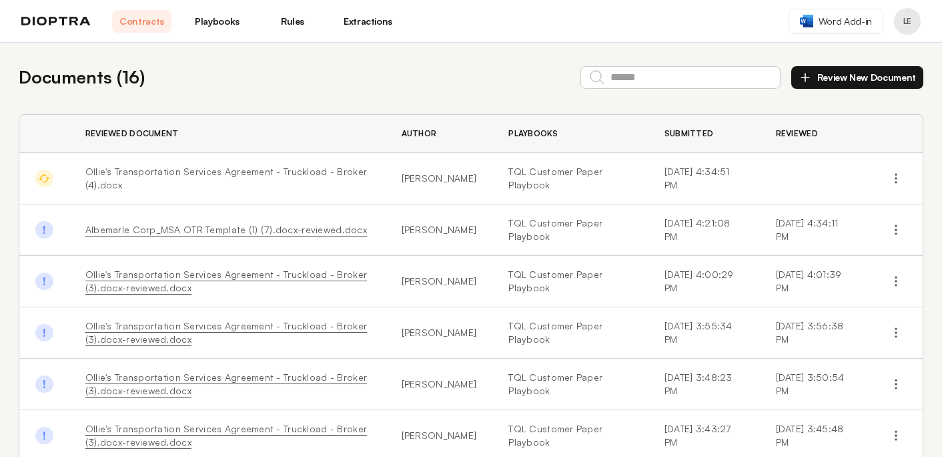
scroll to position [282, 0]
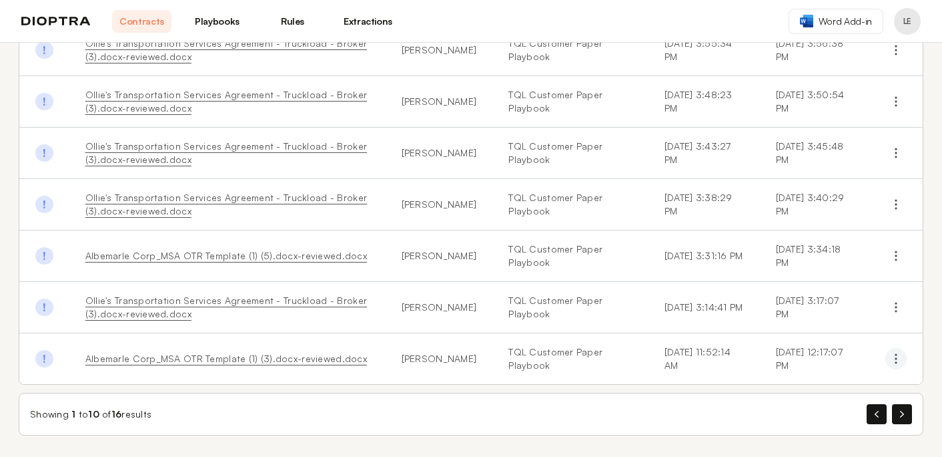
click at [901, 362] on icon "button" at bounding box center [896, 358] width 13 height 13
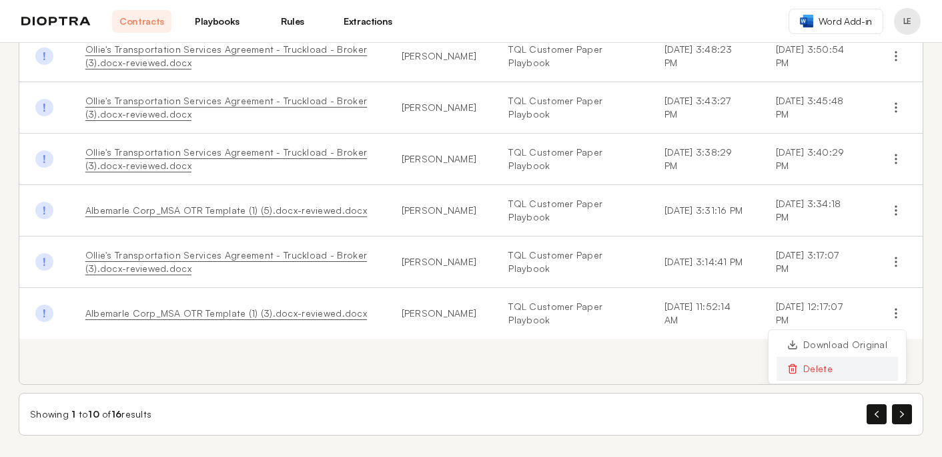
click at [810, 365] on button "Delete" at bounding box center [837, 368] width 121 height 24
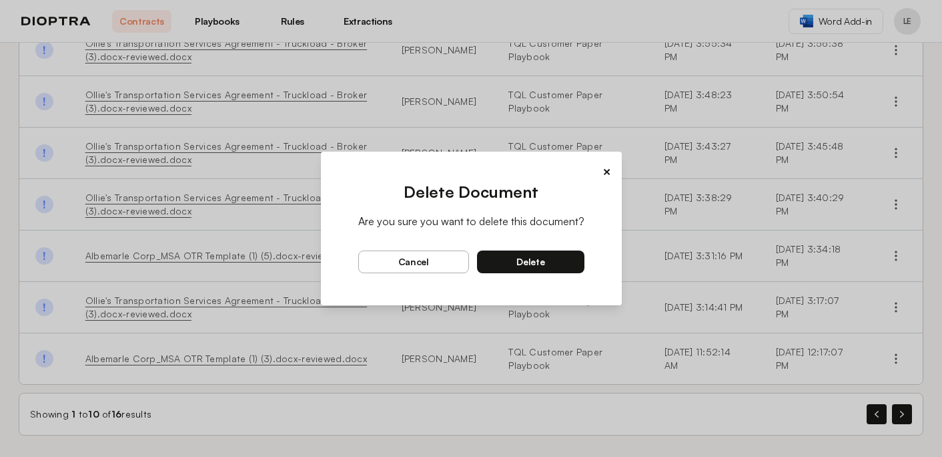
click at [557, 268] on button "delete" at bounding box center [530, 261] width 107 height 23
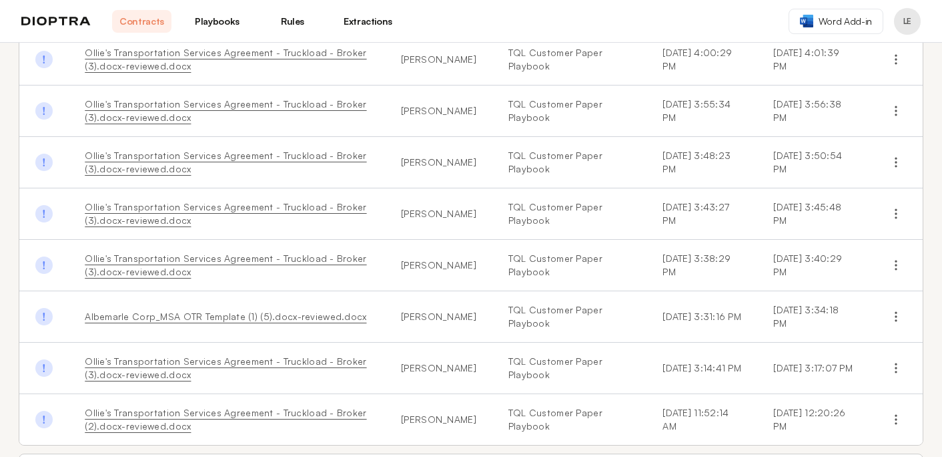
scroll to position [282, 0]
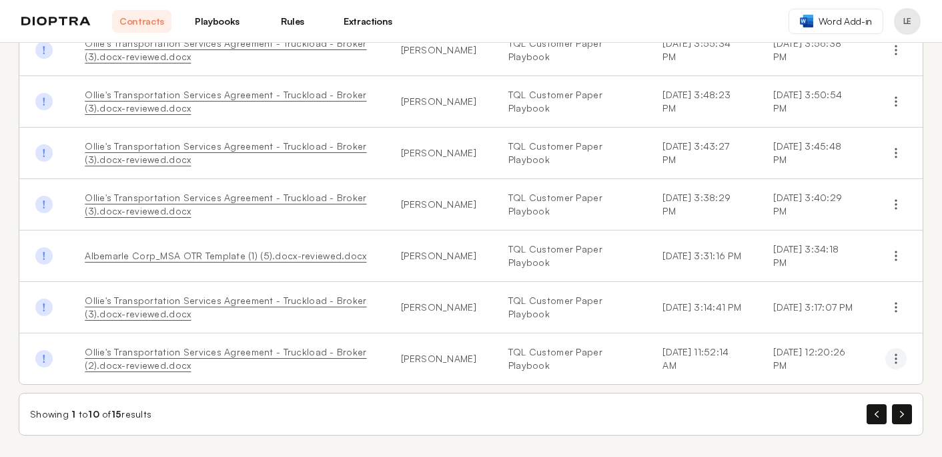
click at [895, 364] on icon "button" at bounding box center [896, 358] width 13 height 13
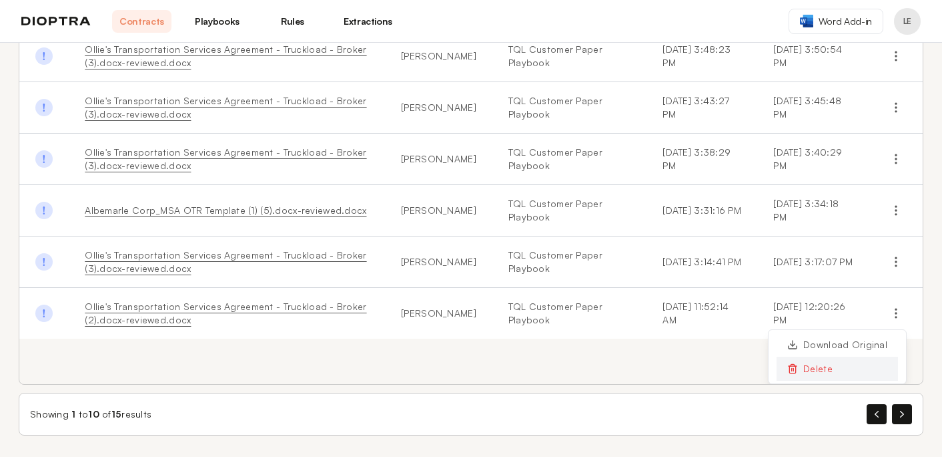
click at [828, 370] on button "Delete" at bounding box center [837, 368] width 121 height 24
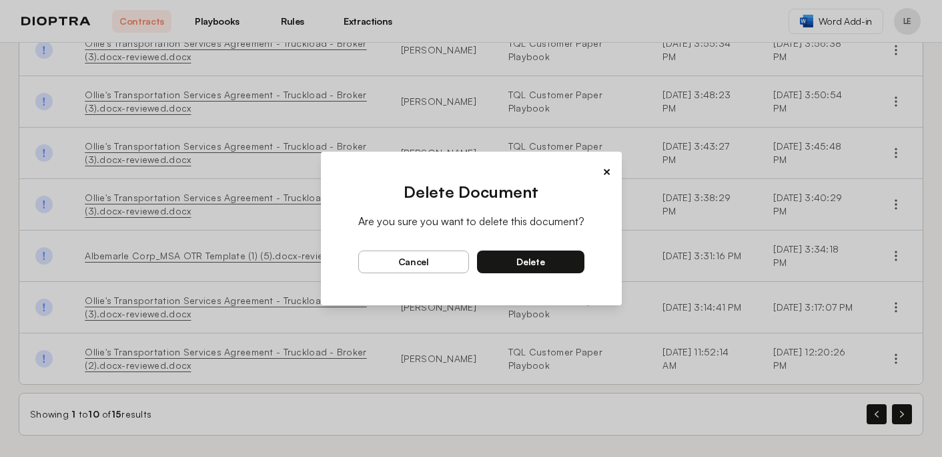
click at [536, 262] on span "delete" at bounding box center [531, 262] width 28 height 12
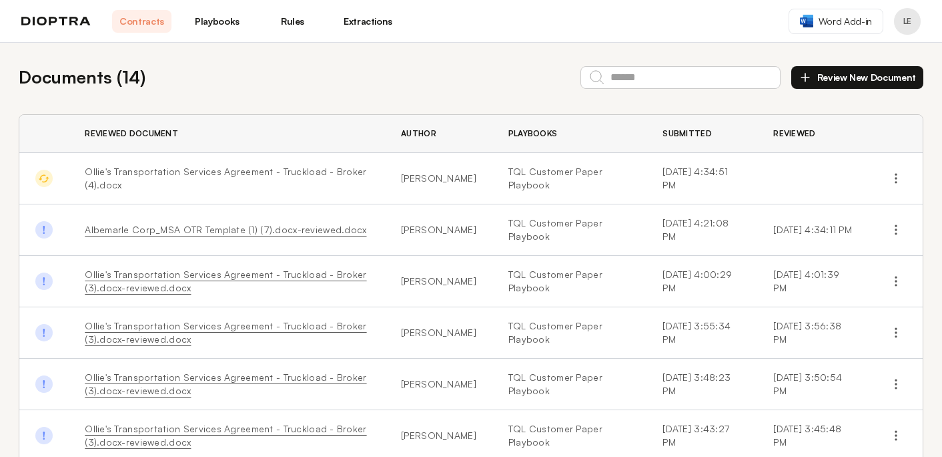
scroll to position [282, 0]
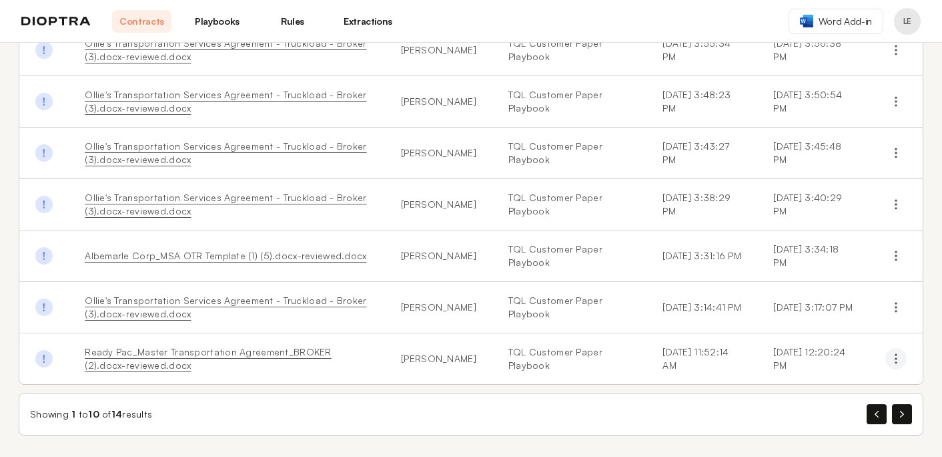
click at [898, 365] on button "button" at bounding box center [896, 358] width 21 height 21
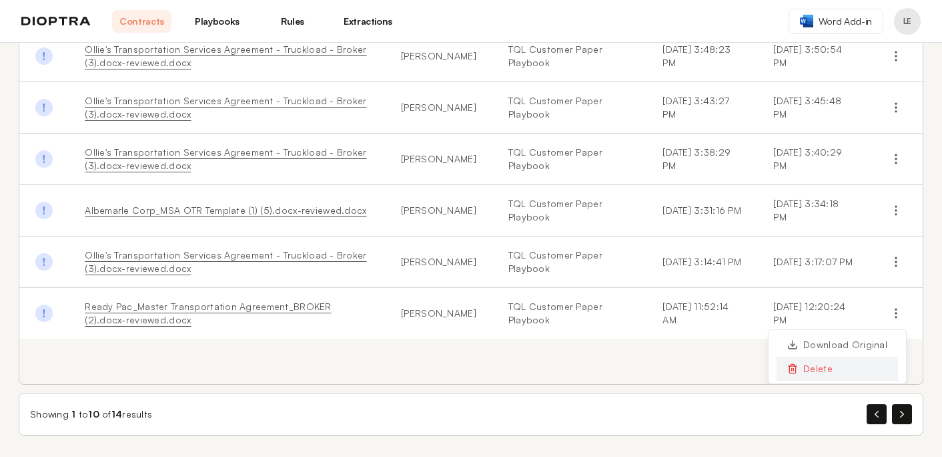
click at [812, 368] on button "Delete" at bounding box center [837, 368] width 121 height 24
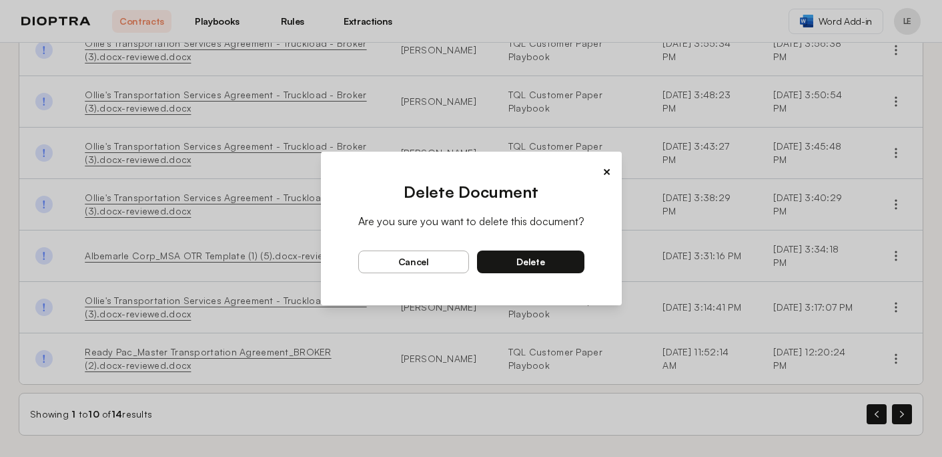
click at [551, 264] on button "delete" at bounding box center [530, 261] width 107 height 23
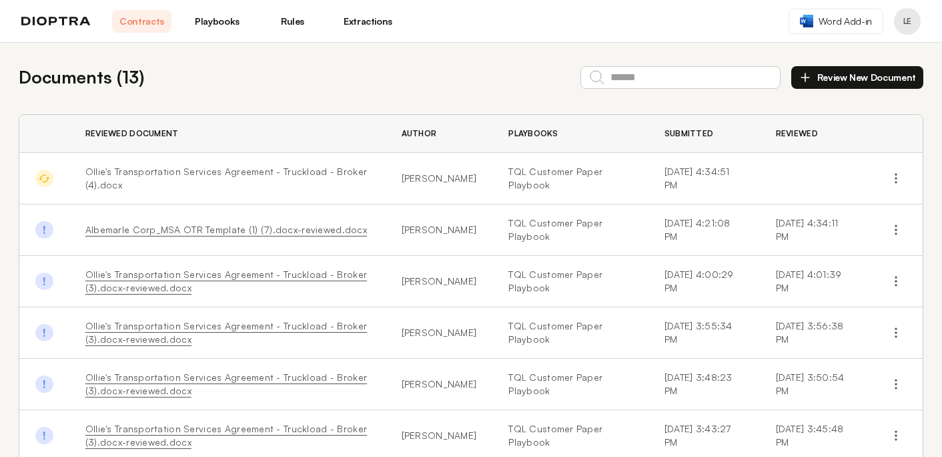
scroll to position [282, 0]
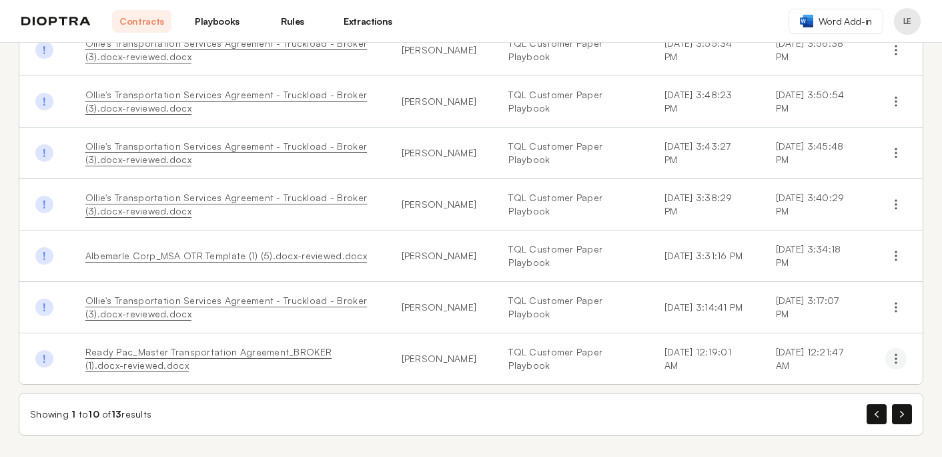
click at [892, 360] on icon "button" at bounding box center [896, 358] width 13 height 13
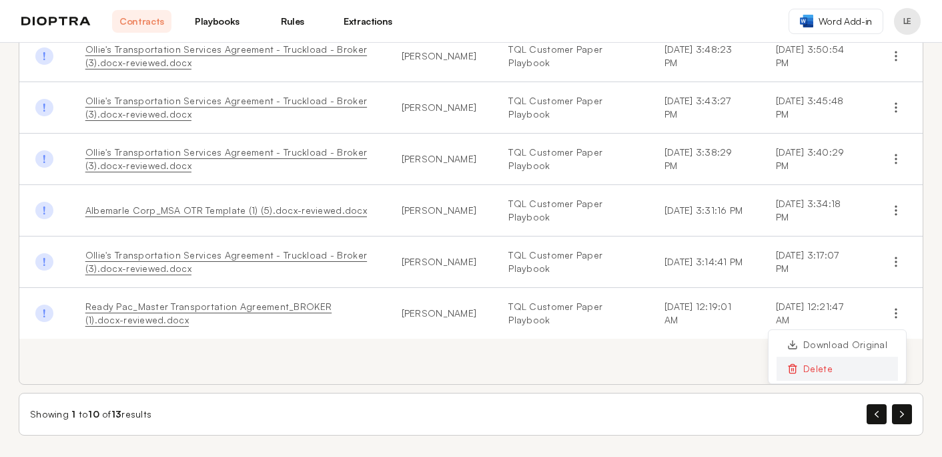
click at [831, 367] on button "Delete" at bounding box center [837, 368] width 121 height 24
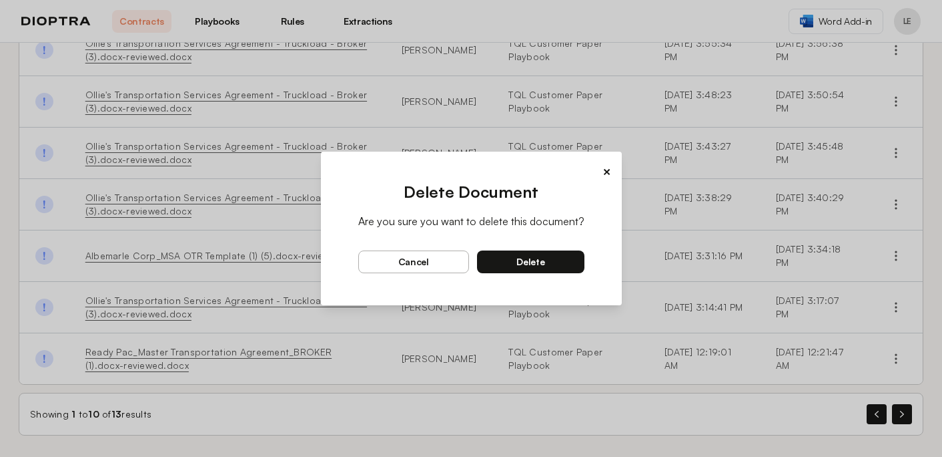
scroll to position [0, 0]
click at [569, 266] on button "delete" at bounding box center [530, 261] width 107 height 23
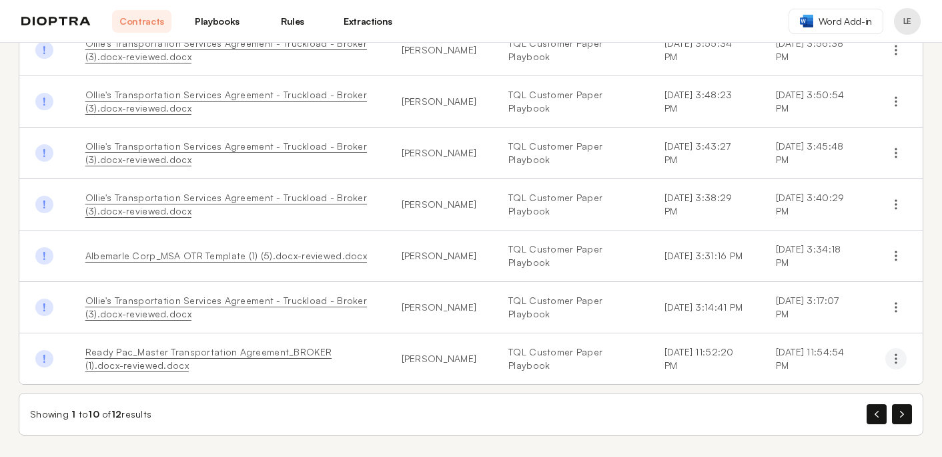
click at [898, 364] on icon "button" at bounding box center [896, 358] width 13 height 13
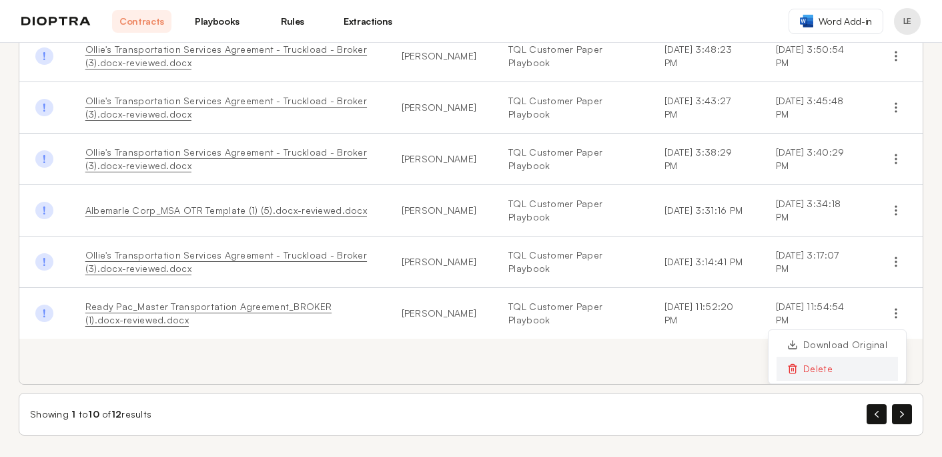
click at [830, 367] on button "Delete" at bounding box center [837, 368] width 121 height 24
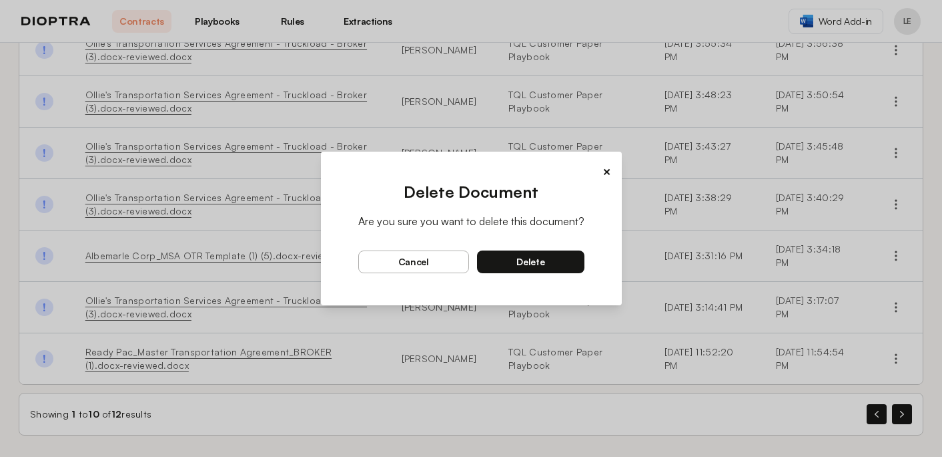
click at [551, 256] on button "delete" at bounding box center [530, 261] width 107 height 23
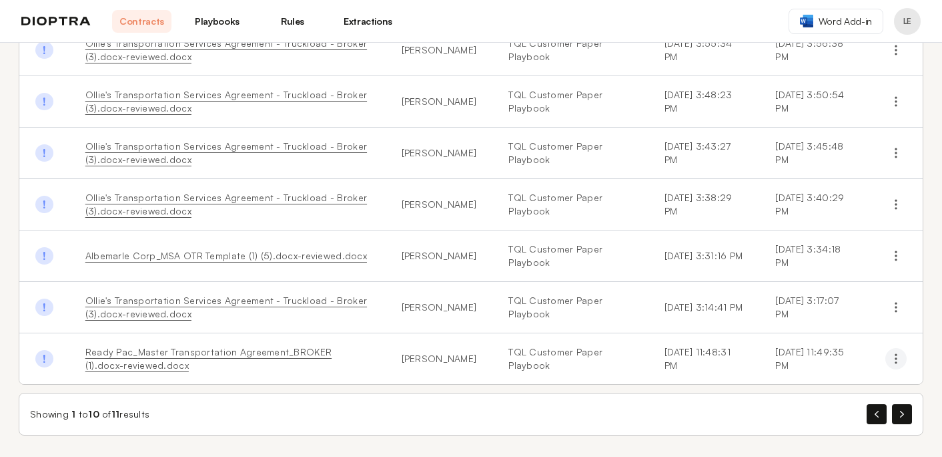
click at [894, 364] on icon "button" at bounding box center [896, 358] width 13 height 13
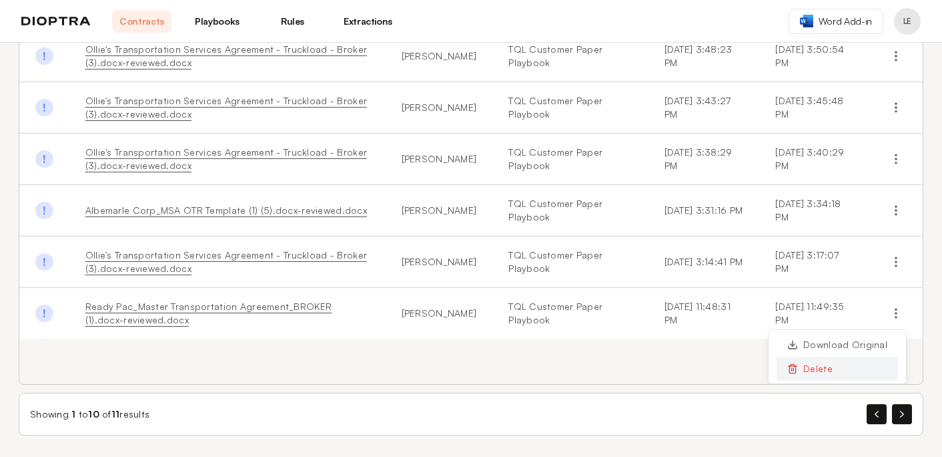
click at [804, 368] on button "Delete" at bounding box center [837, 368] width 121 height 24
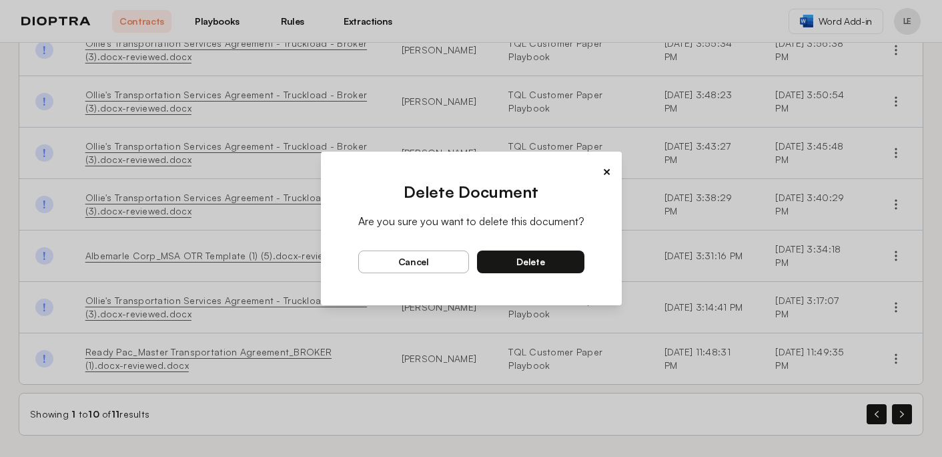
click at [549, 266] on button "delete" at bounding box center [530, 261] width 107 height 23
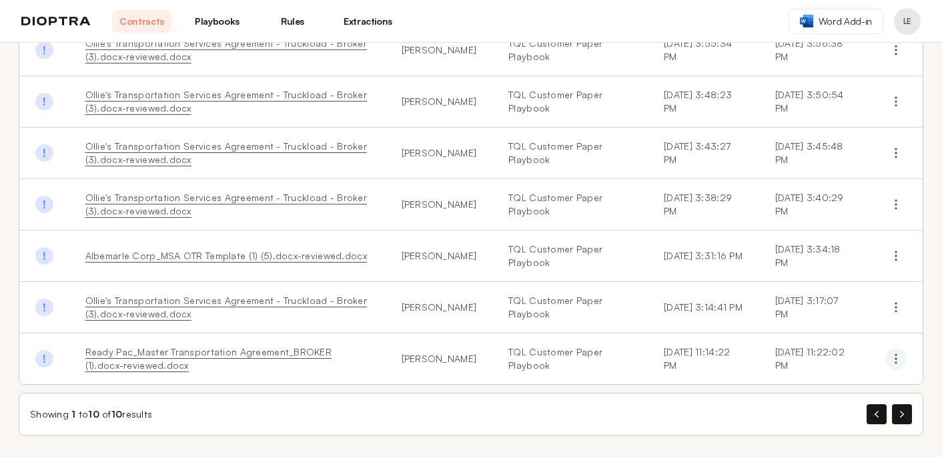
click at [896, 363] on icon "button" at bounding box center [896, 358] width 13 height 13
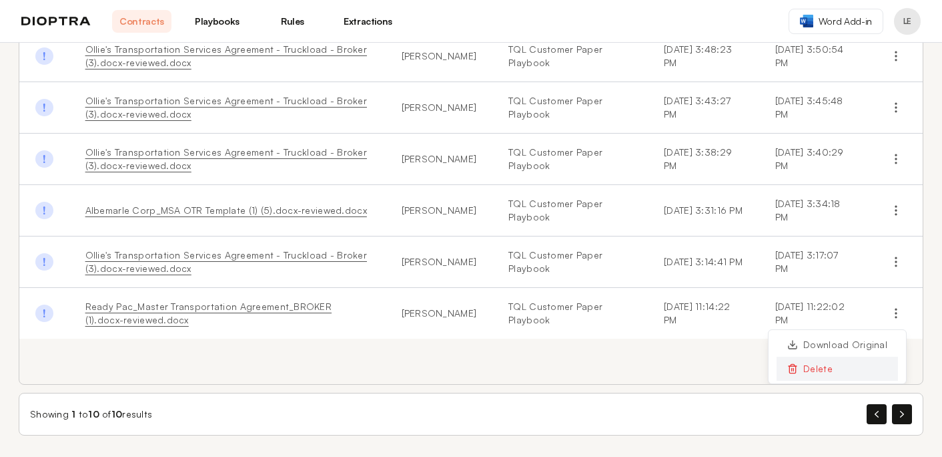
click at [820, 368] on button "Delete" at bounding box center [837, 368] width 121 height 24
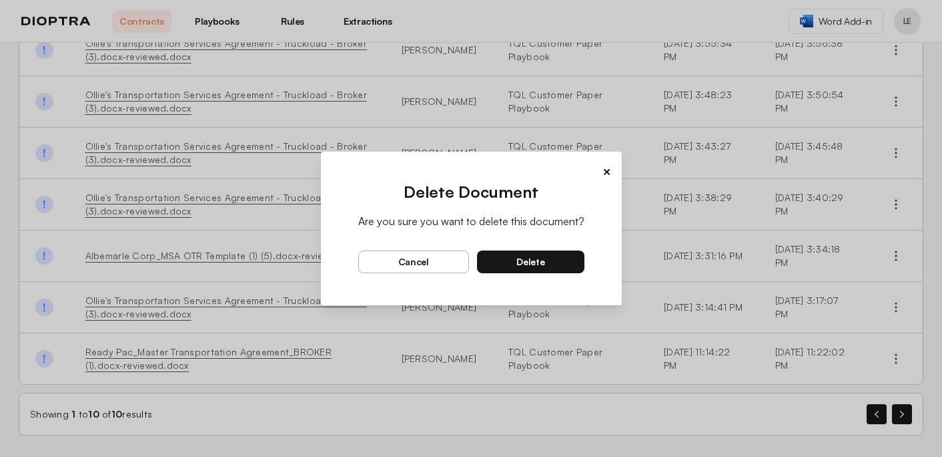
click at [541, 262] on span "delete" at bounding box center [531, 262] width 28 height 12
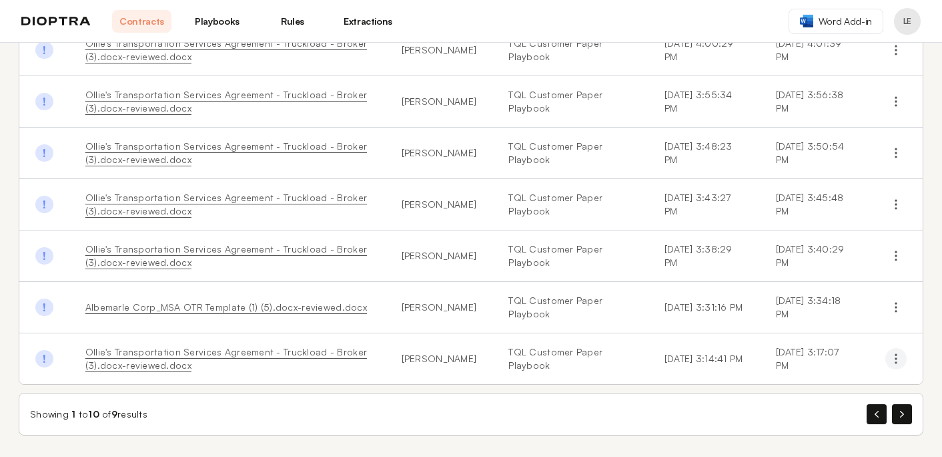
click at [898, 360] on icon "button" at bounding box center [896, 358] width 13 height 13
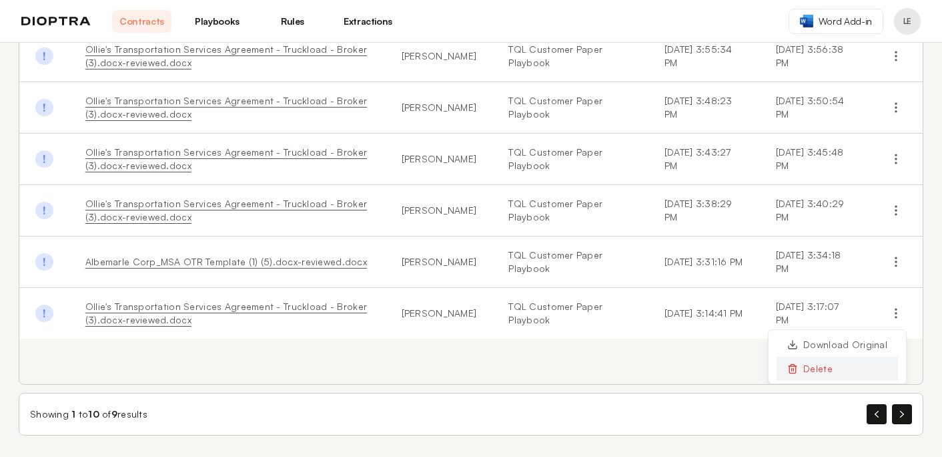
click at [820, 366] on button "Delete" at bounding box center [837, 368] width 121 height 24
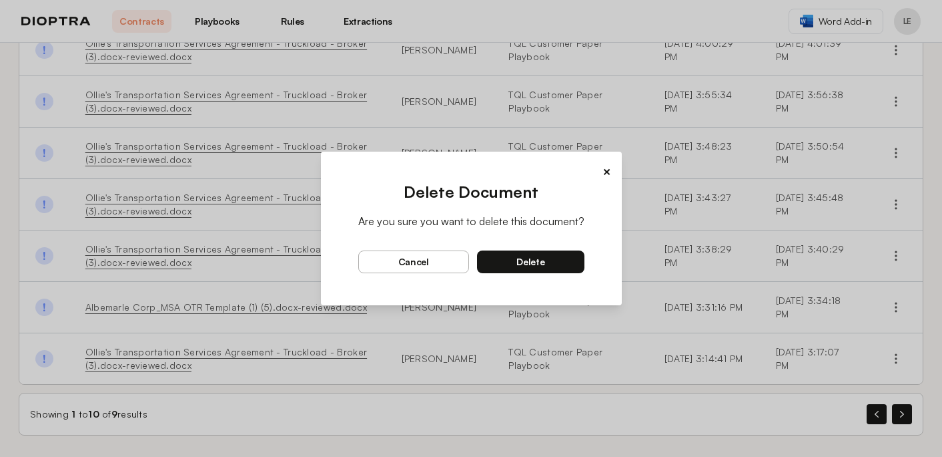
click at [565, 264] on button "delete" at bounding box center [530, 261] width 107 height 23
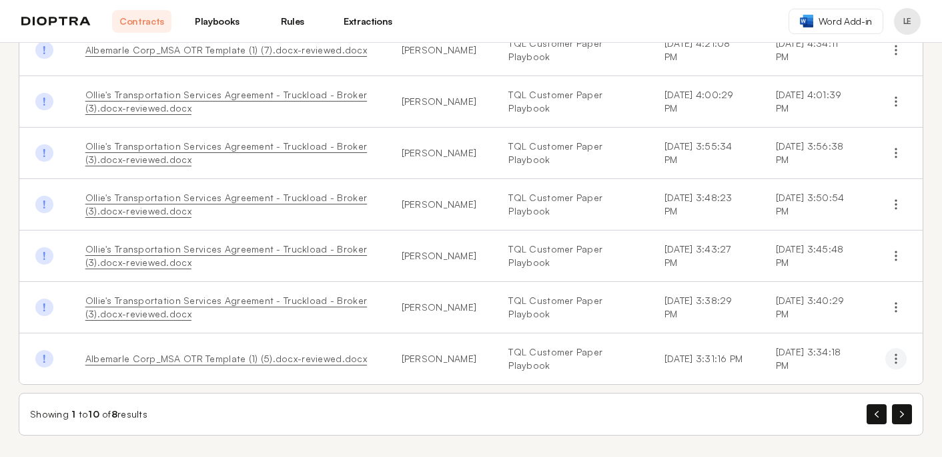
click at [896, 360] on icon "button" at bounding box center [896, 358] width 13 height 13
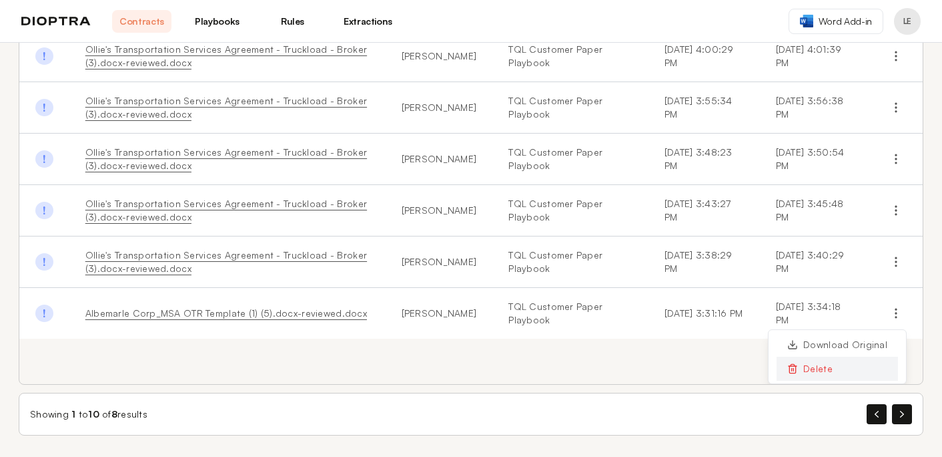
click at [806, 366] on button "Delete" at bounding box center [837, 368] width 121 height 24
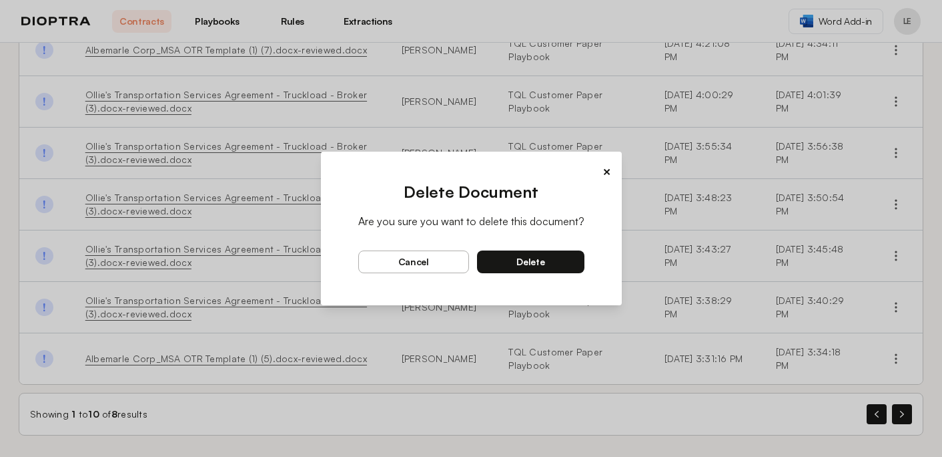
click at [559, 271] on button "delete" at bounding box center [530, 261] width 107 height 23
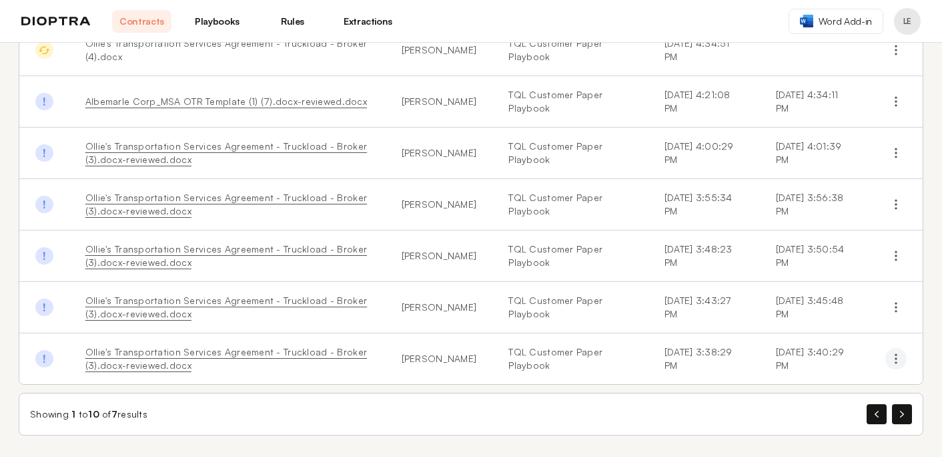
click at [897, 362] on circle "button" at bounding box center [896, 362] width 1 height 1
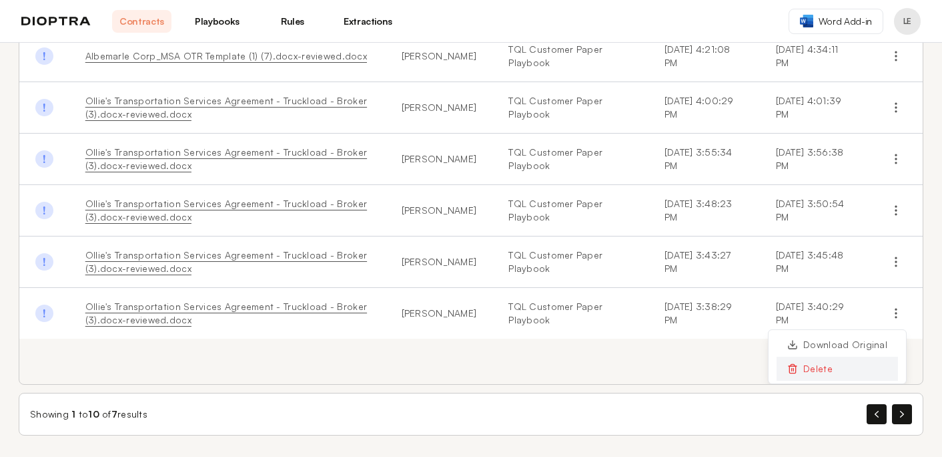
click at [836, 370] on button "Delete" at bounding box center [837, 368] width 121 height 24
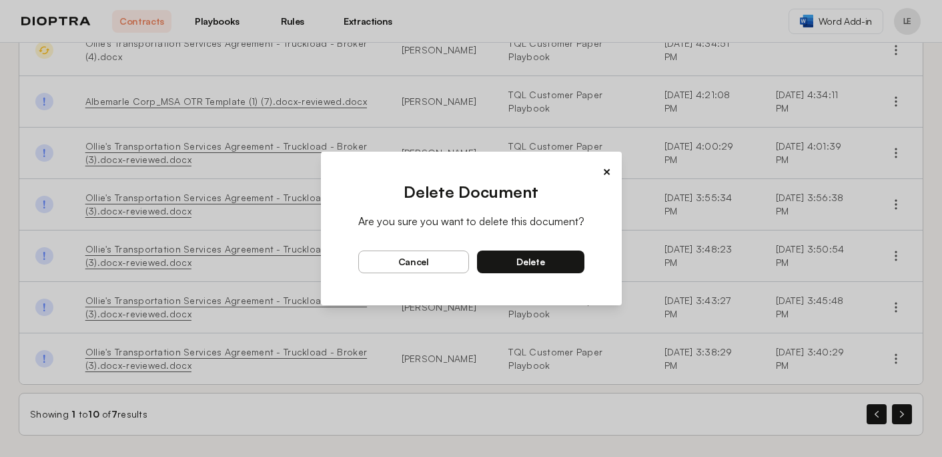
click at [558, 259] on button "delete" at bounding box center [530, 261] width 107 height 23
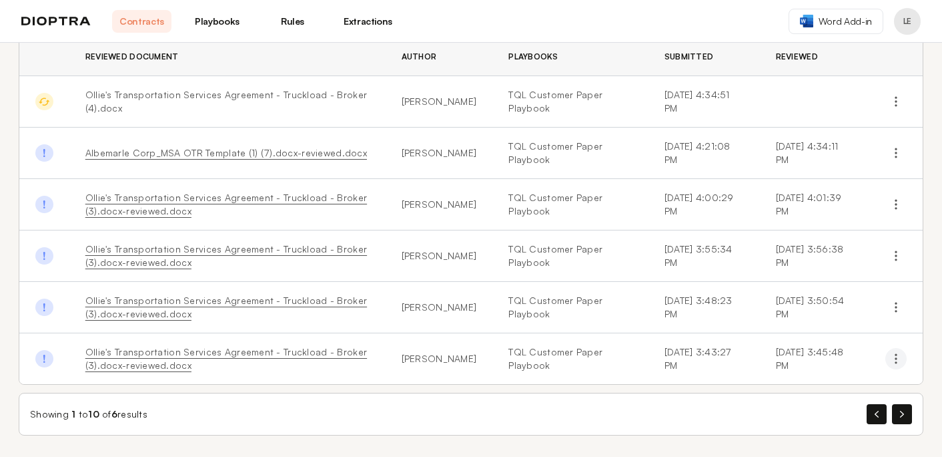
click at [896, 360] on icon "button" at bounding box center [896, 358] width 13 height 13
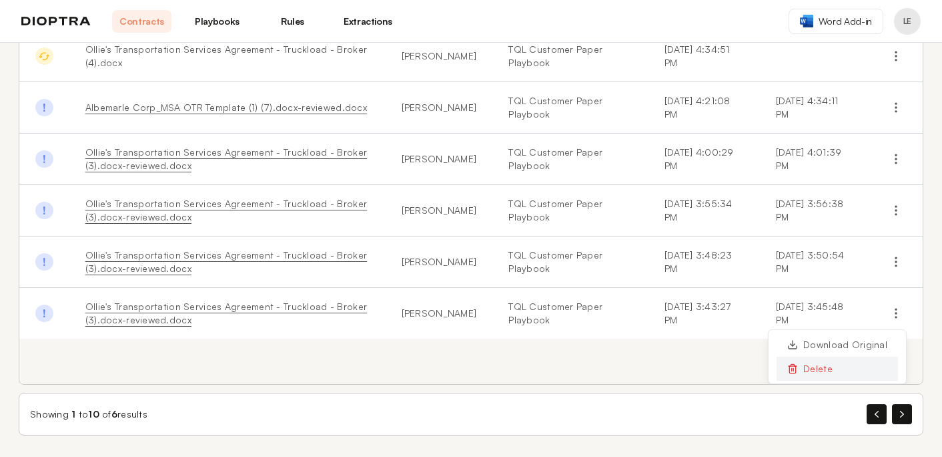
click at [821, 370] on button "Delete" at bounding box center [837, 368] width 121 height 24
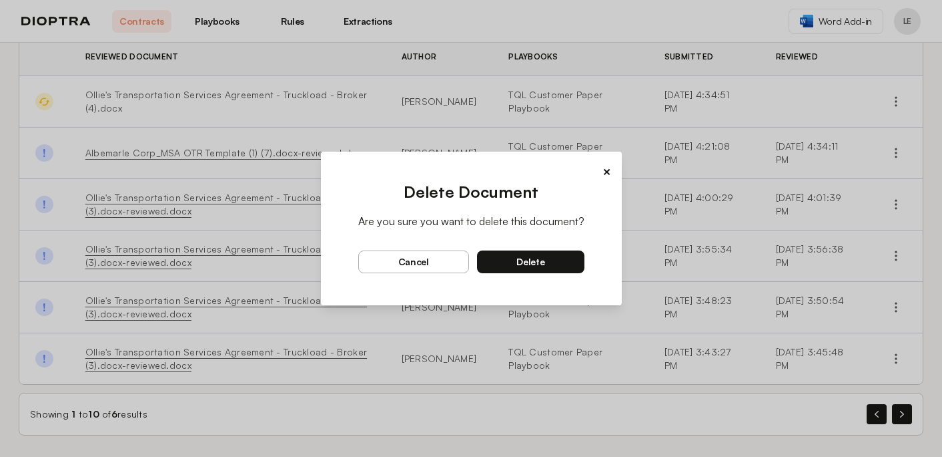
click at [547, 270] on button "delete" at bounding box center [530, 261] width 107 height 23
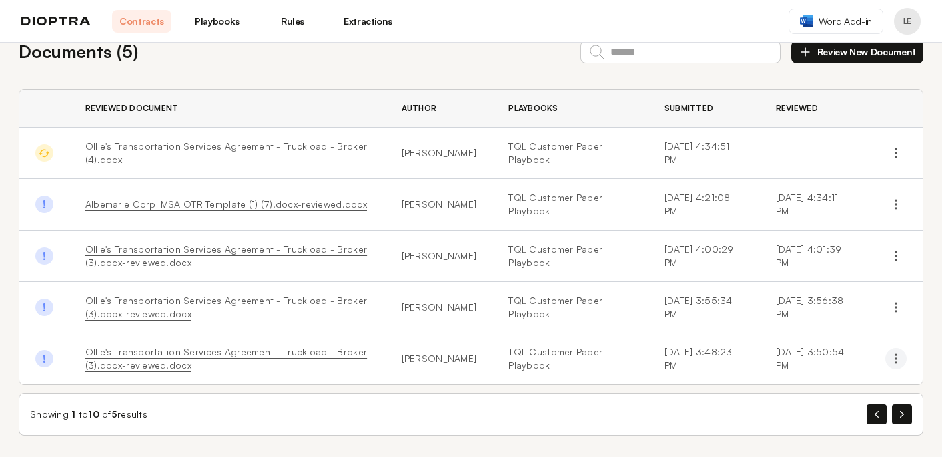
click at [892, 360] on icon "button" at bounding box center [896, 358] width 13 height 13
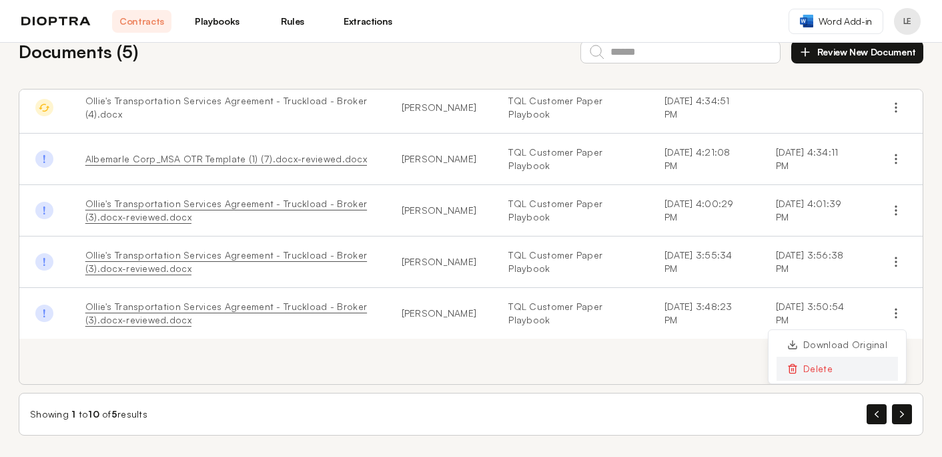
click at [836, 366] on button "Delete" at bounding box center [837, 368] width 121 height 24
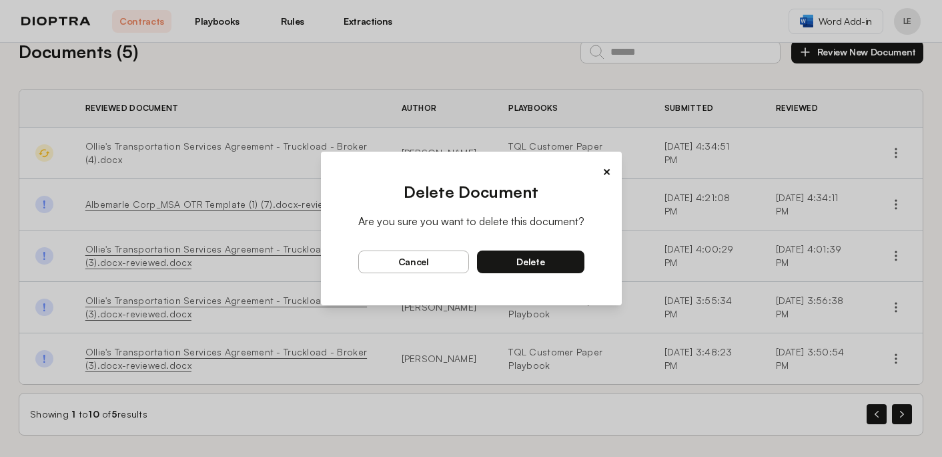
click at [551, 264] on button "delete" at bounding box center [530, 261] width 107 height 23
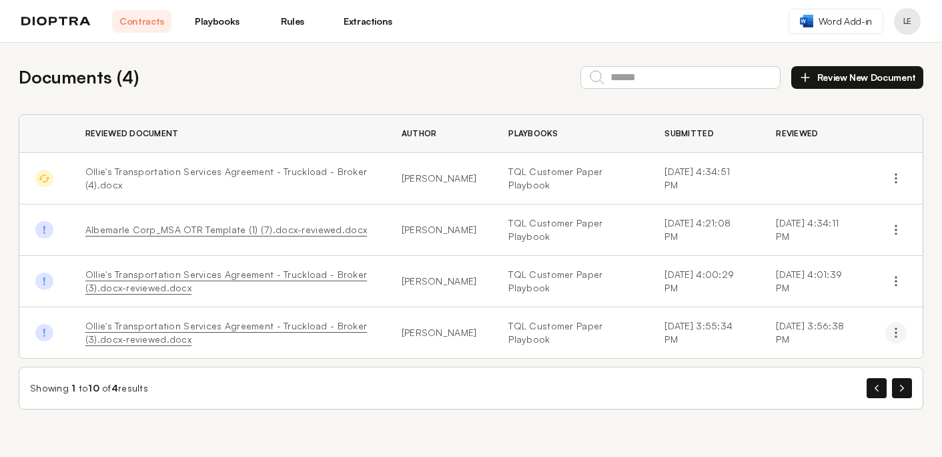
click at [904, 332] on button "button" at bounding box center [896, 332] width 21 height 21
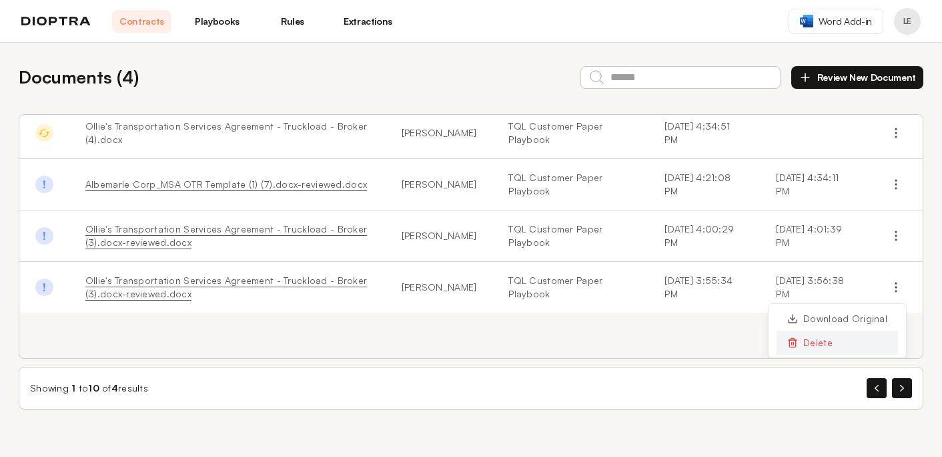
click at [843, 346] on button "Delete" at bounding box center [837, 342] width 121 height 24
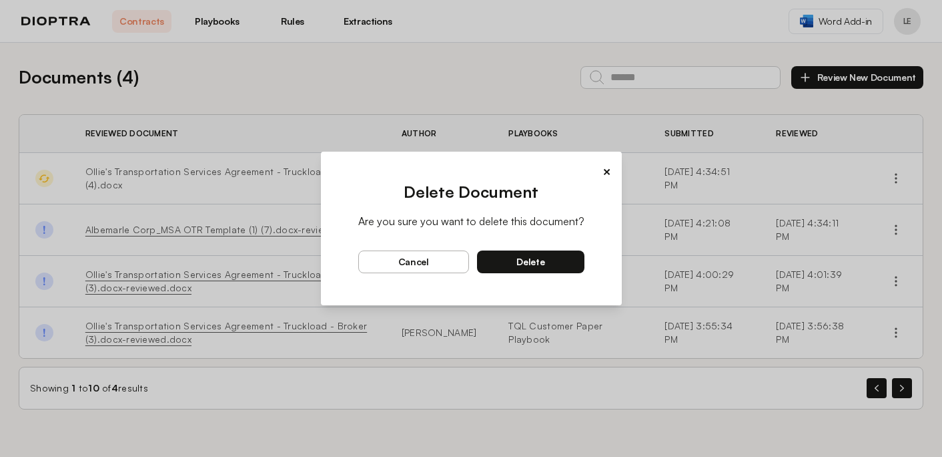
click at [555, 262] on button "delete" at bounding box center [530, 261] width 107 height 23
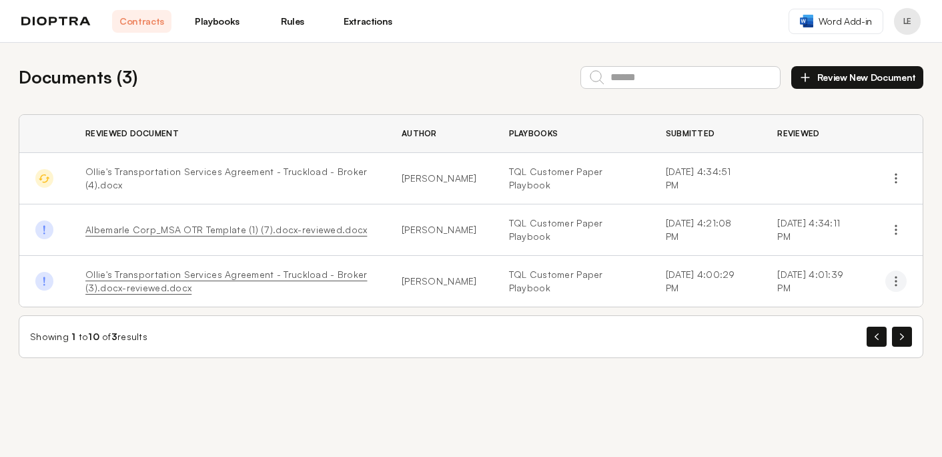
click at [901, 286] on icon "button" at bounding box center [896, 280] width 13 height 13
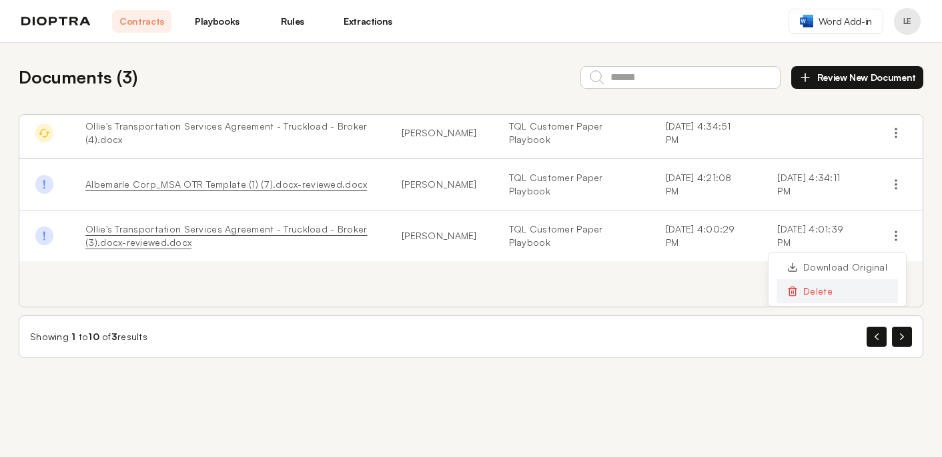
click at [854, 292] on button "Delete" at bounding box center [837, 291] width 121 height 24
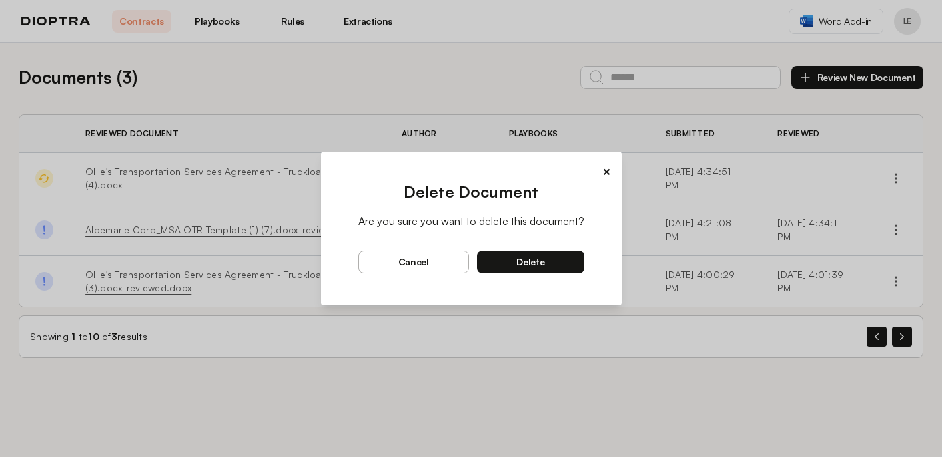
click at [549, 259] on button "delete" at bounding box center [530, 261] width 107 height 23
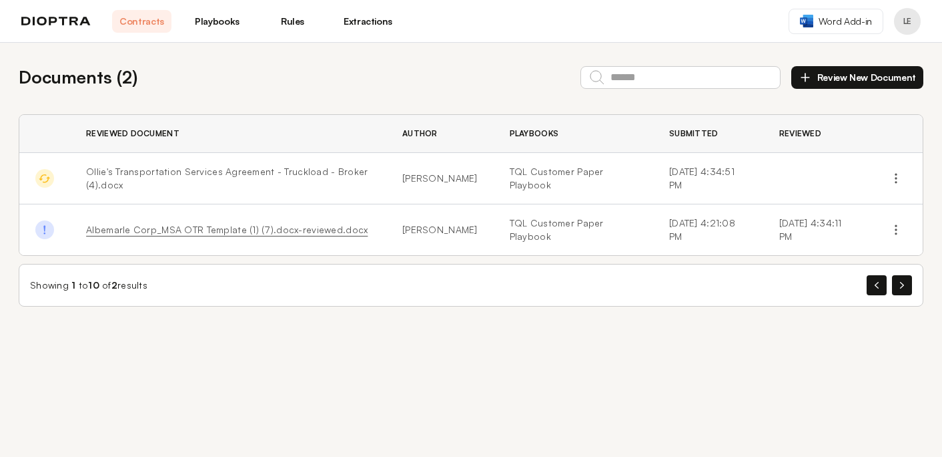
click at [225, 25] on link "Playbooks" at bounding box center [217, 21] width 59 height 23
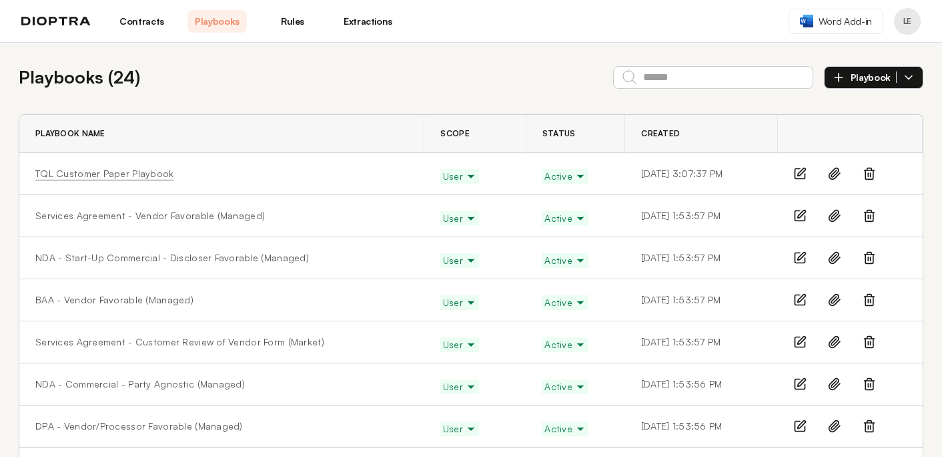
click at [105, 172] on link "TQL Customer Paper Playbook" at bounding box center [104, 173] width 139 height 13
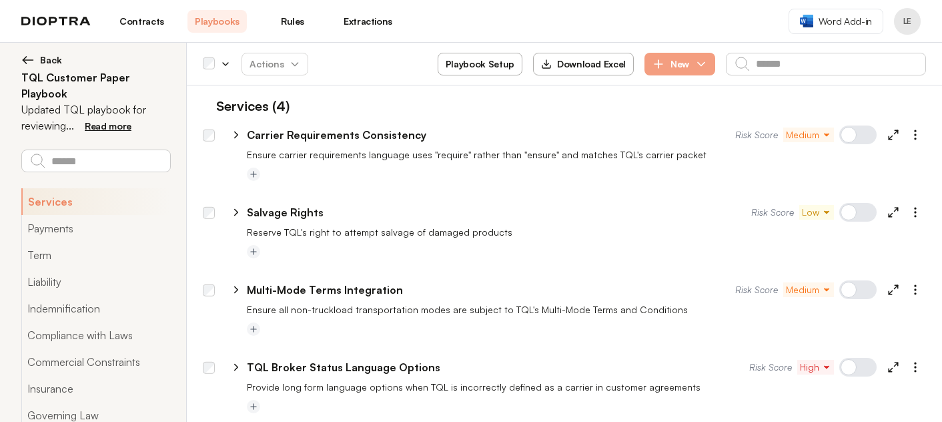
click at [236, 135] on icon at bounding box center [236, 135] width 12 height 12
select select "*****"
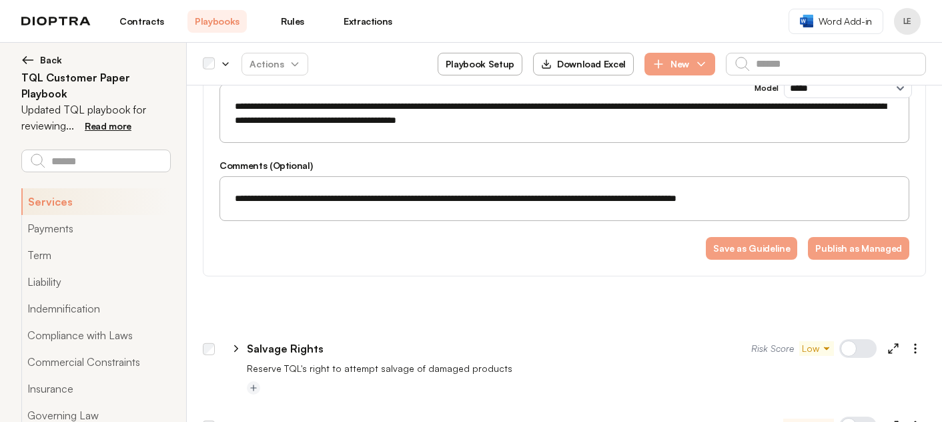
scroll to position [162, 0]
drag, startPoint x: 569, startPoint y: 123, endPoint x: 487, endPoint y: 121, distance: 82.1
click at [487, 121] on textarea "**********" at bounding box center [564, 112] width 673 height 41
click at [585, 125] on textarea "**********" at bounding box center [564, 112] width 673 height 41
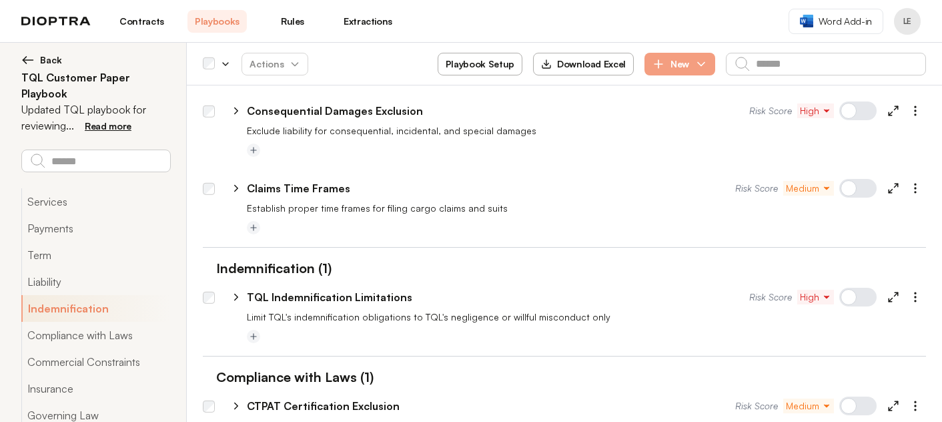
scroll to position [1047, 0]
click at [238, 109] on icon at bounding box center [236, 112] width 12 height 12
select select "*****"
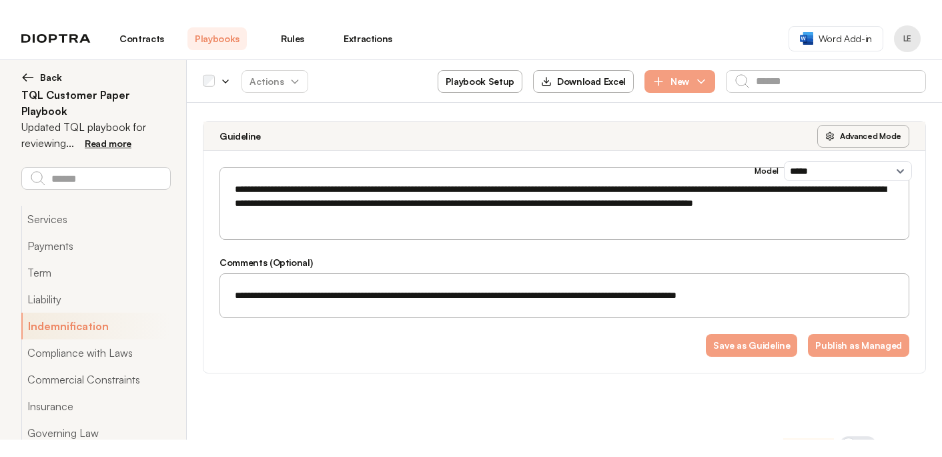
scroll to position [1137, 0]
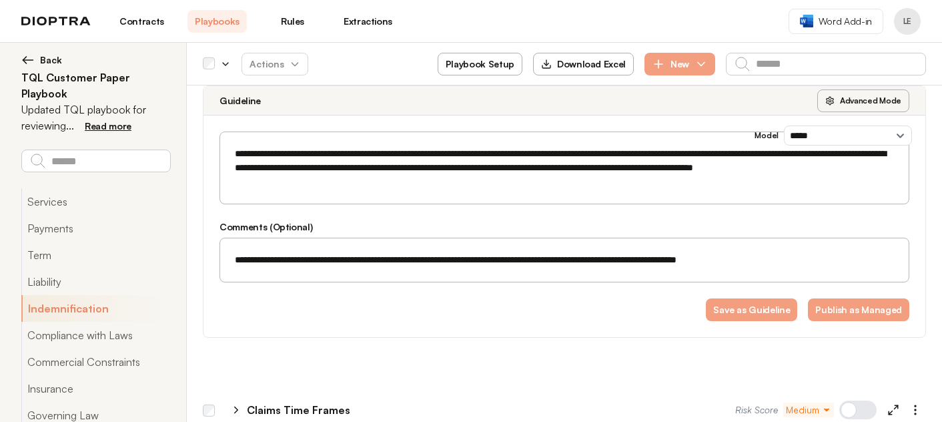
click at [876, 99] on button "Advanced Mode" at bounding box center [864, 100] width 92 height 23
select select "*****"
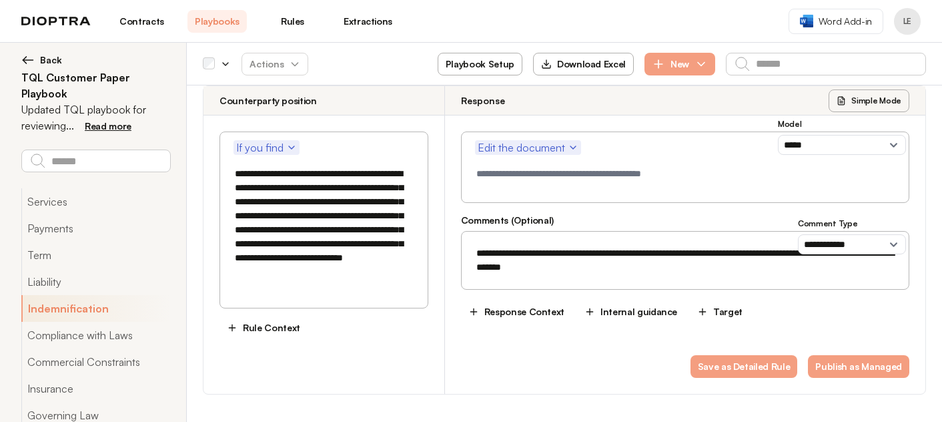
drag, startPoint x: 266, startPoint y: 286, endPoint x: 224, endPoint y: 176, distance: 117.0
click at [224, 176] on div "**********" at bounding box center [324, 219] width 209 height 177
click at [278, 188] on textarea "**********" at bounding box center [324, 230] width 192 height 140
drag, startPoint x: 277, startPoint y: 289, endPoint x: 275, endPoint y: 182, distance: 107.5
click at [275, 182] on textarea "**********" at bounding box center [324, 230] width 192 height 140
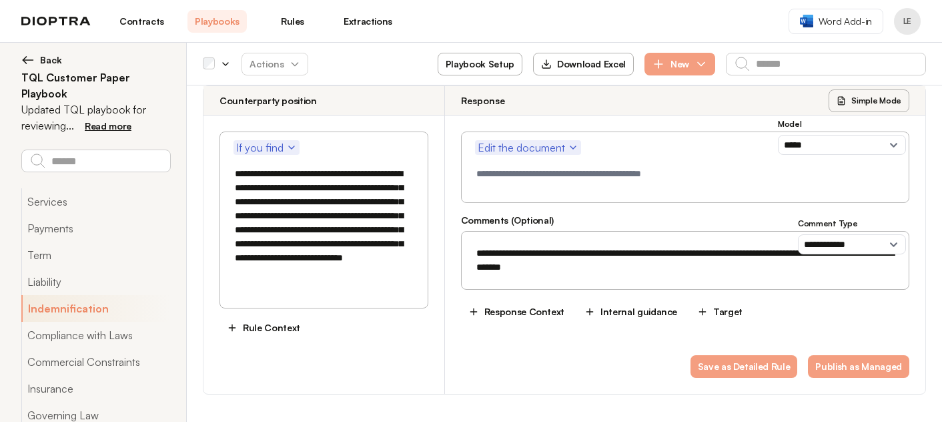
click at [880, 104] on button "Simple Mode" at bounding box center [869, 100] width 81 height 23
select select "*****"
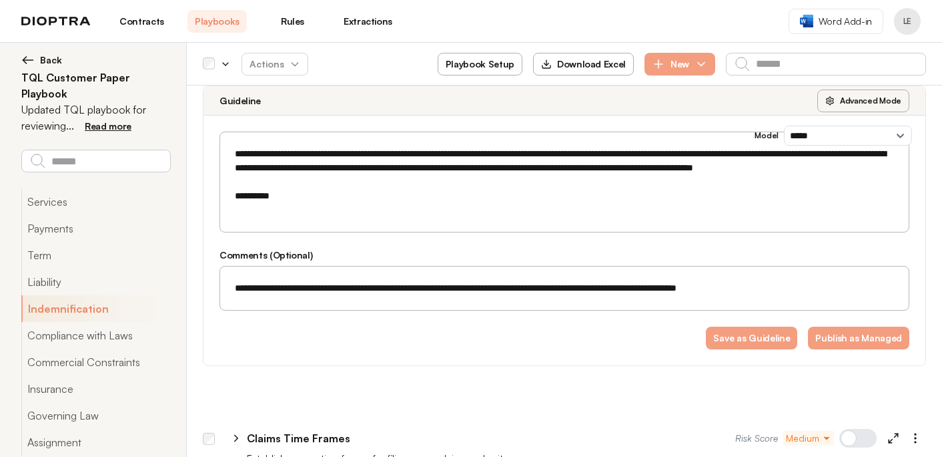
click at [134, 23] on link "Contracts" at bounding box center [141, 21] width 59 height 23
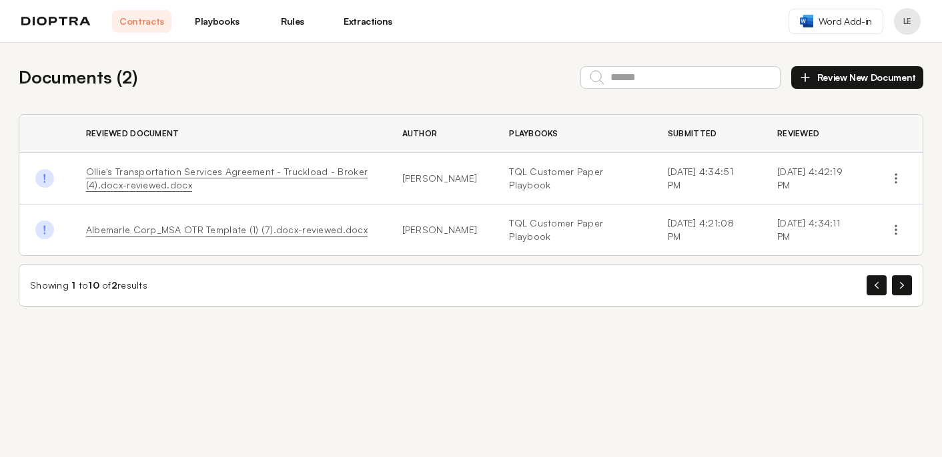
click at [132, 175] on link "Ollie's Transportation Services Agreement - Truckload - Broker (4).docx-reviewe…" at bounding box center [227, 178] width 282 height 25
